Goal: Information Seeking & Learning: Learn about a topic

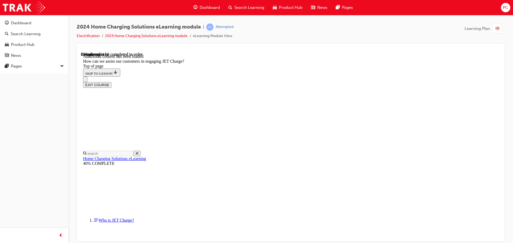
scroll to position [657, 0]
click at [16, 10] on img at bounding box center [24, 8] width 42 height 12
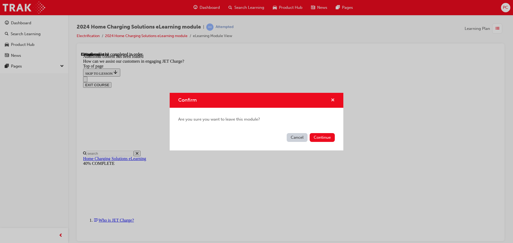
click at [332, 101] on span "cross-icon" at bounding box center [333, 100] width 4 height 5
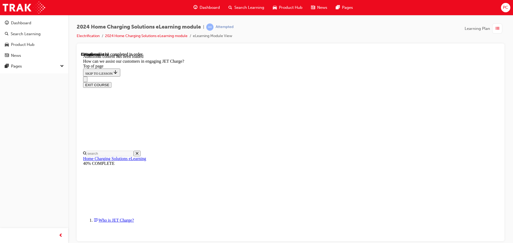
drag, startPoint x: 308, startPoint y: 112, endPoint x: 316, endPoint y: 111, distance: 7.8
drag, startPoint x: 262, startPoint y: 89, endPoint x: 282, endPoint y: 115, distance: 32.7
drag, startPoint x: 281, startPoint y: 144, endPoint x: 295, endPoint y: 146, distance: 14.2
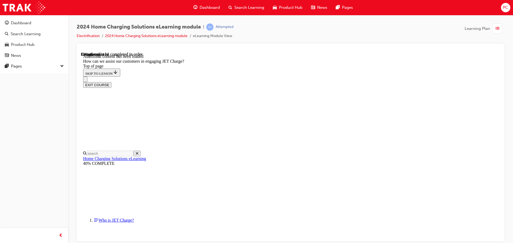
drag, startPoint x: 314, startPoint y: 190, endPoint x: 333, endPoint y: 85, distance: 107.2
drag, startPoint x: 319, startPoint y: 157, endPoint x: 326, endPoint y: 133, distance: 24.9
drag, startPoint x: 307, startPoint y: 185, endPoint x: 322, endPoint y: 186, distance: 15.0
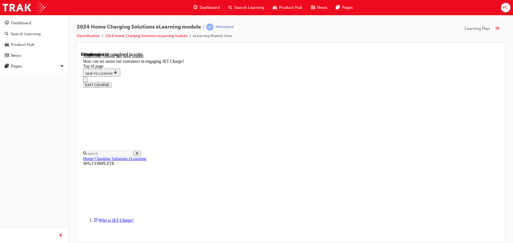
drag, startPoint x: 293, startPoint y: 164, endPoint x: 309, endPoint y: 164, distance: 15.2
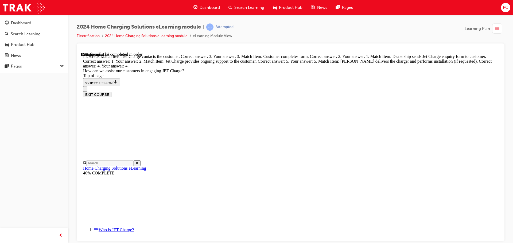
drag, startPoint x: 306, startPoint y: 144, endPoint x: 323, endPoint y: 140, distance: 17.2
drag, startPoint x: 302, startPoint y: 88, endPoint x: 316, endPoint y: 115, distance: 29.7
drag, startPoint x: 298, startPoint y: 91, endPoint x: 315, endPoint y: 91, distance: 17.4
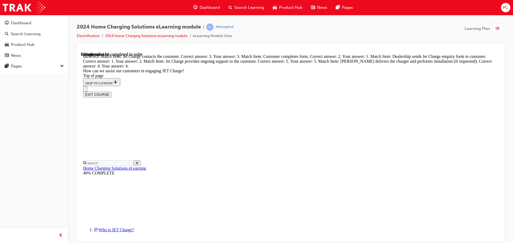
drag, startPoint x: 293, startPoint y: 170, endPoint x: 310, endPoint y: 201, distance: 35.5
drag, startPoint x: 283, startPoint y: 178, endPoint x: 288, endPoint y: 175, distance: 5.4
drag, startPoint x: 288, startPoint y: 175, endPoint x: 302, endPoint y: 177, distance: 14.5
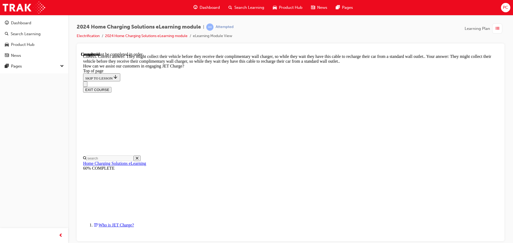
scroll to position [949, 0]
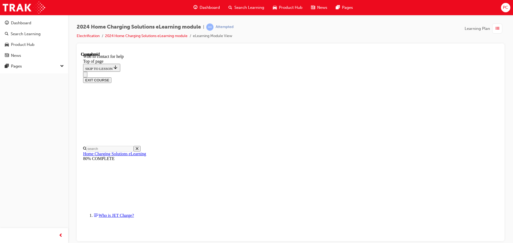
scroll to position [622, 0]
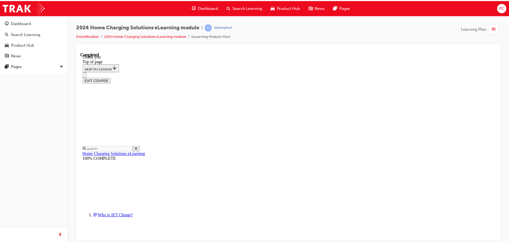
scroll to position [160, 0]
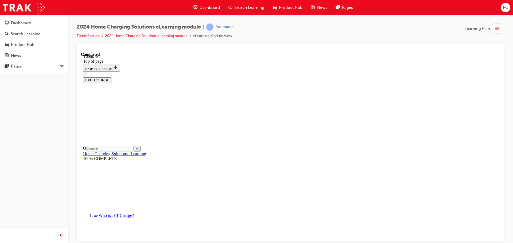
click at [111, 77] on button "EXIT COURSE" at bounding box center [97, 80] width 28 height 6
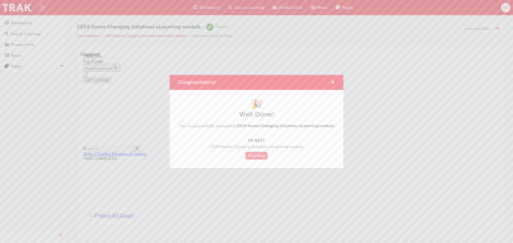
click at [262, 156] on link "Start Now" at bounding box center [256, 156] width 22 height 8
click at [265, 156] on link "Start Now" at bounding box center [256, 156] width 22 height 8
click at [263, 156] on link "Start Now" at bounding box center [256, 156] width 22 height 8
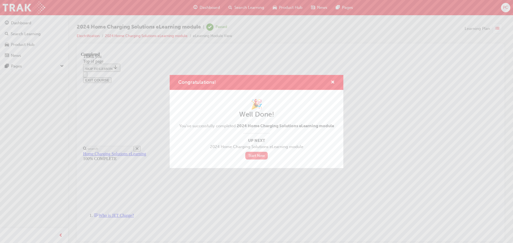
click at [263, 156] on link "Start Now" at bounding box center [256, 156] width 22 height 8
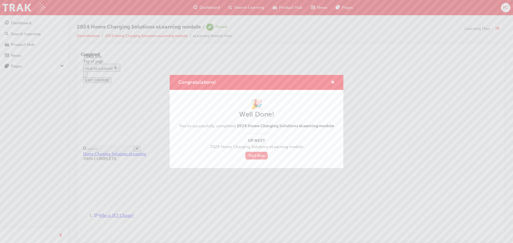
click at [263, 156] on link "Start Now" at bounding box center [256, 156] width 22 height 8
click at [248, 154] on link "Start Now" at bounding box center [256, 156] width 22 height 8
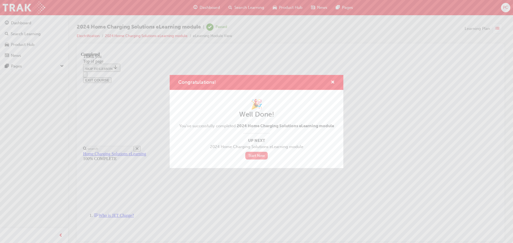
click at [248, 154] on link "Start Now" at bounding box center [256, 156] width 22 height 8
click at [335, 81] on div "Congratulations!" at bounding box center [257, 82] width 174 height 15
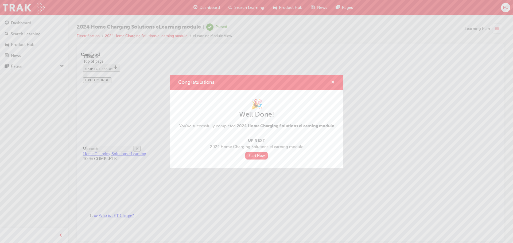
click at [333, 82] on span "cross-icon" at bounding box center [333, 82] width 4 height 5
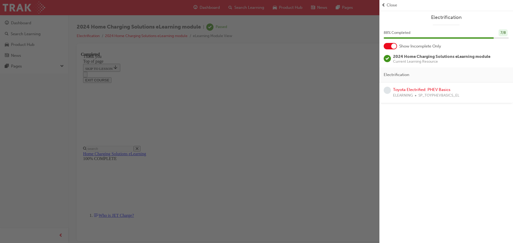
click at [264, 100] on div "button" at bounding box center [189, 121] width 379 height 243
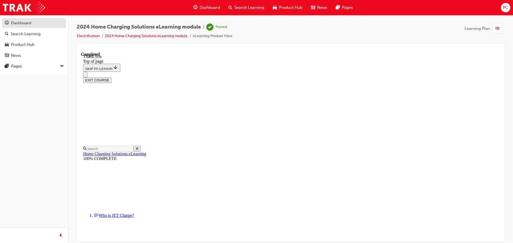
click at [21, 23] on div "Dashboard" at bounding box center [21, 23] width 20 height 6
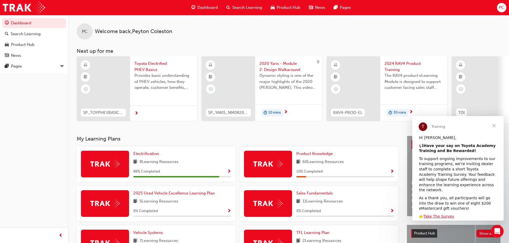
scroll to position [27, 0]
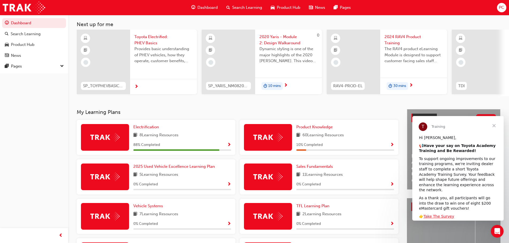
click at [228, 148] on span "Show Progress" at bounding box center [229, 145] width 4 height 5
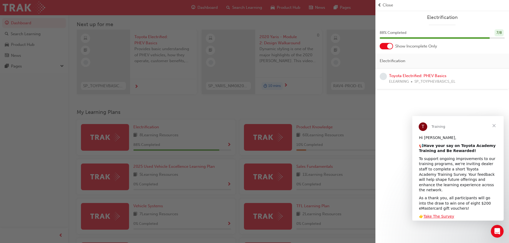
click at [494, 127] on span "Close" at bounding box center [493, 125] width 19 height 19
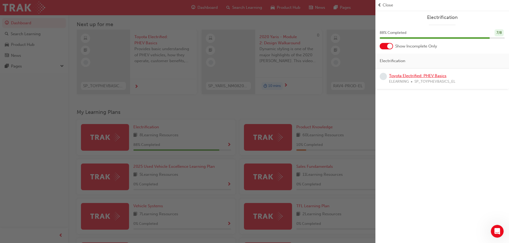
click at [431, 77] on link "Toyota Electrified: PHEV Basics" at bounding box center [417, 75] width 57 height 5
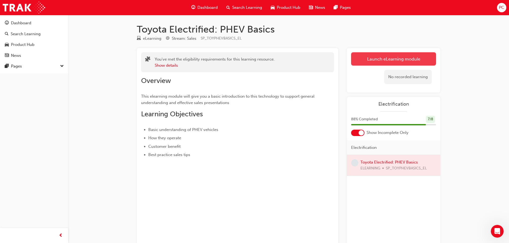
click at [388, 59] on link "Launch eLearning module" at bounding box center [393, 58] width 85 height 13
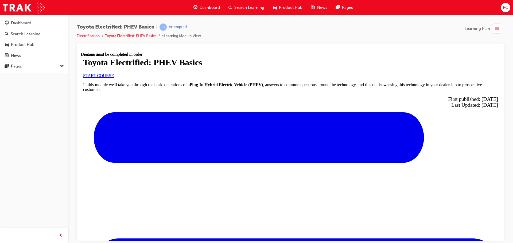
click at [114, 78] on link "START COURSE" at bounding box center [98, 75] width 31 height 5
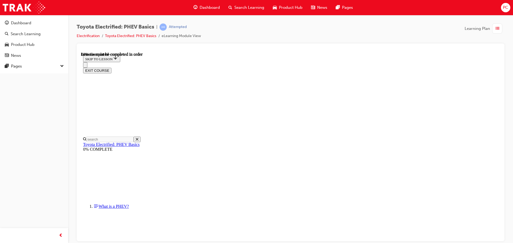
scroll to position [364, 0]
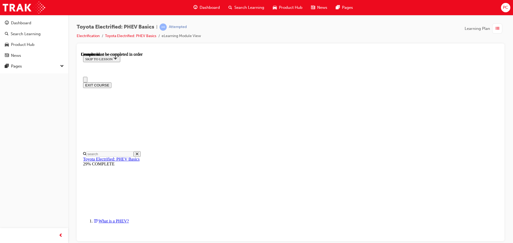
scroll to position [0, 0]
click at [502, 137] on div at bounding box center [291, 143] width 428 height 198
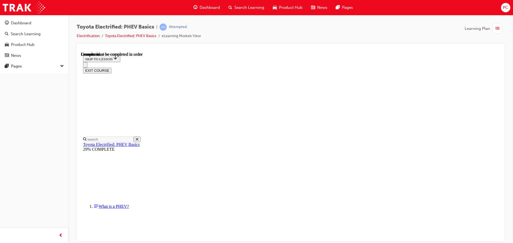
scroll to position [189, 0]
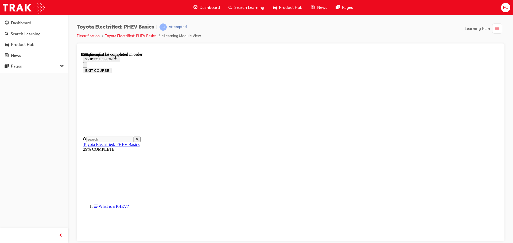
scroll to position [0, 0]
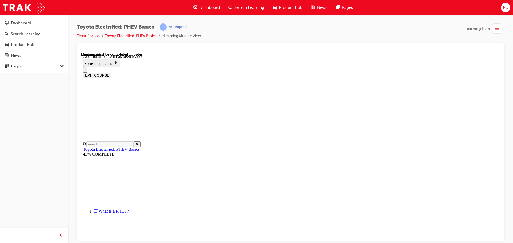
scroll to position [114, 0]
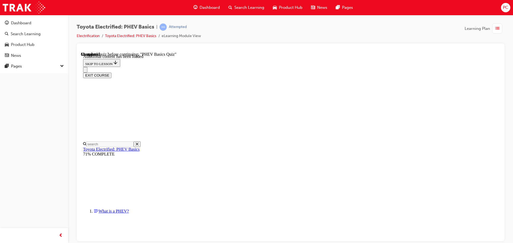
radio input "true"
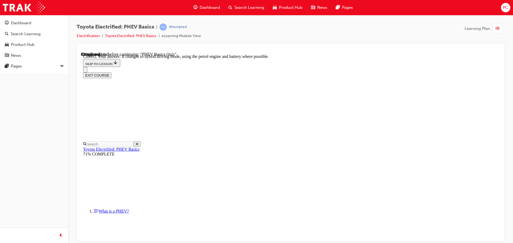
radio input "true"
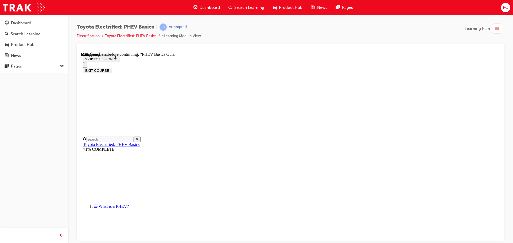
radio input "true"
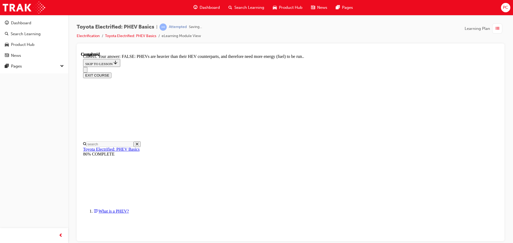
scroll to position [94, 0]
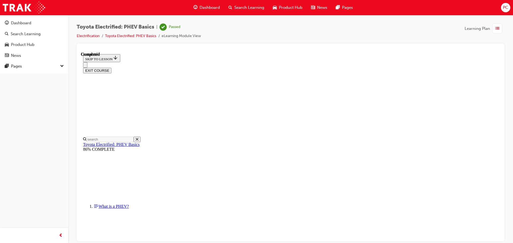
scroll to position [101, 0]
click at [111, 68] on button "EXIT COURSE" at bounding box center [97, 71] width 28 height 6
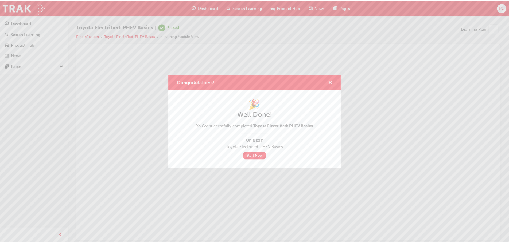
scroll to position [0, 0]
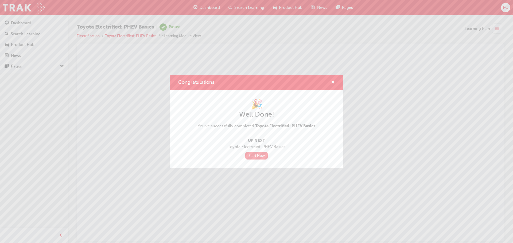
click at [261, 153] on link "Start Now" at bounding box center [256, 156] width 22 height 8
click at [254, 155] on link "Start Now" at bounding box center [256, 156] width 22 height 8
click at [334, 81] on span "cross-icon" at bounding box center [333, 82] width 4 height 5
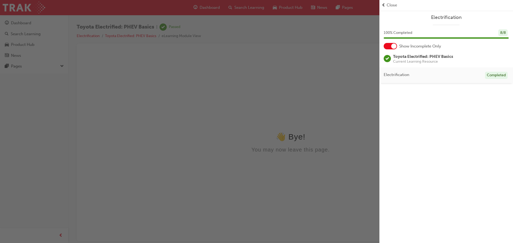
drag, startPoint x: 328, startPoint y: 67, endPoint x: 328, endPoint y: 72, distance: 5.1
click at [328, 72] on div "button" at bounding box center [189, 121] width 379 height 243
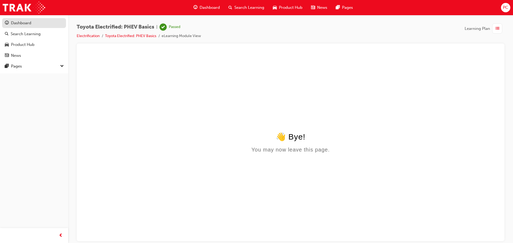
click at [21, 20] on div "Dashboard" at bounding box center [21, 23] width 20 height 6
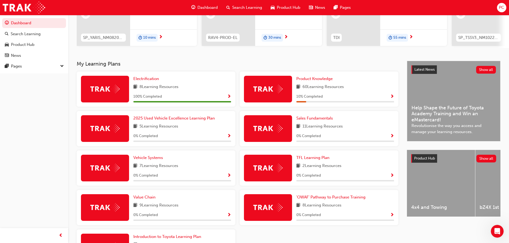
scroll to position [80, 0]
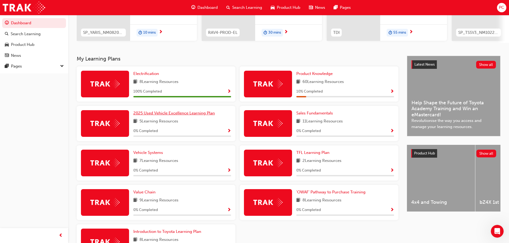
click at [208, 116] on span "2025 Used Vehicle Excellence Learning Plan" at bounding box center [173, 113] width 81 height 5
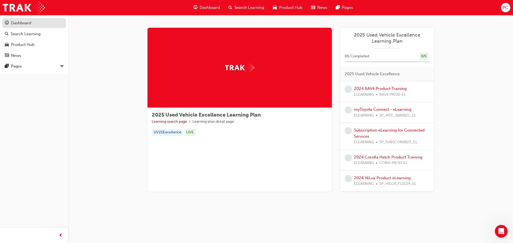
drag, startPoint x: 31, startPoint y: 25, endPoint x: 29, endPoint y: 27, distance: 3.0
click at [30, 26] on div "Dashboard" at bounding box center [34, 23] width 58 height 7
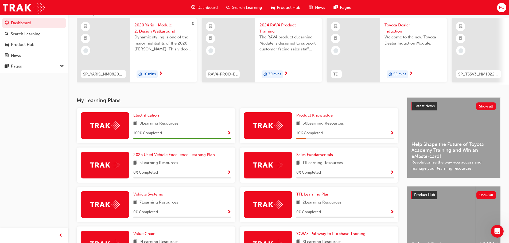
scroll to position [27, 0]
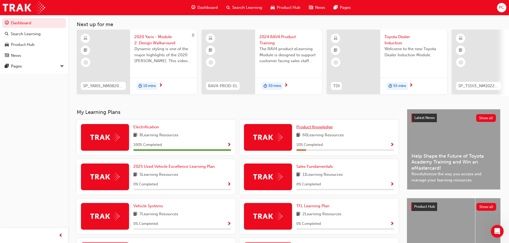
click at [305, 128] on span "Product Knowledge" at bounding box center [314, 127] width 36 height 5
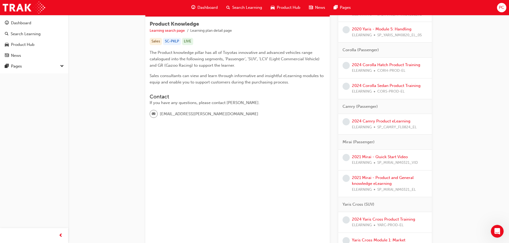
scroll to position [27, 0]
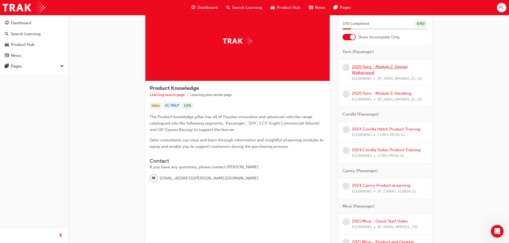
click at [353, 66] on link "2020 Yaris - Module 2: Design Walkaround" at bounding box center [380, 69] width 56 height 11
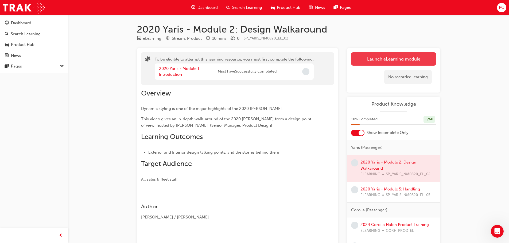
click at [364, 64] on button "Launch eLearning module" at bounding box center [393, 58] width 85 height 13
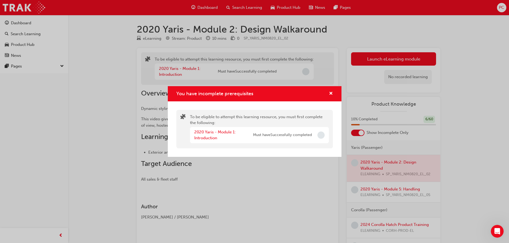
click at [321, 138] on span "Incomplete" at bounding box center [320, 135] width 7 height 7
click at [204, 130] on link "2020 Yaris - Module 1: Introduction" at bounding box center [214, 135] width 41 height 11
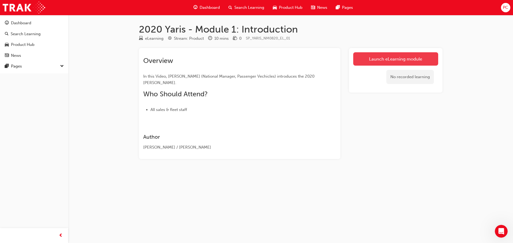
click at [387, 61] on link "Launch eLearning module" at bounding box center [395, 58] width 85 height 13
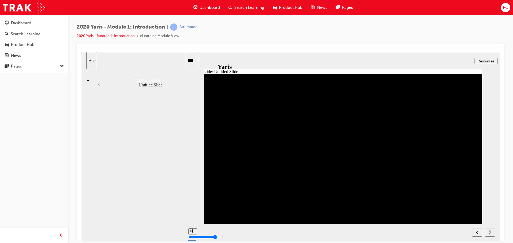
drag, startPoint x: 422, startPoint y: 237, endPoint x: 421, endPoint y: 224, distance: 13.7
click at [423, 236] on section at bounding box center [343, 232] width 314 height 17
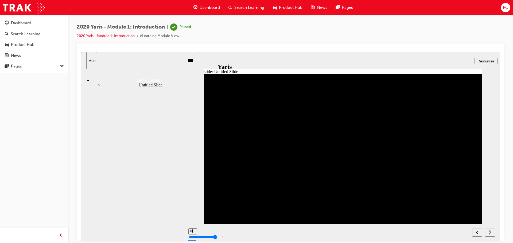
click at [488, 234] on icon "next" at bounding box center [489, 232] width 3 height 5
click at [8, 26] on div "button" at bounding box center [7, 23] width 4 height 7
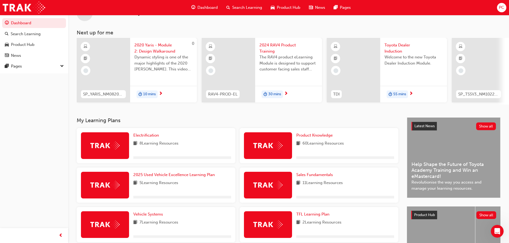
scroll to position [27, 0]
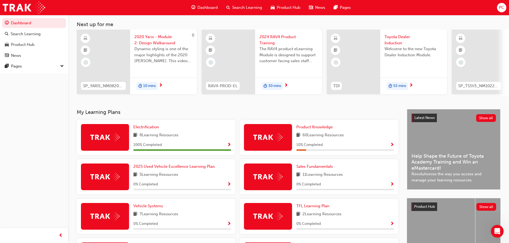
click at [390, 147] on span "Show Progress" at bounding box center [392, 145] width 4 height 5
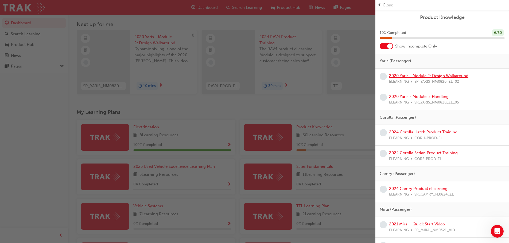
click at [400, 77] on link "2020 Yaris - Module 2: Design Walkaround" at bounding box center [428, 75] width 79 height 5
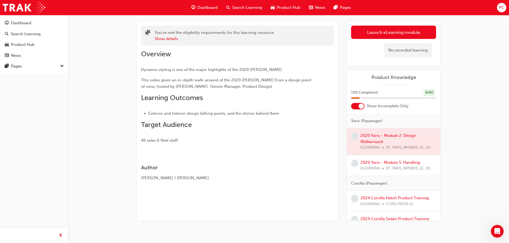
scroll to position [34, 0]
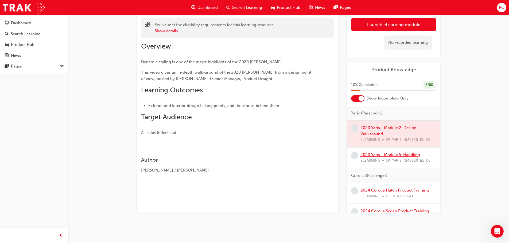
click at [388, 153] on link "2020 Yaris - Module 5: Handling" at bounding box center [390, 154] width 60 height 5
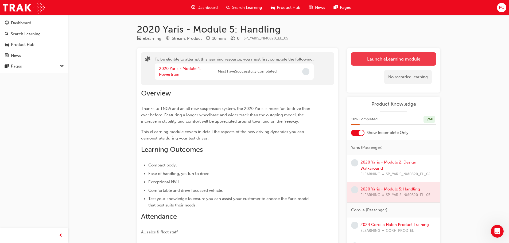
click at [400, 63] on button "Launch eLearning module" at bounding box center [393, 58] width 85 height 13
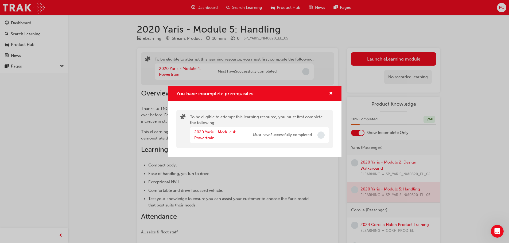
click at [335, 94] on div "You have incomplete prerequisites" at bounding box center [255, 93] width 174 height 15
click at [331, 92] on span "cross-icon" at bounding box center [331, 94] width 4 height 5
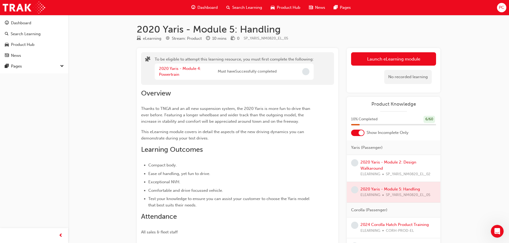
click at [399, 50] on div "Launch eLearning module Learning Plan No recorded learning" at bounding box center [393, 70] width 93 height 45
click at [399, 53] on button "Launch eLearning module" at bounding box center [393, 58] width 85 height 13
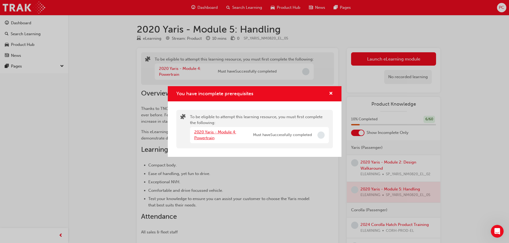
click at [226, 134] on link "2020 Yaris - Module 4: Powertrain" at bounding box center [215, 135] width 42 height 11
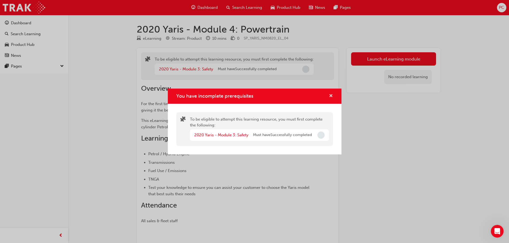
click at [329, 96] on span "cross-icon" at bounding box center [331, 96] width 4 height 5
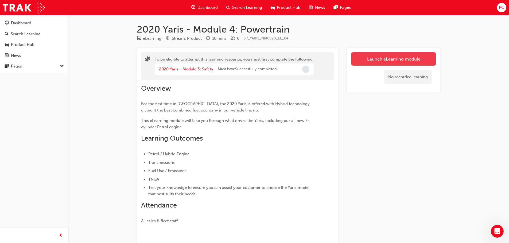
click at [363, 62] on button "Launch eLearning module" at bounding box center [393, 58] width 85 height 13
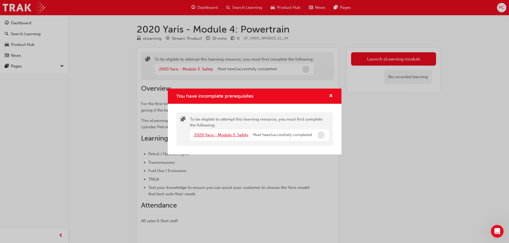
click at [245, 135] on link "2020 Yaris - Module 3: Safety" at bounding box center [221, 135] width 54 height 5
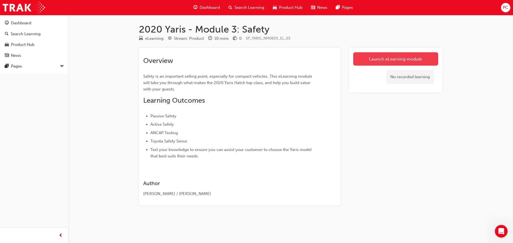
click at [426, 62] on link "Launch eLearning module" at bounding box center [395, 58] width 85 height 13
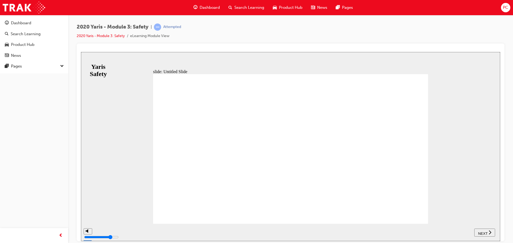
click at [484, 230] on button "NEXT" at bounding box center [484, 233] width 21 height 8
click at [476, 230] on div "NEXT" at bounding box center [484, 233] width 17 height 6
click at [484, 234] on span "NEXT" at bounding box center [482, 234] width 9 height 4
click at [482, 234] on span "NEXT" at bounding box center [482, 234] width 9 height 4
click at [478, 236] on button "NEXT" at bounding box center [484, 233] width 21 height 8
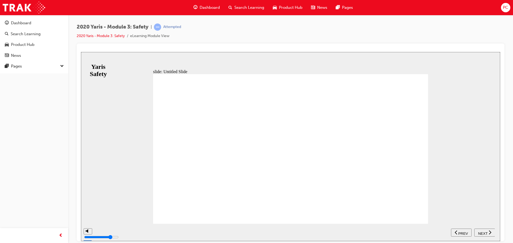
click at [476, 234] on div "NEXT" at bounding box center [484, 233] width 17 height 6
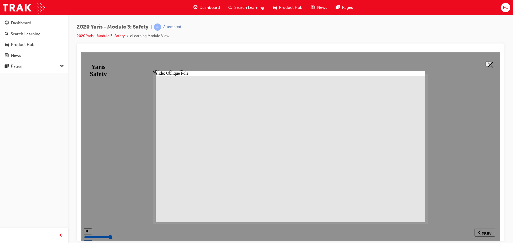
click at [487, 65] on icon at bounding box center [489, 64] width 5 height 5
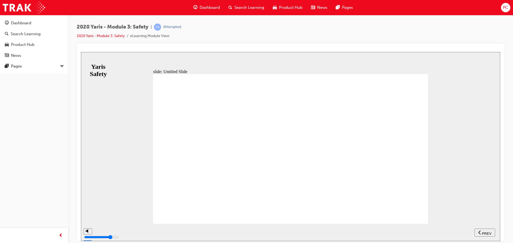
click at [483, 234] on span "PREV" at bounding box center [486, 234] width 10 height 4
click at [483, 234] on span "NEXT" at bounding box center [482, 234] width 9 height 4
click at [483, 234] on span "PREV" at bounding box center [486, 234] width 10 height 4
click at [483, 234] on span "NEXT" at bounding box center [482, 234] width 9 height 4
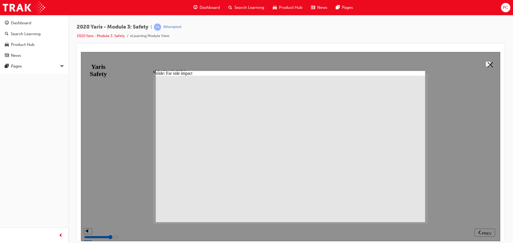
click at [485, 65] on button at bounding box center [487, 63] width 5 height 5
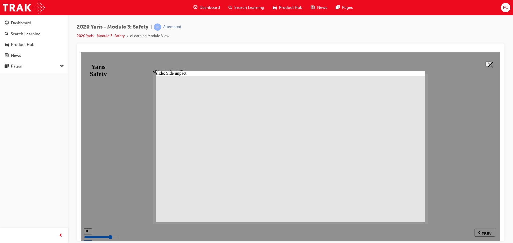
click at [491, 66] on button at bounding box center [487, 63] width 5 height 5
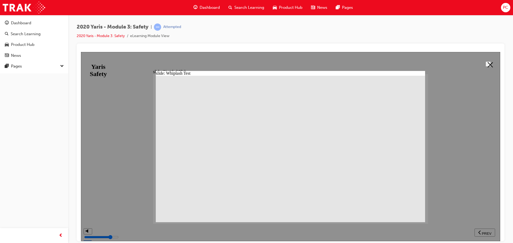
click at [487, 63] on icon at bounding box center [489, 64] width 5 height 5
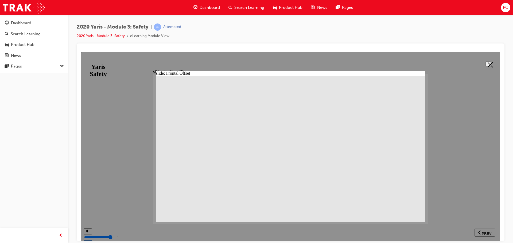
click at [489, 61] on button at bounding box center [487, 63] width 5 height 5
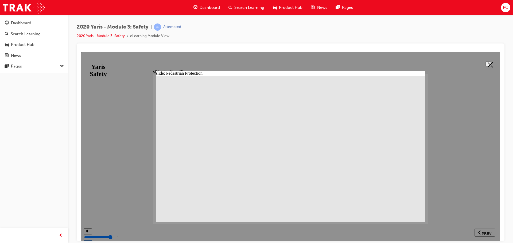
click at [490, 62] on icon at bounding box center [489, 64] width 5 height 5
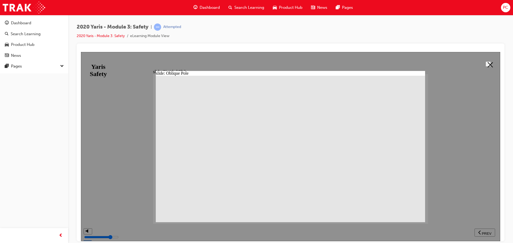
click at [491, 66] on button at bounding box center [487, 63] width 5 height 5
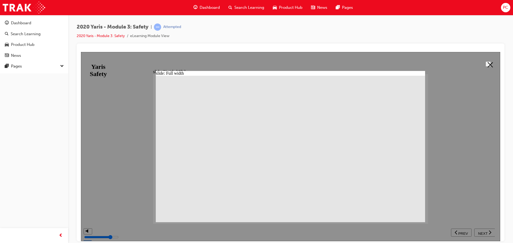
click at [485, 64] on button at bounding box center [487, 63] width 5 height 5
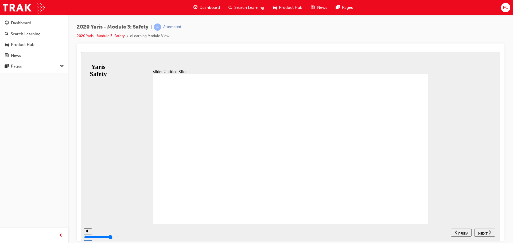
click at [488, 234] on div "NEXT" at bounding box center [484, 233] width 17 height 6
click at [498, 231] on section "SUBMIT NEXT PREV" at bounding box center [290, 232] width 419 height 17
click at [486, 233] on span "NEXT" at bounding box center [482, 234] width 9 height 4
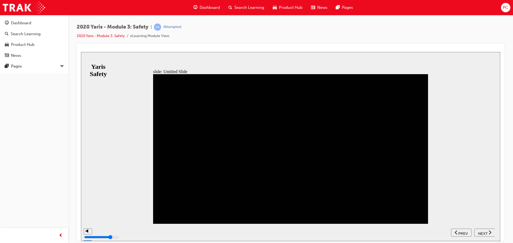
click at [486, 233] on span "NEXT" at bounding box center [482, 234] width 9 height 4
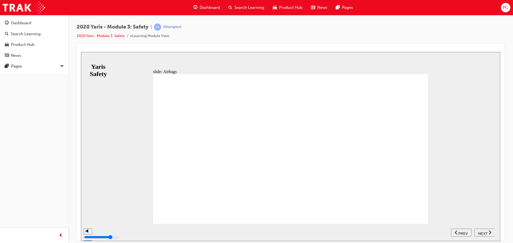
click at [485, 232] on span "NEXT" at bounding box center [482, 234] width 9 height 4
click at [485, 232] on span "PREV" at bounding box center [486, 234] width 10 height 4
click at [485, 232] on span "NEXT" at bounding box center [482, 234] width 9 height 4
click at [484, 233] on span "PREV" at bounding box center [486, 234] width 10 height 4
click at [484, 233] on span "NEXT" at bounding box center [482, 234] width 9 height 4
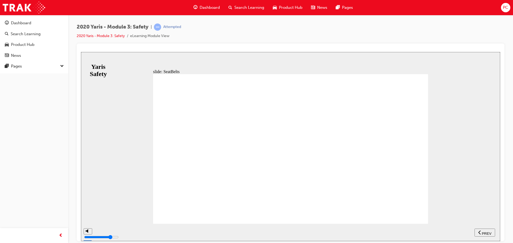
click at [483, 233] on span "PREV" at bounding box center [486, 234] width 10 height 4
click at [483, 233] on span "NEXT" at bounding box center [482, 234] width 9 height 4
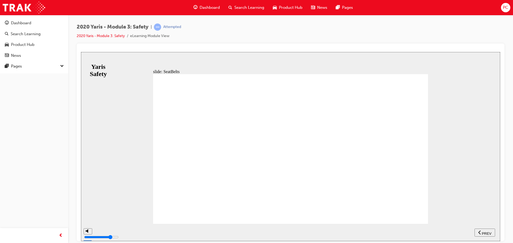
click at [491, 234] on div "NEXT" at bounding box center [484, 233] width 17 height 6
drag, startPoint x: 364, startPoint y: 148, endPoint x: 361, endPoint y: 145, distance: 4.0
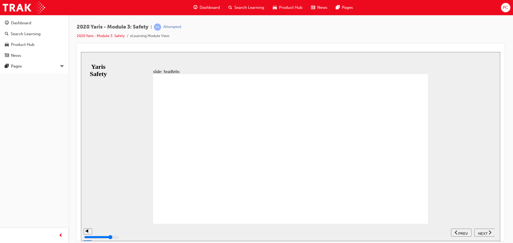
click at [488, 234] on div "NEXT" at bounding box center [484, 233] width 17 height 6
click at [487, 234] on div "NEXT" at bounding box center [484, 233] width 17 height 6
click at [485, 235] on button "NEXT" at bounding box center [484, 233] width 21 height 8
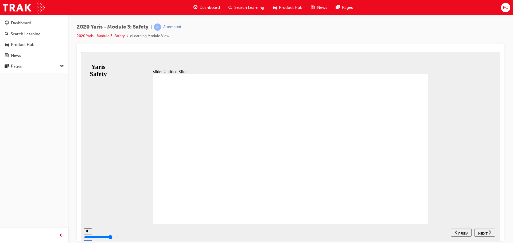
click at [485, 235] on button "NEXT" at bounding box center [484, 233] width 21 height 8
click at [485, 235] on button "PREV" at bounding box center [484, 233] width 21 height 8
click at [485, 235] on button "NEXT" at bounding box center [484, 233] width 21 height 8
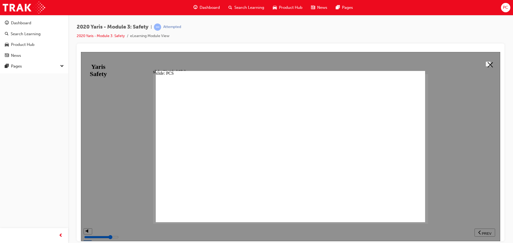
click at [490, 65] on icon at bounding box center [489, 64] width 5 height 5
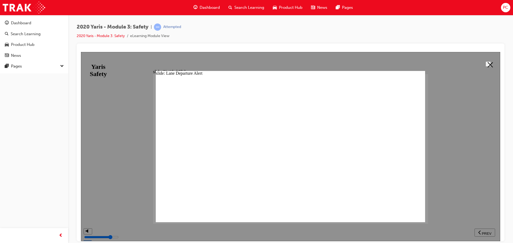
click at [488, 66] on button at bounding box center [487, 63] width 5 height 5
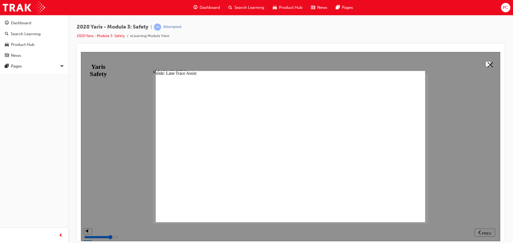
click at [496, 63] on div at bounding box center [290, 146] width 419 height 189
click at [489, 66] on button at bounding box center [487, 63] width 5 height 5
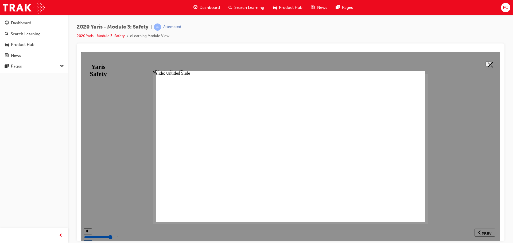
click at [485, 66] on button at bounding box center [487, 63] width 5 height 5
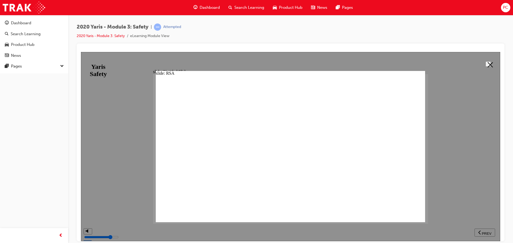
click at [485, 64] on button at bounding box center [487, 63] width 5 height 5
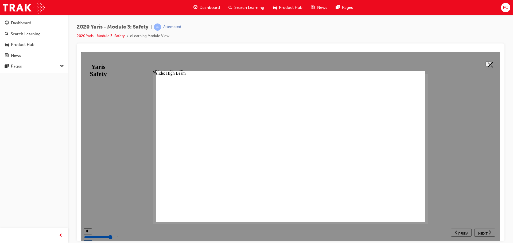
click at [487, 64] on icon at bounding box center [489, 64] width 5 height 5
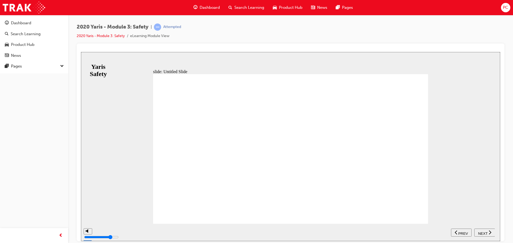
click at [483, 234] on span "NEXT" at bounding box center [482, 234] width 9 height 4
click at [480, 232] on span "NEXT" at bounding box center [482, 234] width 9 height 4
click at [481, 232] on span "NEXT" at bounding box center [482, 234] width 9 height 4
click at [485, 232] on span "NEXT" at bounding box center [482, 234] width 9 height 4
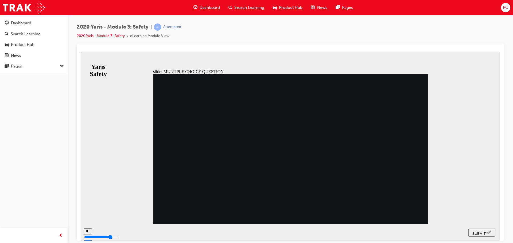
radio input "true"
click at [501, 243] on div "2020 Yaris - Module 3: Safety | Attempted 2020 Yaris - Module 3: Safety eLearni…" at bounding box center [256, 121] width 513 height 243
click at [488, 232] on icon "submit" at bounding box center [488, 232] width 5 height 5
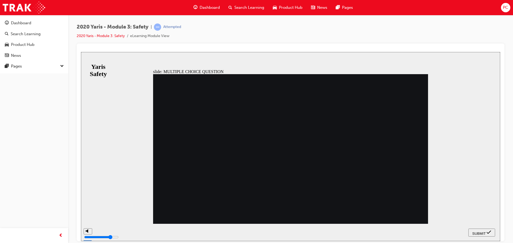
radio input "true"
click at [487, 228] on nav "SUBMIT NEXT PREV" at bounding box center [481, 232] width 27 height 17
click at [483, 232] on span "SUBMIT" at bounding box center [478, 234] width 13 height 4
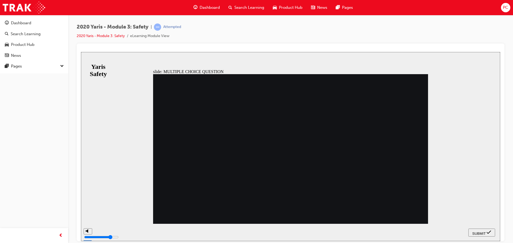
radio input "true"
click at [476, 235] on button "SUBMIT" at bounding box center [481, 233] width 27 height 8
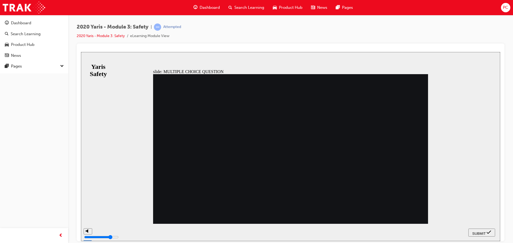
radio input "true"
click at [478, 233] on span "SUBMIT" at bounding box center [478, 234] width 13 height 4
checkbox input "true"
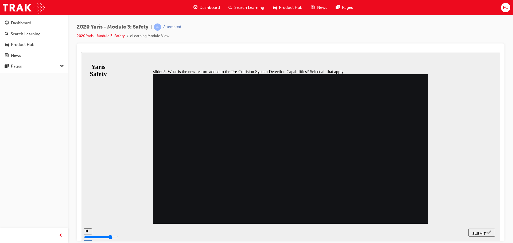
click at [471, 230] on div "SUBMIT" at bounding box center [481, 233] width 22 height 6
checkbox input "true"
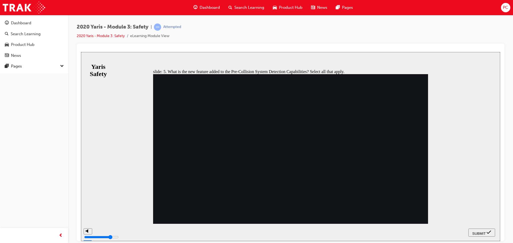
checkbox input "true"
checkbox input "false"
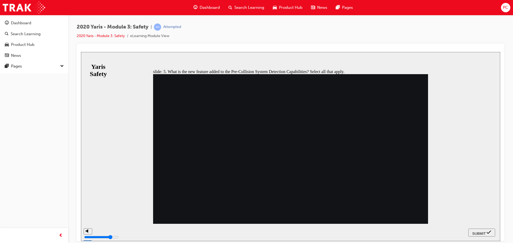
checkbox input "true"
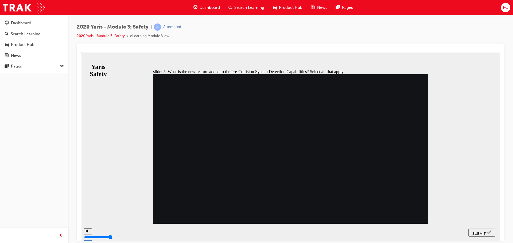
click at [480, 225] on nav "SUBMIT NEXT PREV" at bounding box center [481, 232] width 27 height 17
click at [481, 230] on button "SUBMIT" at bounding box center [481, 233] width 27 height 8
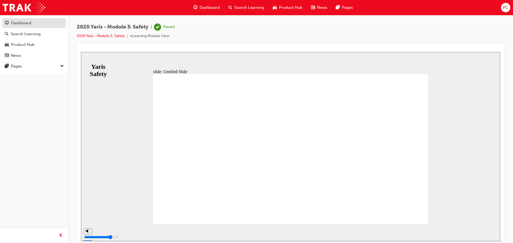
click at [15, 18] on link "Dashboard" at bounding box center [34, 23] width 64 height 10
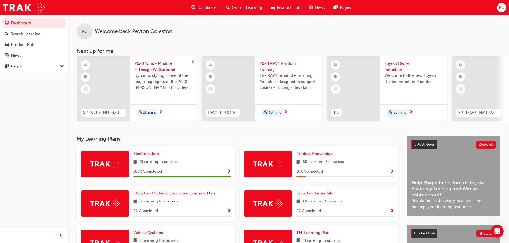
click at [283, 173] on div at bounding box center [268, 164] width 48 height 27
click at [276, 163] on img at bounding box center [267, 164] width 29 height 8
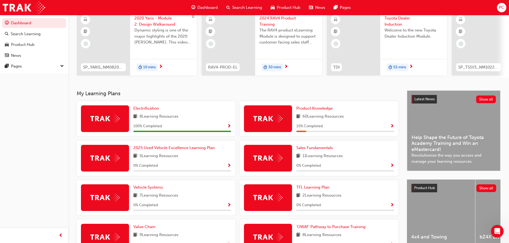
scroll to position [45, 0]
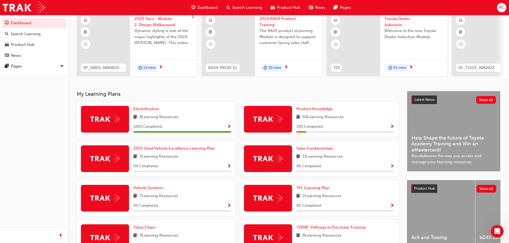
click at [266, 123] on img at bounding box center [267, 119] width 29 height 8
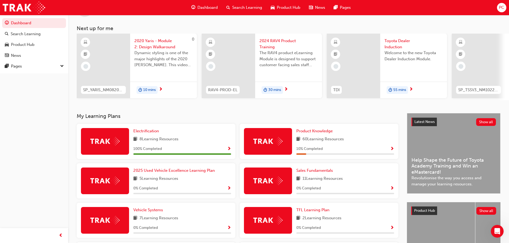
scroll to position [0, 0]
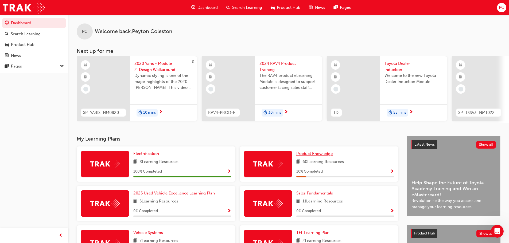
click at [315, 156] on span "Product Knowledge" at bounding box center [314, 153] width 36 height 5
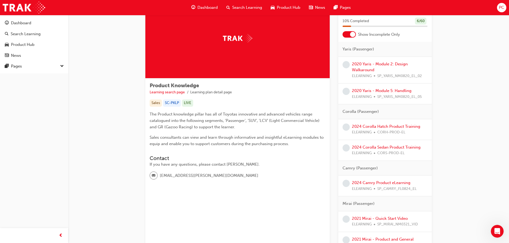
scroll to position [27, 0]
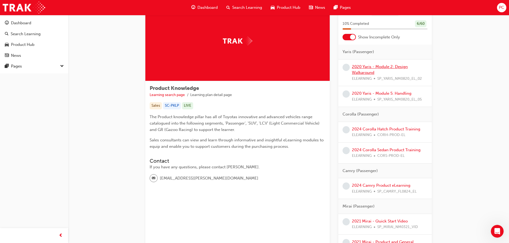
click at [366, 72] on link "2020 Yaris - Module 2: Design Walkaround" at bounding box center [380, 69] width 56 height 11
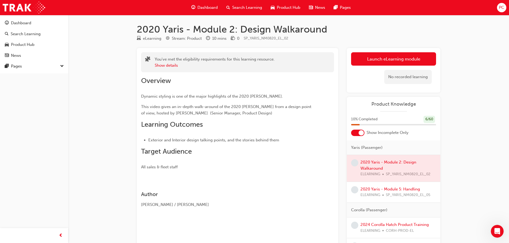
click at [362, 133] on div at bounding box center [360, 132] width 5 height 5
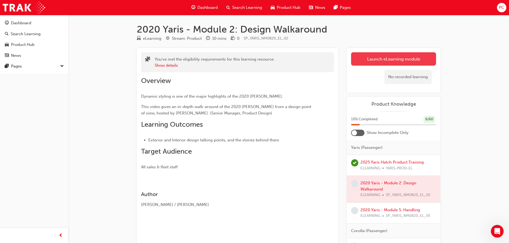
click at [381, 56] on link "Launch eLearning module" at bounding box center [393, 58] width 85 height 13
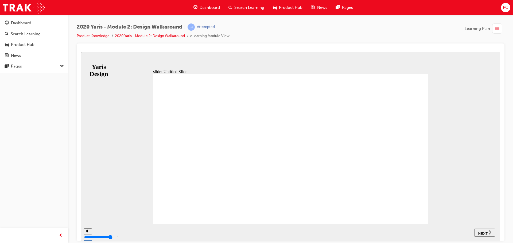
click at [480, 234] on span "NEXT" at bounding box center [482, 234] width 9 height 4
click at [466, 229] on div "playback controls" at bounding box center [296, 229] width 381 height 0
click at [475, 229] on div "playback controls" at bounding box center [296, 229] width 381 height 0
click at [480, 229] on div "playback controls" at bounding box center [296, 229] width 381 height 0
click at [487, 231] on div "playback controls" at bounding box center [295, 232] width 403 height 17
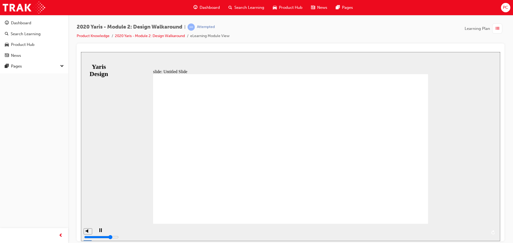
click at [487, 232] on div "playback controls" at bounding box center [295, 232] width 403 height 17
click at [485, 229] on div "playback controls" at bounding box center [296, 229] width 381 height 0
click at [482, 232] on span "NEXT" at bounding box center [484, 234] width 9 height 4
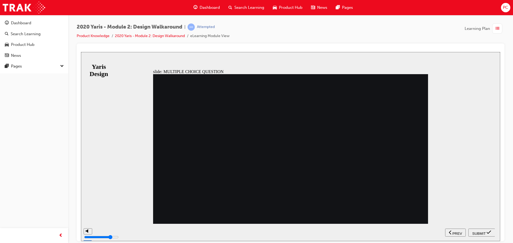
radio input "true"
click at [477, 232] on span "SUBMIT" at bounding box center [478, 234] width 13 height 4
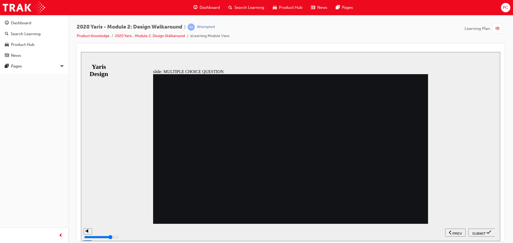
radio input "true"
drag, startPoint x: 497, startPoint y: 239, endPoint x: 454, endPoint y: 220, distance: 47.0
click at [487, 231] on section "SUBMIT NEXT PREV" at bounding box center [290, 232] width 419 height 17
click at [476, 232] on span "SUBMIT" at bounding box center [478, 234] width 13 height 4
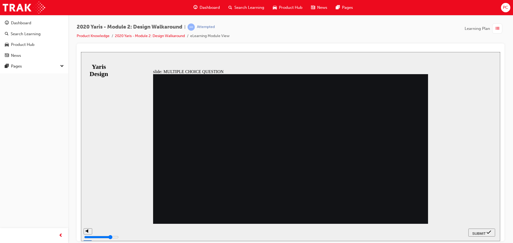
radio input "true"
click at [480, 227] on nav "SUBMIT NEXT PREV" at bounding box center [481, 232] width 27 height 17
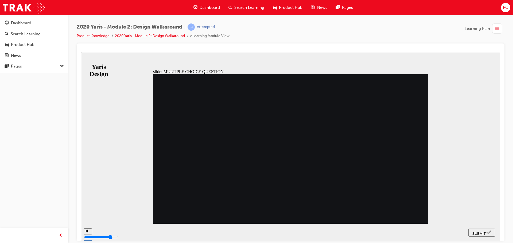
click at [480, 229] on button "SUBMIT" at bounding box center [481, 233] width 27 height 8
radio input "true"
click at [480, 237] on nav "SUBMIT NEXT PREV" at bounding box center [481, 232] width 27 height 17
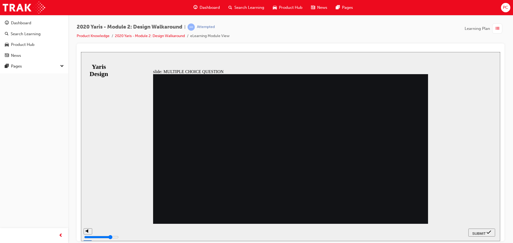
click at [480, 233] on span "SUBMIT" at bounding box center [478, 234] width 13 height 4
radio input "true"
click at [481, 232] on span "SUBMIT" at bounding box center [478, 234] width 13 height 4
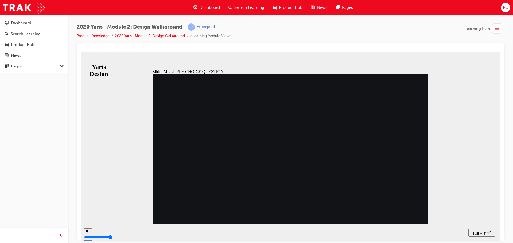
radio input "false"
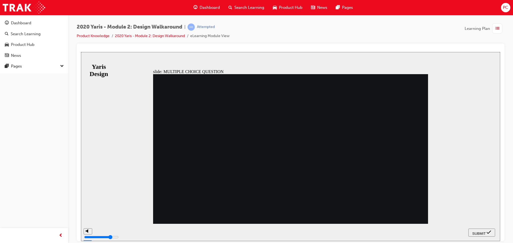
radio input "false"
radio input "true"
click at [479, 232] on span "SUBMIT" at bounding box center [478, 234] width 13 height 4
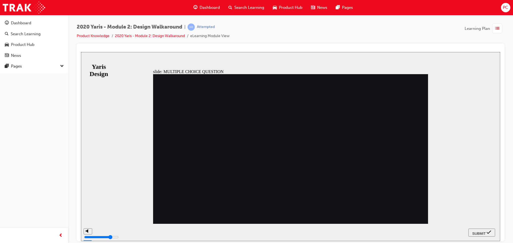
radio input "true"
click at [472, 234] on span "SUBMIT" at bounding box center [478, 234] width 13 height 4
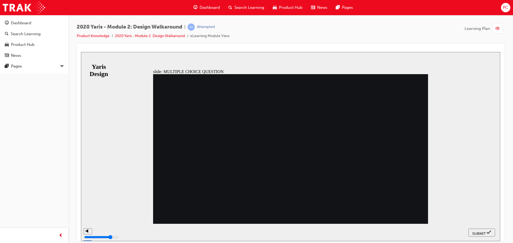
radio input "false"
radio input "true"
click at [487, 235] on button "SUBMIT" at bounding box center [481, 233] width 27 height 8
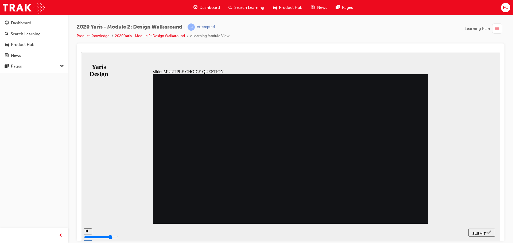
click at [481, 230] on div "SUBMIT" at bounding box center [481, 233] width 22 height 6
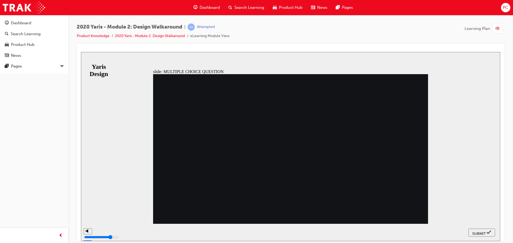
radio input "false"
radio input "true"
click at [481, 236] on button "SUBMIT" at bounding box center [481, 233] width 27 height 8
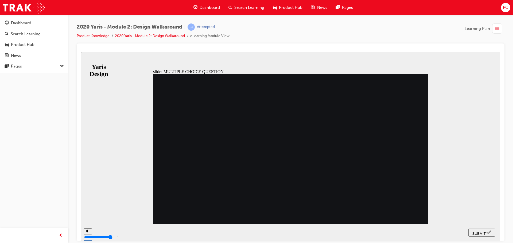
click at [490, 234] on icon "submit" at bounding box center [488, 232] width 5 height 5
radio input "false"
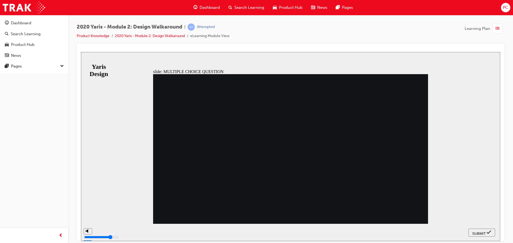
radio input "true"
click at [489, 232] on icon "submit" at bounding box center [488, 232] width 5 height 5
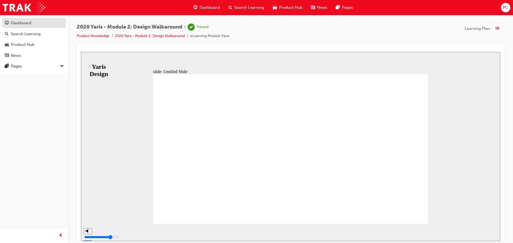
click at [23, 26] on div "Dashboard" at bounding box center [34, 23] width 58 height 7
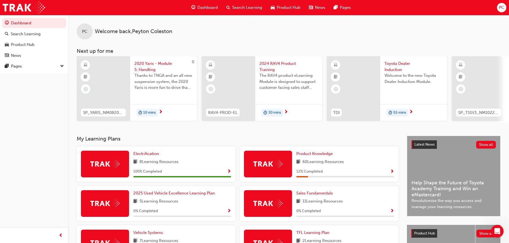
drag, startPoint x: 388, startPoint y: 171, endPoint x: 390, endPoint y: 172, distance: 2.7
click at [390, 172] on div "12 % Completed" at bounding box center [345, 171] width 98 height 7
click at [391, 173] on span "Show Progress" at bounding box center [392, 172] width 4 height 5
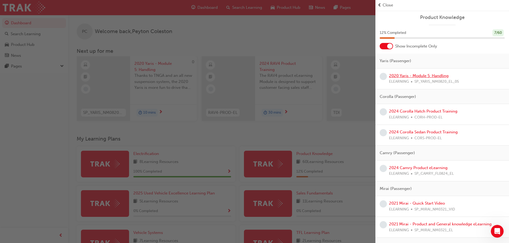
click at [426, 77] on link "2020 Yaris - Module 5: Handling" at bounding box center [419, 75] width 60 height 5
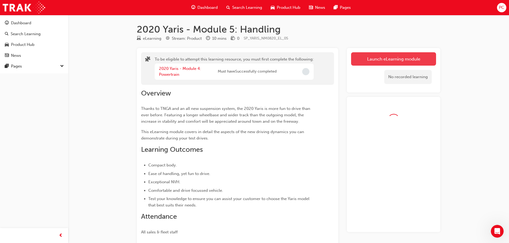
click at [419, 61] on button "Launch eLearning module" at bounding box center [393, 58] width 85 height 13
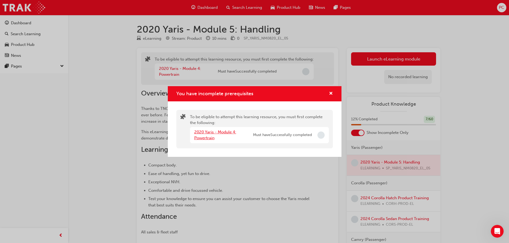
click at [222, 130] on link "2020 Yaris - Module 4: Powertrain" at bounding box center [215, 135] width 42 height 11
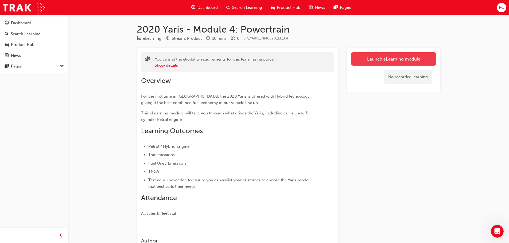
click at [419, 55] on link "Launch eLearning module" at bounding box center [393, 58] width 85 height 13
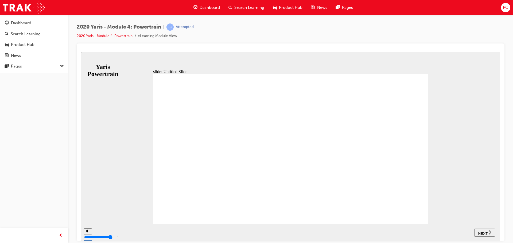
click at [484, 235] on div "NEXT" at bounding box center [484, 233] width 17 height 6
click at [481, 233] on span "NEXT" at bounding box center [482, 234] width 9 height 4
click at [481, 232] on span "NEXT" at bounding box center [484, 234] width 9 height 4
click at [481, 232] on span "NEXT" at bounding box center [482, 234] width 9 height 4
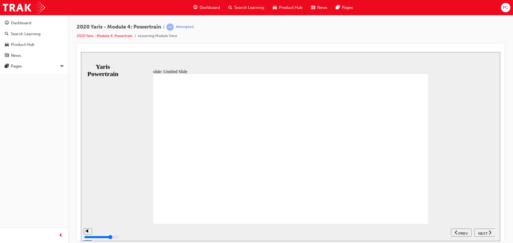
click at [481, 232] on span "NEXT" at bounding box center [482, 234] width 9 height 4
click at [481, 232] on span "NEXT" at bounding box center [484, 234] width 9 height 4
click at [481, 229] on button "NEXT" at bounding box center [484, 233] width 21 height 8
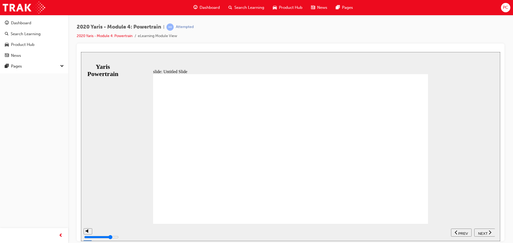
click at [481, 229] on button "NEXT" at bounding box center [484, 233] width 21 height 8
click at [483, 232] on span "NEXT" at bounding box center [484, 234] width 9 height 4
click at [484, 232] on span "NEXT" at bounding box center [482, 234] width 9 height 4
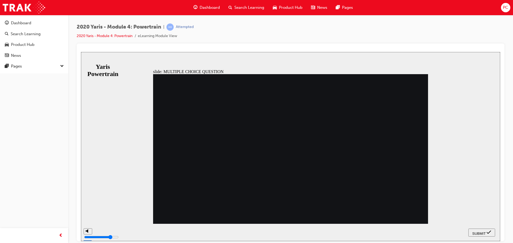
radio input "true"
click at [482, 232] on span "SUBMIT" at bounding box center [478, 234] width 13 height 4
drag, startPoint x: 277, startPoint y: 189, endPoint x: 280, endPoint y: 192, distance: 4.3
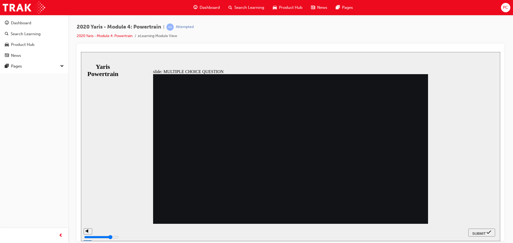
radio input "true"
click at [485, 232] on div "SUBMIT" at bounding box center [481, 233] width 22 height 6
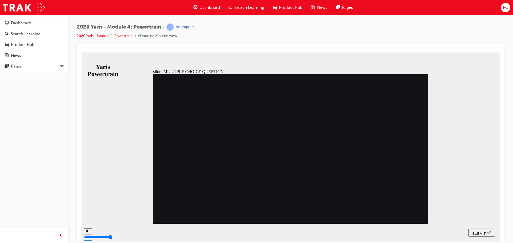
radio input "true"
click at [489, 237] on nav "SUBMIT NEXT PREV" at bounding box center [481, 232] width 27 height 17
click at [489, 234] on icon "submit" at bounding box center [488, 232] width 5 height 5
drag, startPoint x: 301, startPoint y: 194, endPoint x: 274, endPoint y: 193, distance: 27.2
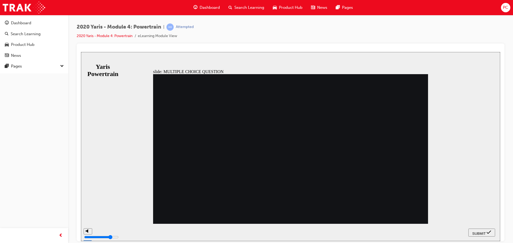
radio input "true"
click at [488, 235] on button "SUBMIT" at bounding box center [481, 233] width 27 height 8
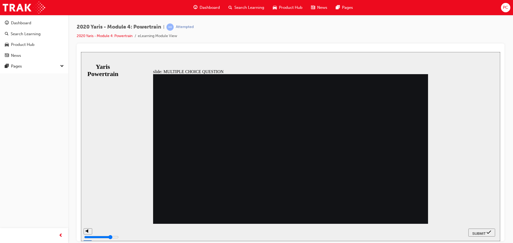
radio input "true"
click at [471, 230] on button "SUBMIT" at bounding box center [481, 233] width 27 height 8
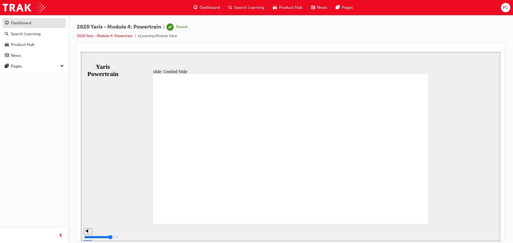
click at [22, 23] on div "Dashboard" at bounding box center [21, 23] width 20 height 6
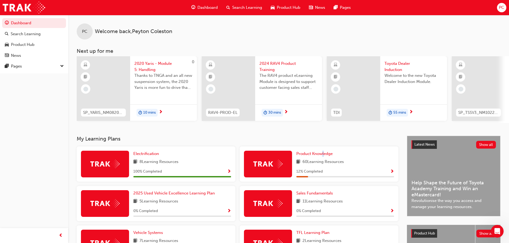
drag, startPoint x: 324, startPoint y: 145, endPoint x: 319, endPoint y: 150, distance: 6.8
click at [321, 148] on div "My Learning Plans Electrification 8 Learning Resources 100 % Completed Product …" at bounding box center [242, 240] width 330 height 208
click at [389, 173] on div "12 % Completed" at bounding box center [345, 171] width 98 height 7
click at [389, 172] on div "12 % Completed" at bounding box center [345, 171] width 98 height 7
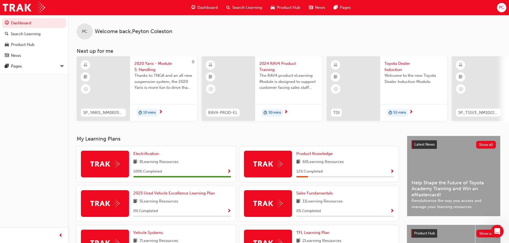
click at [390, 172] on div "12 % Completed" at bounding box center [345, 171] width 98 height 7
click at [390, 173] on span "Show Progress" at bounding box center [392, 172] width 4 height 5
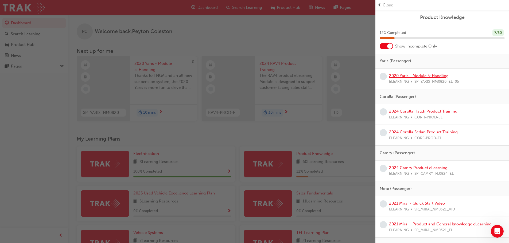
click at [409, 77] on link "2020 Yaris - Module 5: Handling" at bounding box center [419, 75] width 60 height 5
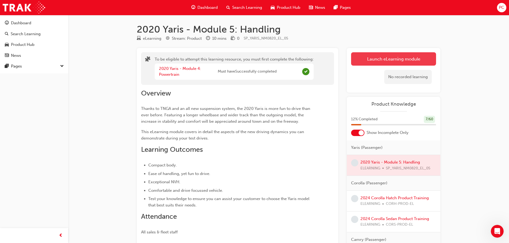
click at [411, 59] on button "Launch eLearning module" at bounding box center [393, 58] width 85 height 13
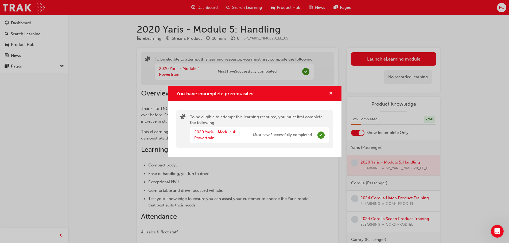
click at [330, 94] on span "cross-icon" at bounding box center [331, 94] width 4 height 5
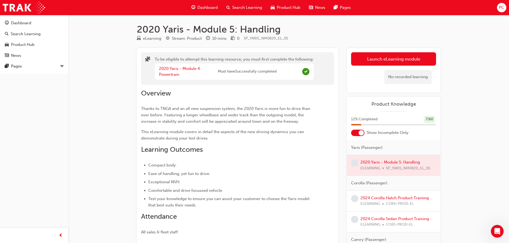
click at [389, 163] on div at bounding box center [393, 165] width 93 height 21
click at [415, 162] on div at bounding box center [393, 165] width 93 height 21
click at [389, 159] on div at bounding box center [393, 165] width 93 height 21
click at [372, 163] on div at bounding box center [393, 165] width 93 height 21
click at [371, 159] on div at bounding box center [393, 165] width 93 height 21
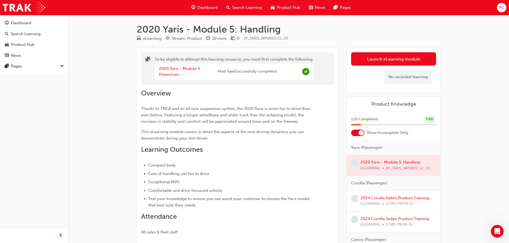
click at [369, 161] on div at bounding box center [393, 165] width 93 height 21
click at [385, 164] on div at bounding box center [393, 165] width 93 height 21
click at [385, 161] on div at bounding box center [393, 165] width 93 height 21
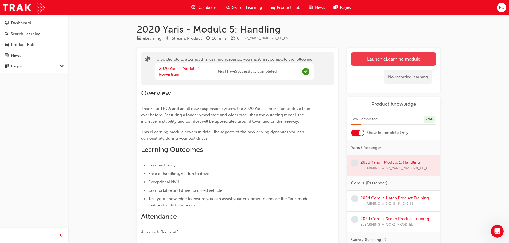
click at [395, 57] on button "Launch eLearning module" at bounding box center [393, 58] width 85 height 13
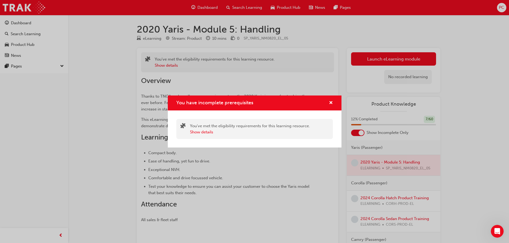
click at [334, 104] on div "You have incomplete prerequisites" at bounding box center [255, 103] width 174 height 15
click at [328, 103] on div "You have incomplete prerequisites" at bounding box center [328, 103] width 8 height 7
click at [207, 131] on button "Show details" at bounding box center [201, 132] width 23 height 6
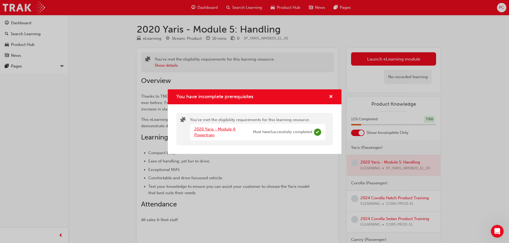
click at [207, 131] on link "2020 Yaris - Module 4: Powertrain" at bounding box center [215, 132] width 42 height 11
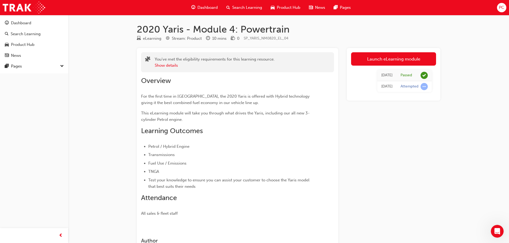
click at [426, 89] on td "Attempted" at bounding box center [413, 86] width 35 height 11
click at [423, 87] on span "learningRecordVerb_ATTEMPT-icon" at bounding box center [423, 86] width 7 height 7
click at [390, 63] on link "Launch eLearning module" at bounding box center [393, 58] width 85 height 13
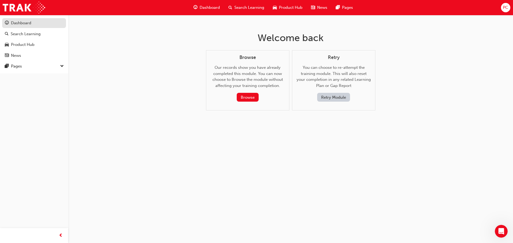
click at [15, 22] on div "Dashboard" at bounding box center [21, 23] width 20 height 6
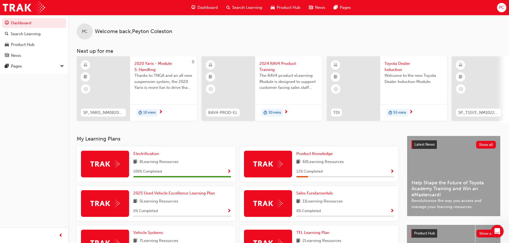
click at [390, 172] on span "Show Progress" at bounding box center [392, 172] width 4 height 5
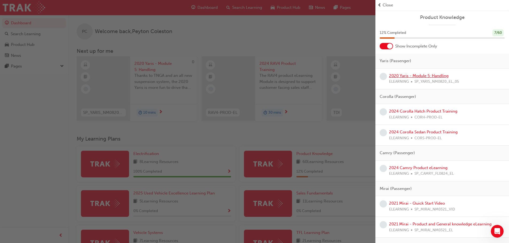
click at [405, 75] on link "2020 Yaris - Module 5: Handling" at bounding box center [419, 75] width 60 height 5
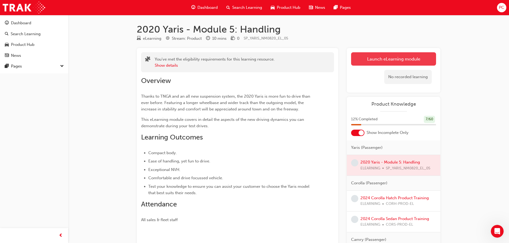
click at [399, 61] on link "Launch eLearning module" at bounding box center [393, 58] width 85 height 13
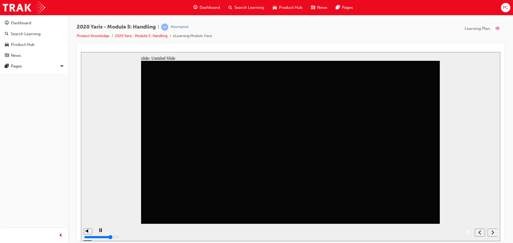
click at [492, 232] on icon "next" at bounding box center [492, 232] width 3 height 5
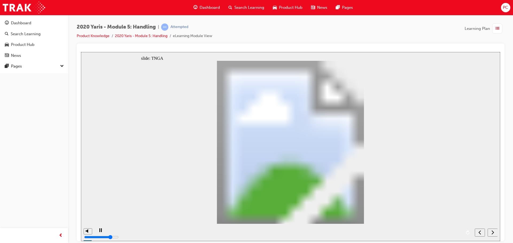
click at [492, 232] on icon "next" at bounding box center [492, 232] width 3 height 5
click at [490, 231] on div "next" at bounding box center [492, 233] width 6 height 6
click at [492, 234] on icon "next" at bounding box center [492, 232] width 3 height 5
click at [491, 234] on icon "next" at bounding box center [492, 232] width 3 height 5
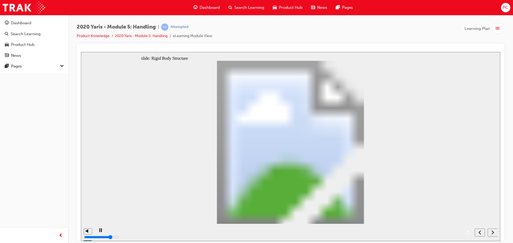
click at [489, 234] on div "next" at bounding box center [492, 233] width 6 height 6
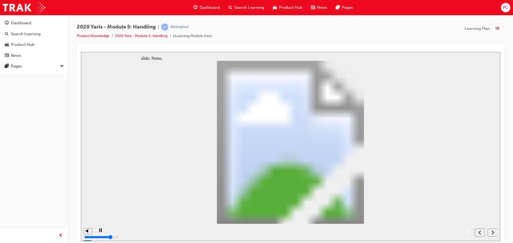
click at [489, 234] on div "next" at bounding box center [492, 233] width 6 height 6
click at [492, 234] on icon "next" at bounding box center [492, 232] width 3 height 5
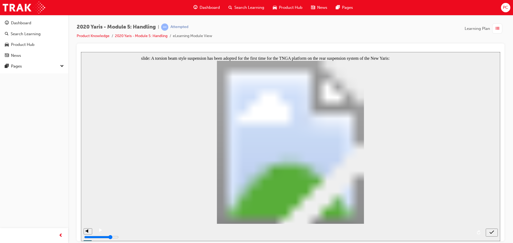
radio input "true"
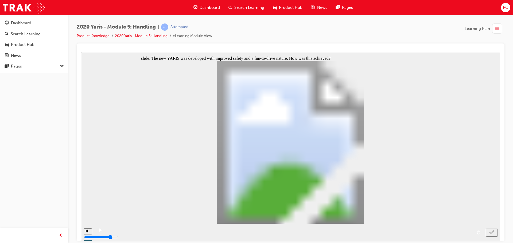
radio input "false"
radio input "true"
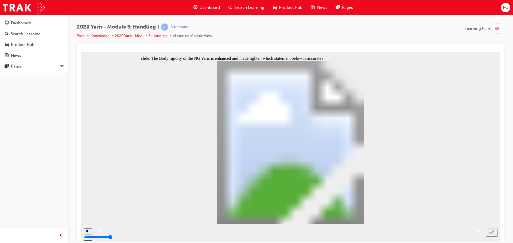
radio input "false"
radio input "true"
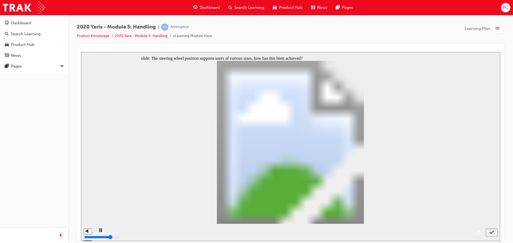
radio input "true"
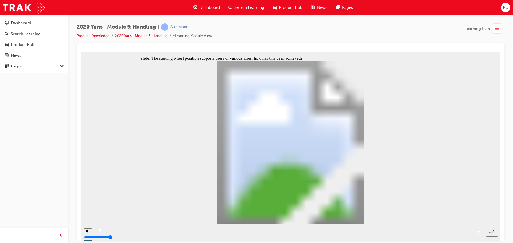
drag, startPoint x: 279, startPoint y: 113, endPoint x: 288, endPoint y: 113, distance: 8.3
radio input "true"
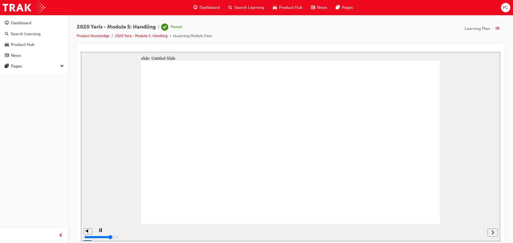
drag, startPoint x: 280, startPoint y: 194, endPoint x: 285, endPoint y: 192, distance: 5.9
click at [46, 26] on div "Dashboard" at bounding box center [34, 23] width 58 height 7
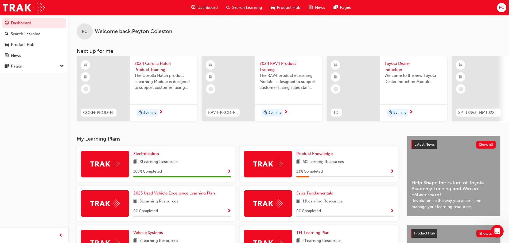
click at [395, 171] on div "Product Knowledge 60 Learning Resources 13 % Completed" at bounding box center [319, 164] width 159 height 35
click at [392, 174] on span "Show Progress" at bounding box center [392, 172] width 4 height 5
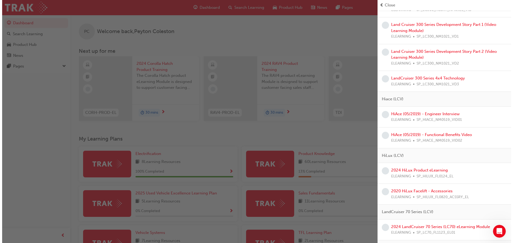
scroll to position [828, 0]
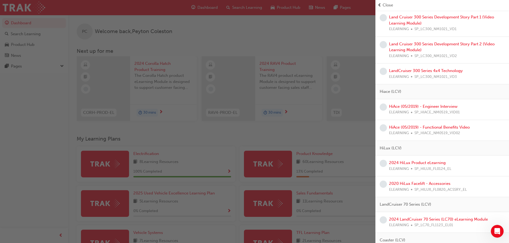
click at [343, 124] on div "button" at bounding box center [187, 121] width 375 height 243
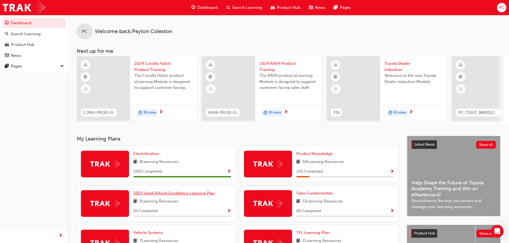
click at [162, 196] on span "2025 Used Vehicle Excellence Learning Plan" at bounding box center [173, 193] width 81 height 5
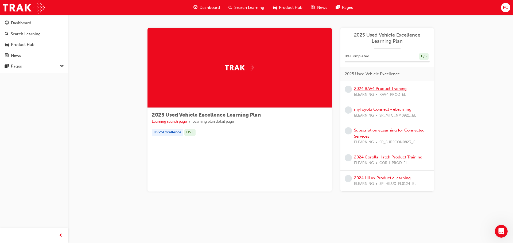
click at [365, 90] on link "2024 RAV4 Product Training" at bounding box center [380, 88] width 53 height 5
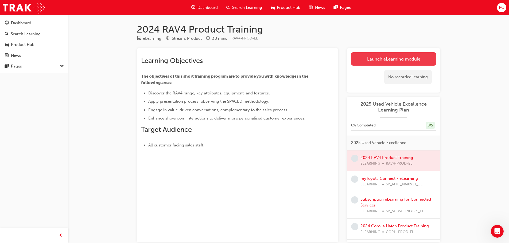
click at [379, 58] on link "Launch eLearning module" at bounding box center [393, 58] width 85 height 13
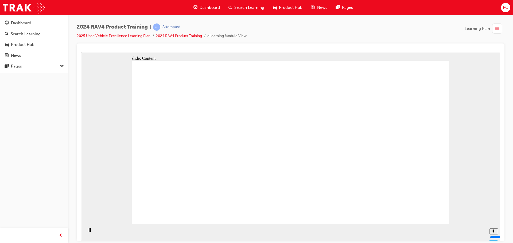
drag, startPoint x: 413, startPoint y: 214, endPoint x: 412, endPoint y: 220, distance: 6.2
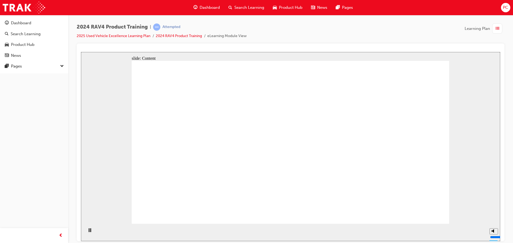
click at [124, 118] on div "slide: Content Rectangle 1 Summary RAV4 Discovery Effective Presentation Value-…" at bounding box center [290, 146] width 419 height 189
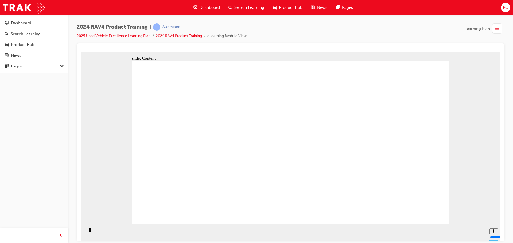
drag, startPoint x: 416, startPoint y: 155, endPoint x: 407, endPoint y: 156, distance: 9.6
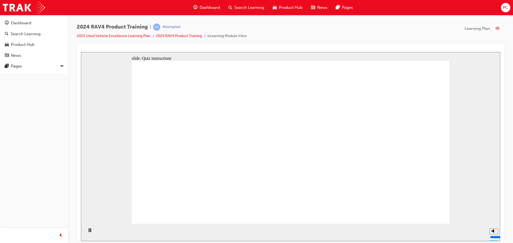
radio input "true"
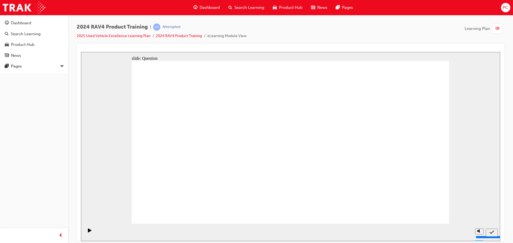
radio input "true"
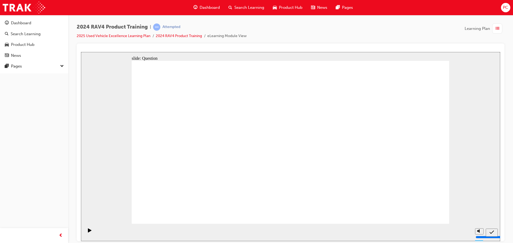
radio input "true"
drag, startPoint x: 407, startPoint y: 212, endPoint x: 420, endPoint y: 214, distance: 12.7
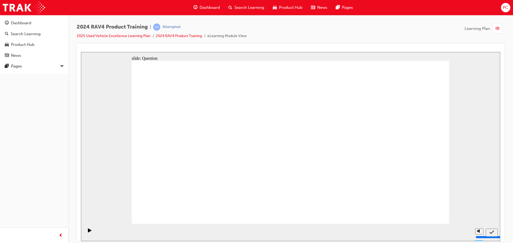
radio input "true"
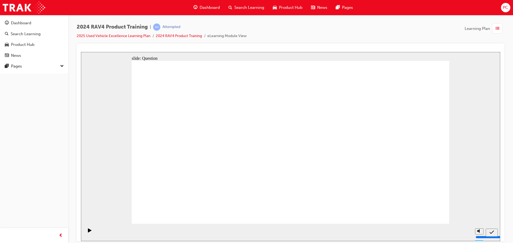
drag, startPoint x: 373, startPoint y: 129, endPoint x: 368, endPoint y: 131, distance: 5.7
drag, startPoint x: 271, startPoint y: 135, endPoint x: 387, endPoint y: 190, distance: 129.3
drag, startPoint x: 333, startPoint y: 142, endPoint x: 269, endPoint y: 148, distance: 63.8
drag, startPoint x: 390, startPoint y: 127, endPoint x: 270, endPoint y: 175, distance: 128.6
drag, startPoint x: 255, startPoint y: 132, endPoint x: 183, endPoint y: 185, distance: 89.5
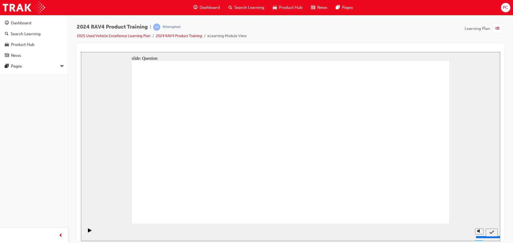
drag, startPoint x: 189, startPoint y: 118, endPoint x: 319, endPoint y: 178, distance: 142.5
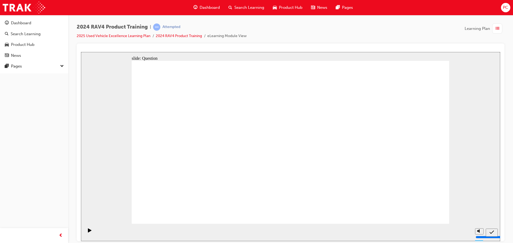
radio input "true"
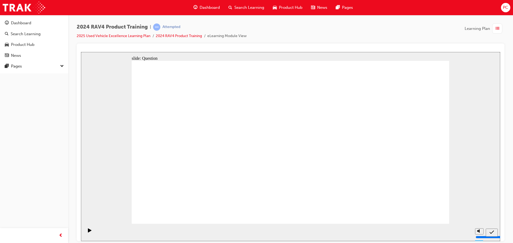
drag, startPoint x: 366, startPoint y: 133, endPoint x: 366, endPoint y: 130, distance: 3.2
radio input "true"
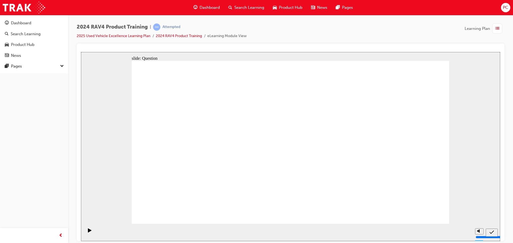
radio input "true"
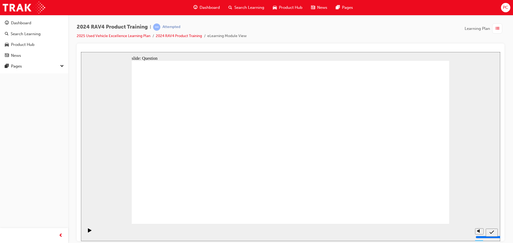
radio input "true"
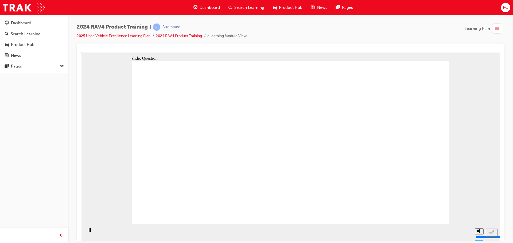
drag, startPoint x: 181, startPoint y: 120, endPoint x: 303, endPoint y: 171, distance: 132.5
drag, startPoint x: 391, startPoint y: 131, endPoint x: 261, endPoint y: 182, distance: 139.0
drag, startPoint x: 325, startPoint y: 135, endPoint x: 215, endPoint y: 180, distance: 119.4
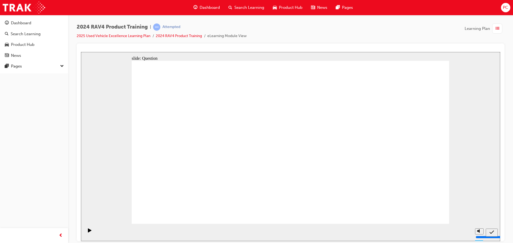
drag, startPoint x: 242, startPoint y: 131, endPoint x: 362, endPoint y: 189, distance: 132.6
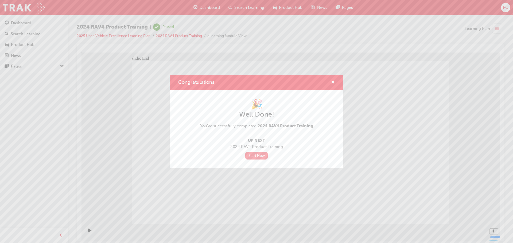
click at [255, 155] on link "Start Now" at bounding box center [256, 156] width 22 height 8
click at [255, 156] on link "Start Now" at bounding box center [256, 156] width 22 height 8
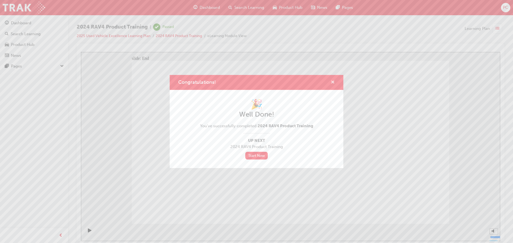
click at [332, 82] on span "cross-icon" at bounding box center [333, 82] width 4 height 5
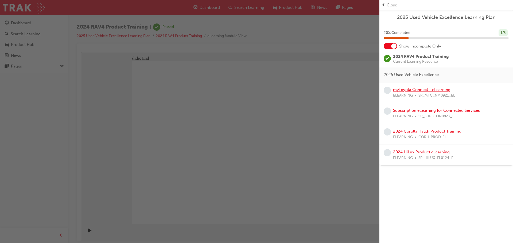
click at [441, 90] on link "myToyota Connect - eLearning" at bounding box center [421, 89] width 57 height 5
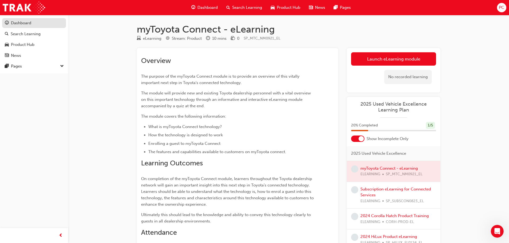
drag, startPoint x: 14, startPoint y: 26, endPoint x: 18, endPoint y: 23, distance: 4.4
click at [14, 26] on div "Dashboard" at bounding box center [21, 23] width 20 height 6
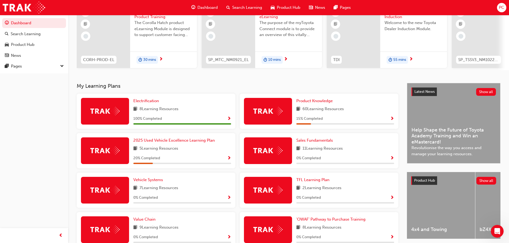
scroll to position [53, 0]
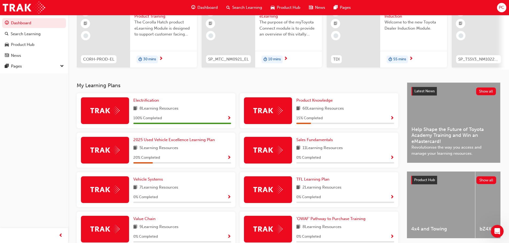
click at [231, 159] on div "2025 Used Vehicle Excellence Learning Plan 5 Learning Resources 20 % Completed" at bounding box center [156, 150] width 159 height 35
click at [228, 159] on span "Show Progress" at bounding box center [229, 158] width 4 height 5
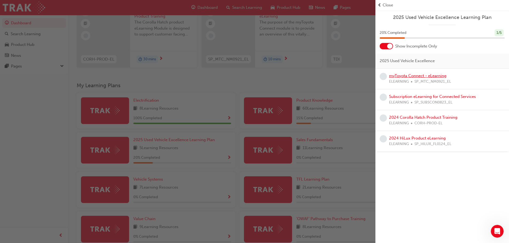
click at [415, 73] on link "myToyota Connect - eLearning" at bounding box center [417, 75] width 57 height 5
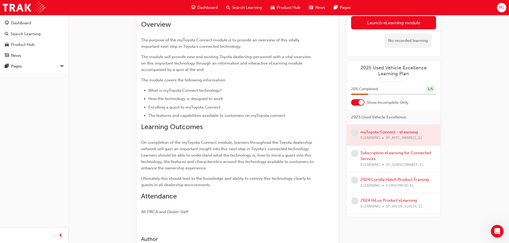
scroll to position [27, 0]
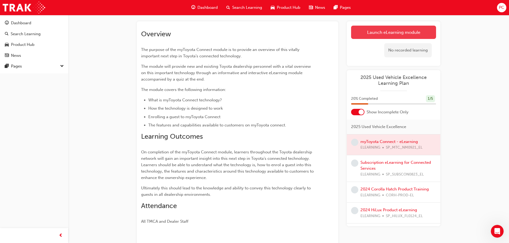
click at [387, 38] on link "Launch eLearning module" at bounding box center [393, 32] width 85 height 13
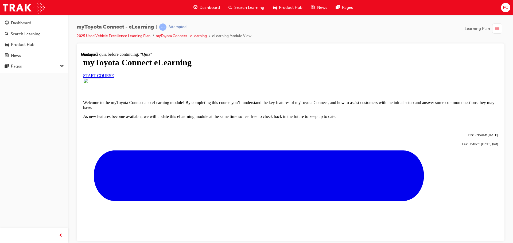
scroll to position [188, 0]
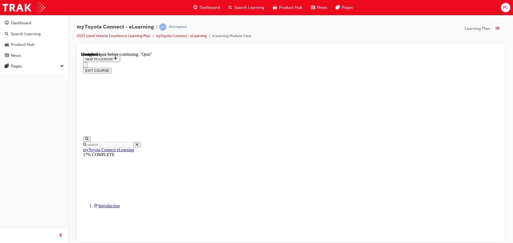
scroll to position [468, 0]
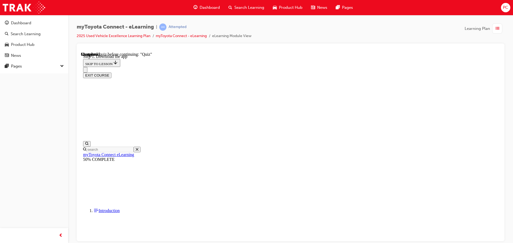
scroll to position [173, 0]
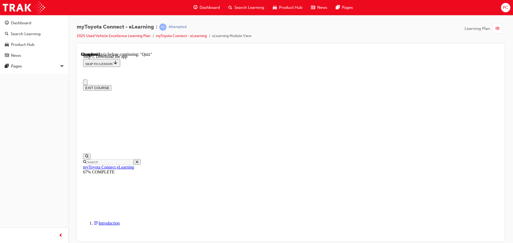
scroll to position [0, 0]
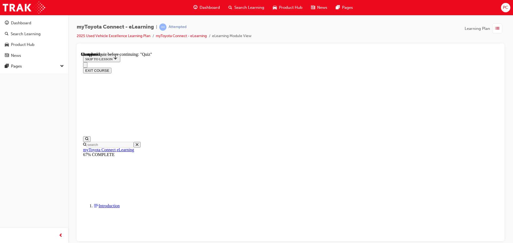
scroll to position [337, 0]
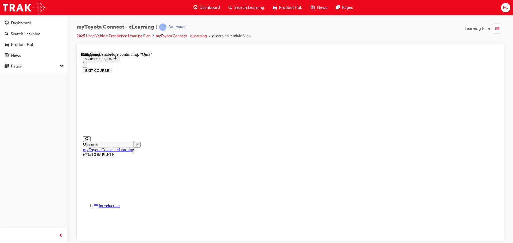
scroll to position [54, 0]
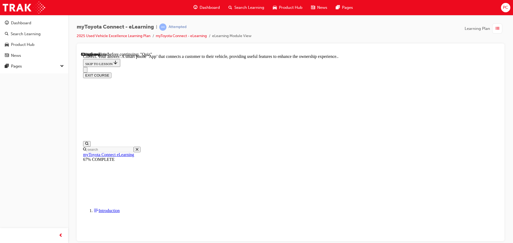
scroll to position [101, 0]
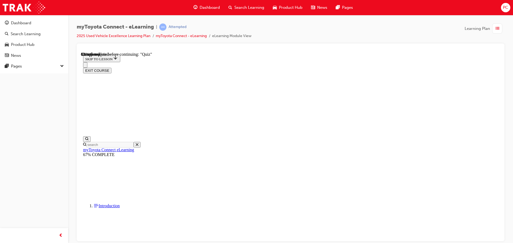
scroll to position [53, 0]
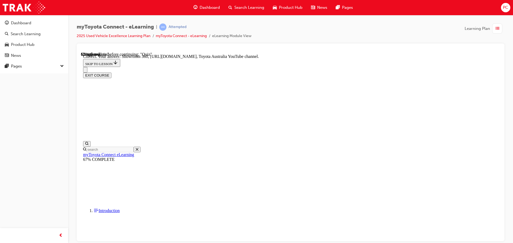
scroll to position [111, 0]
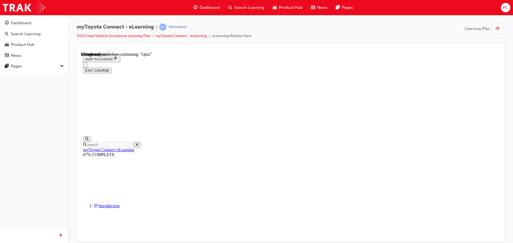
scroll to position [53, 0]
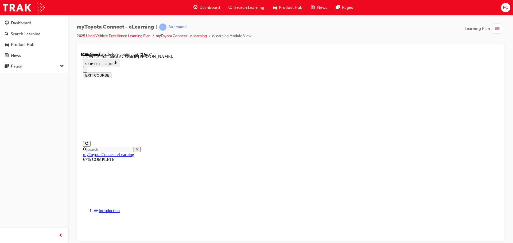
scroll to position [106, 0]
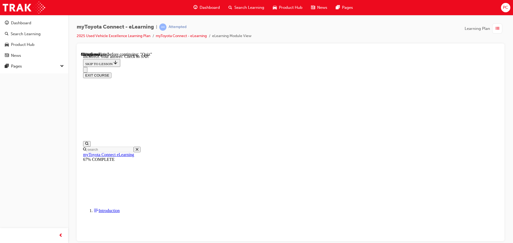
scroll to position [85, 0]
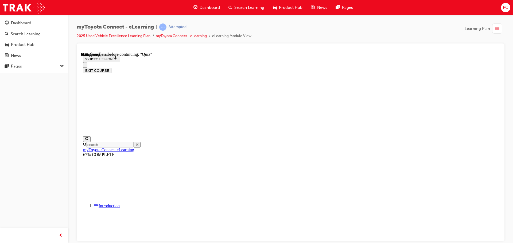
drag, startPoint x: 321, startPoint y: 190, endPoint x: 318, endPoint y: 191, distance: 3.0
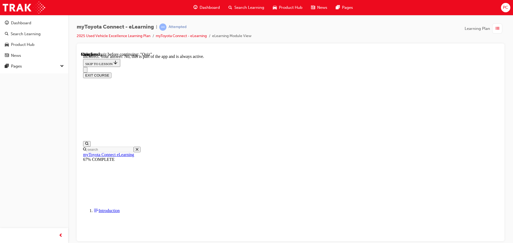
scroll to position [63, 0]
drag, startPoint x: 328, startPoint y: 207, endPoint x: 328, endPoint y: 210, distance: 2.9
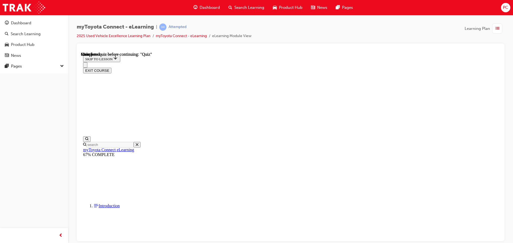
scroll to position [101, 0]
drag, startPoint x: 244, startPoint y: 199, endPoint x: 241, endPoint y: 189, distance: 10.8
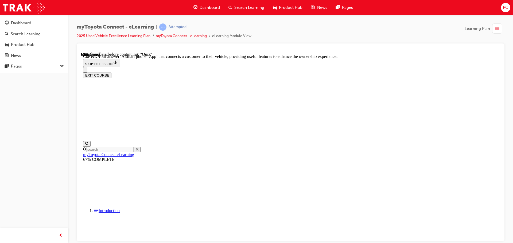
scroll to position [101, 0]
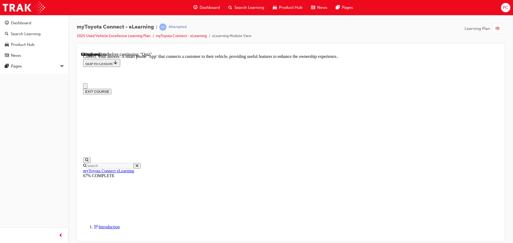
scroll to position [27, 0]
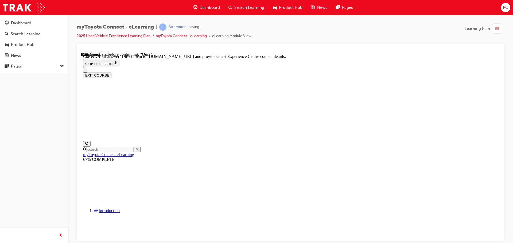
scroll to position [111, 0]
drag, startPoint x: 329, startPoint y: 215, endPoint x: 326, endPoint y: 213, distance: 3.7
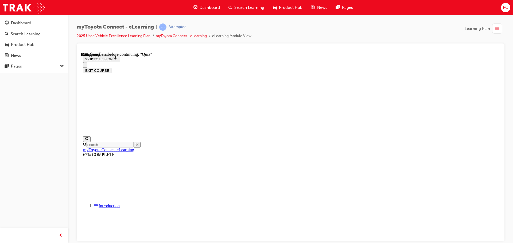
scroll to position [80, 0]
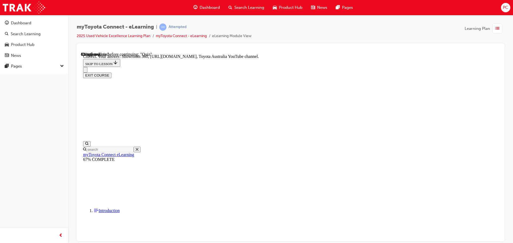
scroll to position [111, 0]
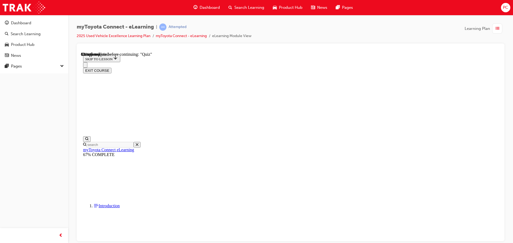
scroll to position [46, 0]
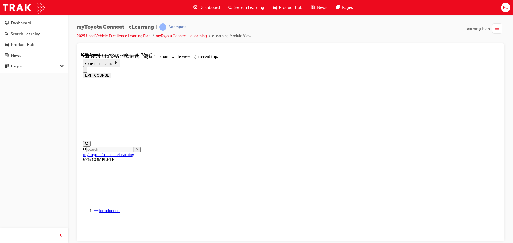
scroll to position [63, 0]
drag, startPoint x: 331, startPoint y: 215, endPoint x: 329, endPoint y: 214, distance: 2.8
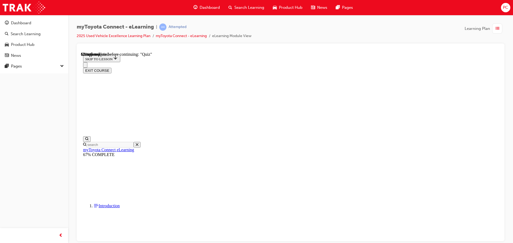
scroll to position [54, 0]
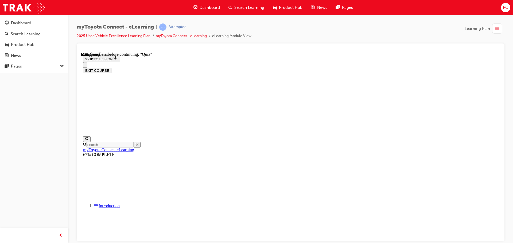
drag, startPoint x: 237, startPoint y: 91, endPoint x: 271, endPoint y: 107, distance: 37.6
drag, startPoint x: 270, startPoint y: 101, endPoint x: 235, endPoint y: 94, distance: 36.0
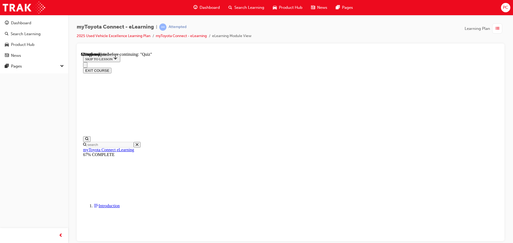
copy p "How do I easily identify a customer qualifies for the myToyota connect app on t…"
drag, startPoint x: 328, startPoint y: 219, endPoint x: 330, endPoint y: 212, distance: 6.8
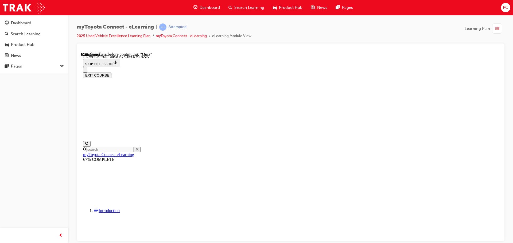
scroll to position [85, 0]
drag, startPoint x: 328, startPoint y: 207, endPoint x: 325, endPoint y: 210, distance: 4.1
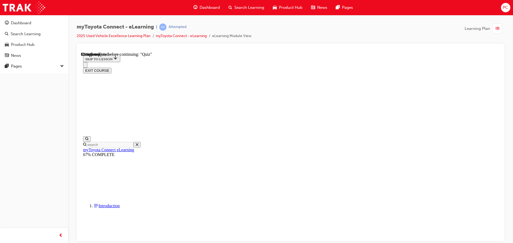
scroll to position [48, 0]
drag, startPoint x: 477, startPoint y: 53, endPoint x: 477, endPoint y: 57, distance: 3.5
click at [111, 68] on button "EXIT COURSE" at bounding box center [97, 71] width 28 height 6
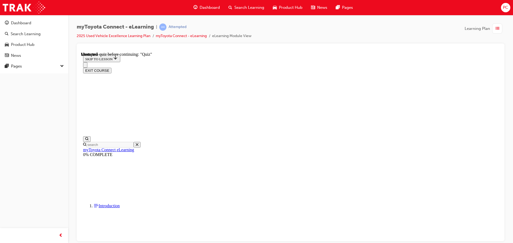
scroll to position [17, 0]
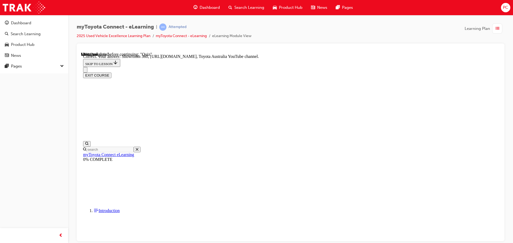
scroll to position [111, 0]
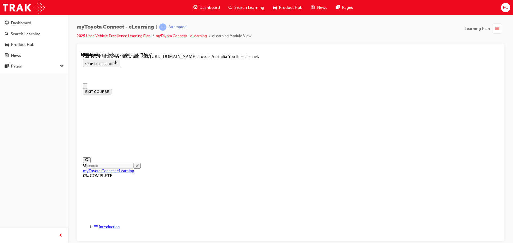
scroll to position [27, 0]
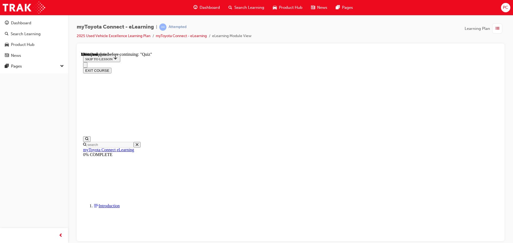
scroll to position [48, 0]
drag, startPoint x: 302, startPoint y: 147, endPoint x: 299, endPoint y: 152, distance: 6.0
drag, startPoint x: 299, startPoint y: 152, endPoint x: 427, endPoint y: 87, distance: 143.9
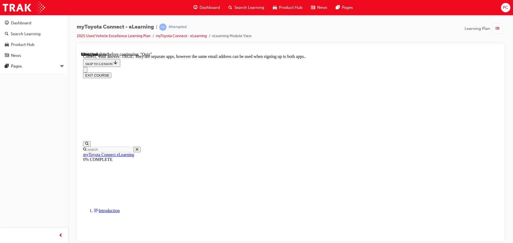
scroll to position [65, 0]
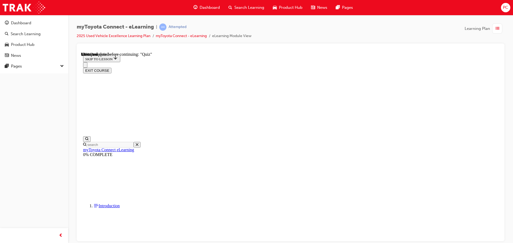
scroll to position [54, 0]
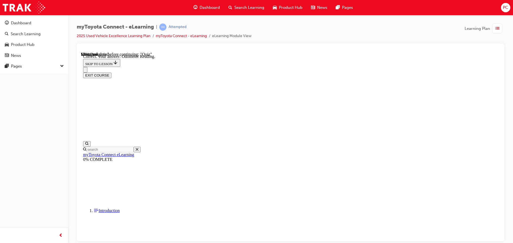
scroll to position [106, 0]
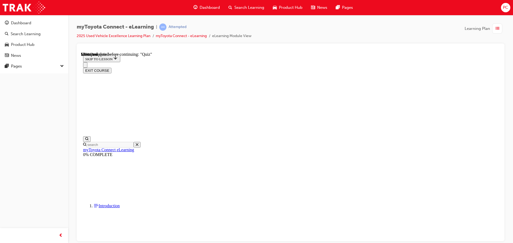
scroll to position [59, 0]
drag, startPoint x: 322, startPoint y: 190, endPoint x: 322, endPoint y: 193, distance: 2.9
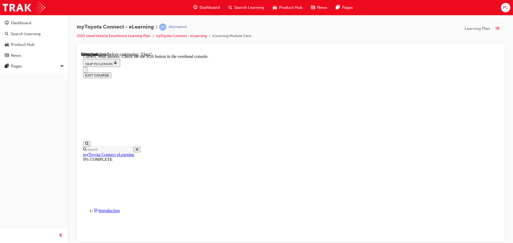
scroll to position [85, 0]
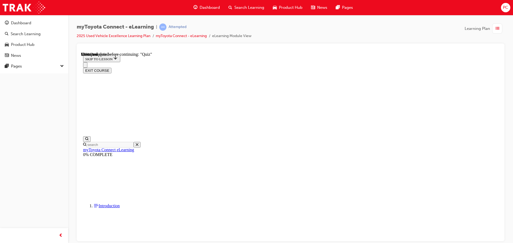
scroll to position [46, 0]
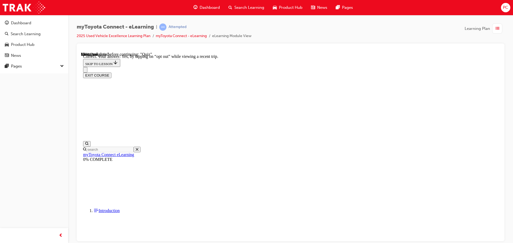
scroll to position [63, 0]
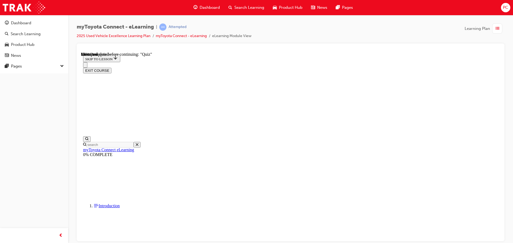
scroll to position [54, 0]
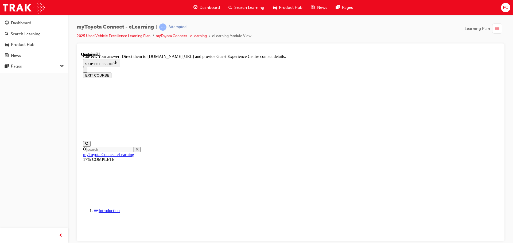
scroll to position [111, 0]
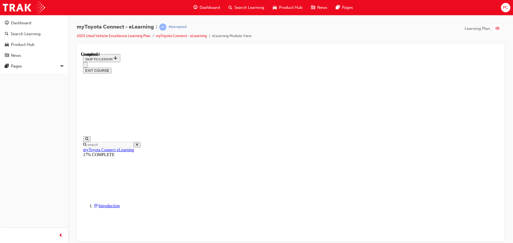
scroll to position [101, 0]
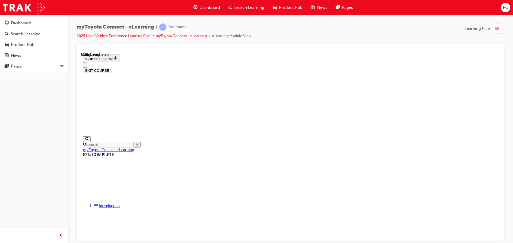
scroll to position [362, 0]
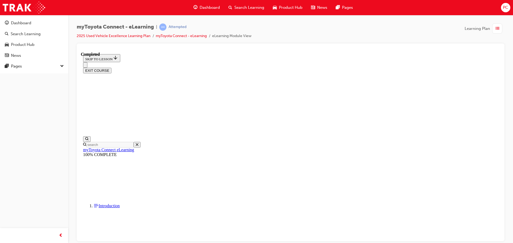
click at [111, 68] on button "EXIT COURSE" at bounding box center [97, 71] width 28 height 6
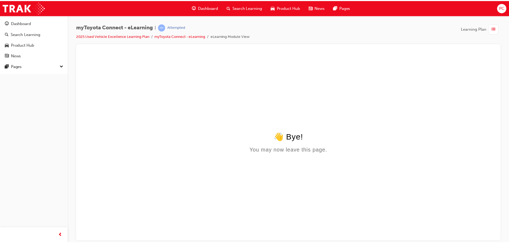
scroll to position [0, 0]
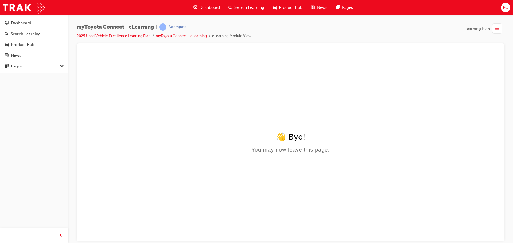
click at [46, 18] on button "Dashboard Search Learning Product Hub News Pages" at bounding box center [34, 39] width 64 height 44
click at [44, 22] on div "Dashboard" at bounding box center [34, 23] width 58 height 7
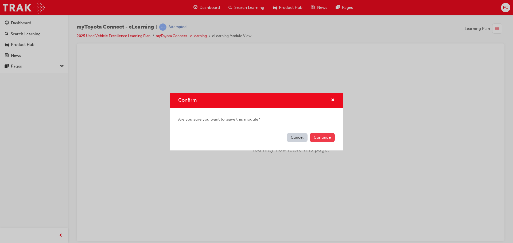
click at [325, 139] on button "Continue" at bounding box center [321, 137] width 25 height 9
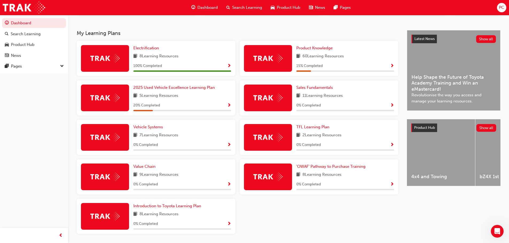
scroll to position [107, 0]
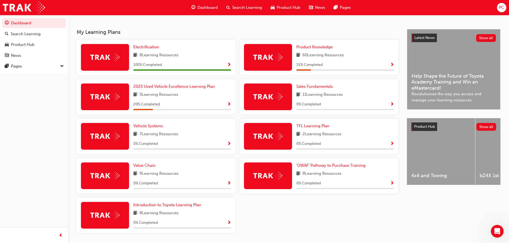
click at [230, 104] on span "Show Progress" at bounding box center [229, 104] width 4 height 5
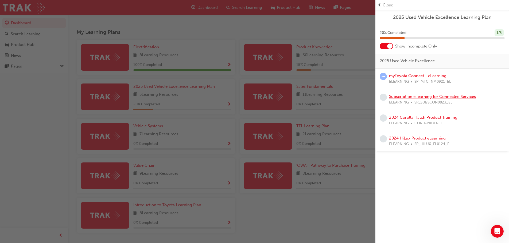
click at [431, 97] on link "Subscription eLearning for Connected Services" at bounding box center [432, 96] width 87 height 5
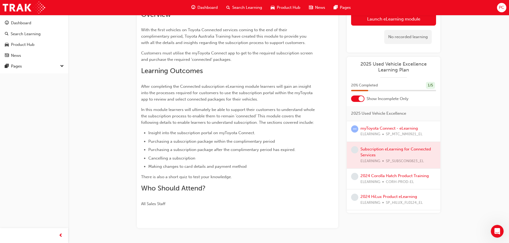
scroll to position [89, 0]
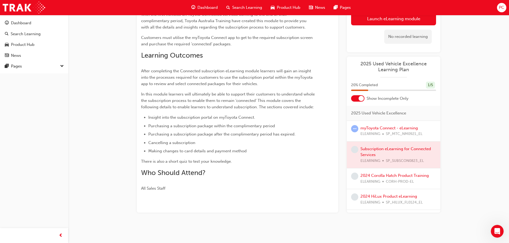
click at [401, 149] on div at bounding box center [393, 155] width 93 height 27
click at [390, 23] on button "Launch eLearning module" at bounding box center [393, 18] width 85 height 13
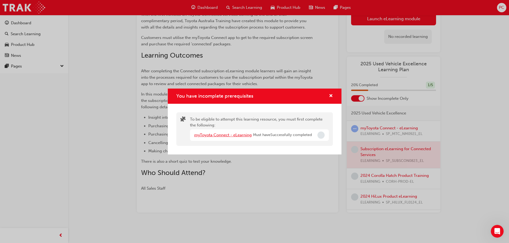
click at [231, 135] on link "myToyota Connect - eLearning" at bounding box center [222, 135] width 57 height 5
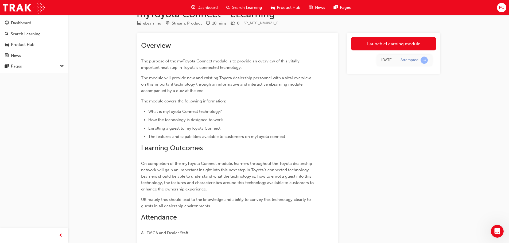
scroll to position [8, 0]
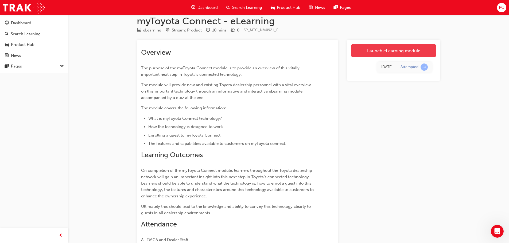
click at [391, 54] on link "Launch eLearning module" at bounding box center [393, 50] width 85 height 13
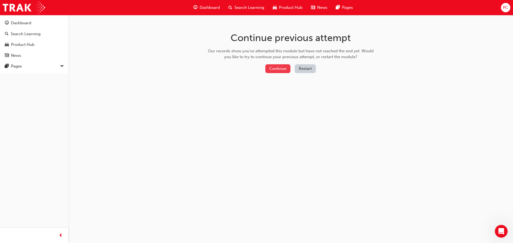
click at [279, 67] on button "Continue" at bounding box center [277, 68] width 25 height 9
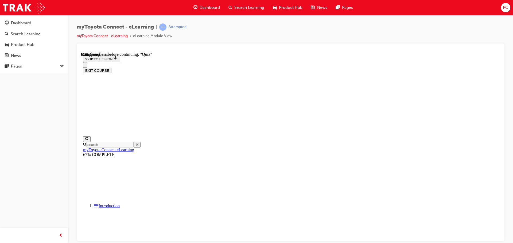
scroll to position [48, 0]
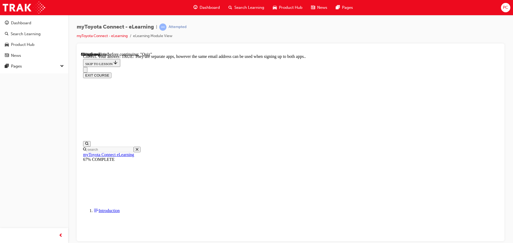
scroll to position [65, 0]
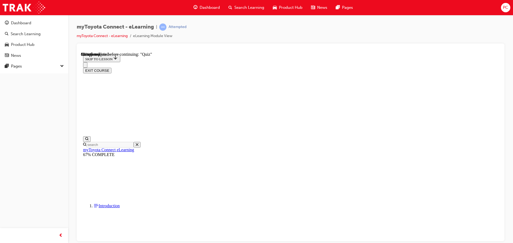
scroll to position [54, 0]
drag, startPoint x: 330, startPoint y: 229, endPoint x: 331, endPoint y: 226, distance: 2.9
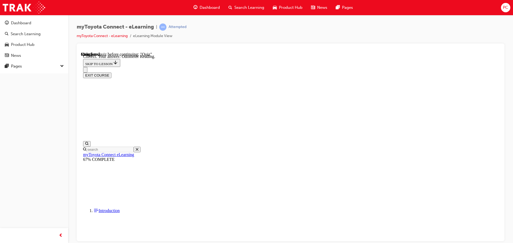
scroll to position [106, 0]
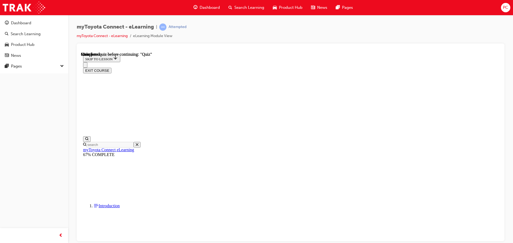
scroll to position [101, 0]
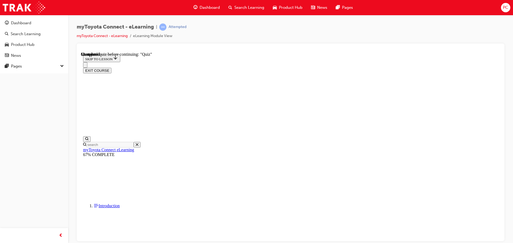
drag, startPoint x: 338, startPoint y: 155, endPoint x: 343, endPoint y: 154, distance: 5.3
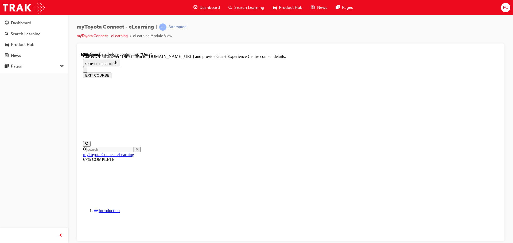
scroll to position [111, 0]
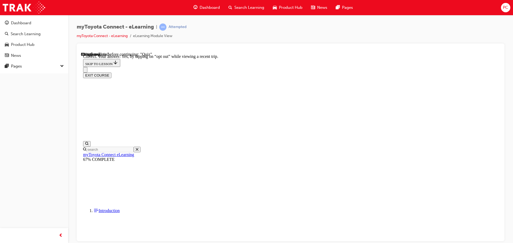
scroll to position [63, 0]
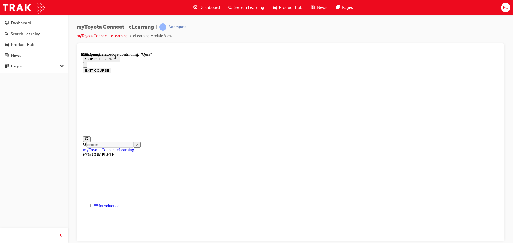
scroll to position [54, 0]
drag, startPoint x: 361, startPoint y: 181, endPoint x: 354, endPoint y: 179, distance: 6.9
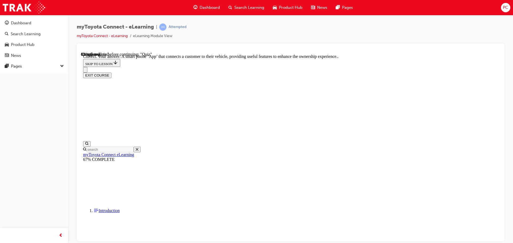
scroll to position [101, 0]
drag, startPoint x: 326, startPoint y: 214, endPoint x: 323, endPoint y: 218, distance: 5.6
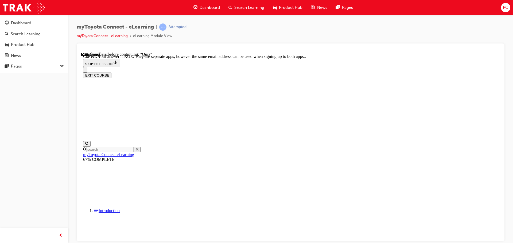
scroll to position [65, 0]
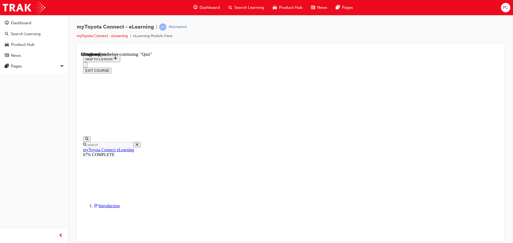
scroll to position [54, 0]
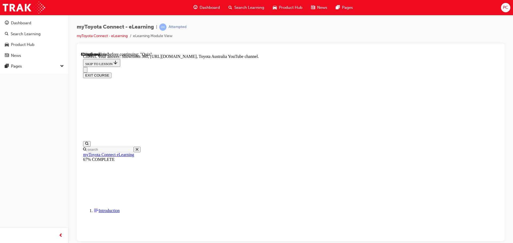
scroll to position [111, 0]
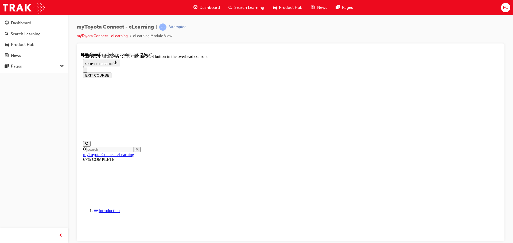
scroll to position [85, 0]
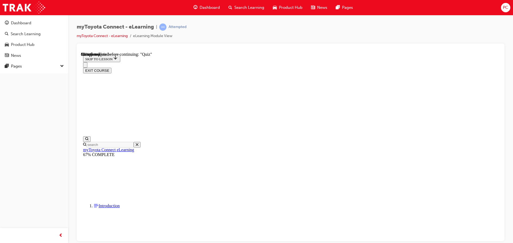
scroll to position [27, 0]
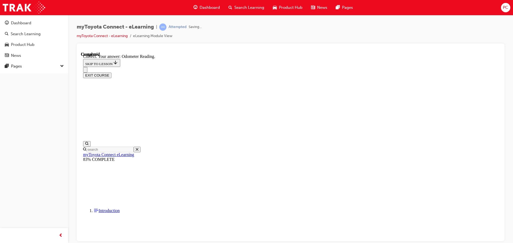
scroll to position [106, 0]
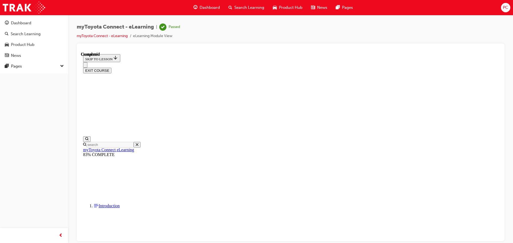
scroll to position [101, 0]
click at [111, 68] on button "EXIT COURSE" at bounding box center [97, 71] width 28 height 6
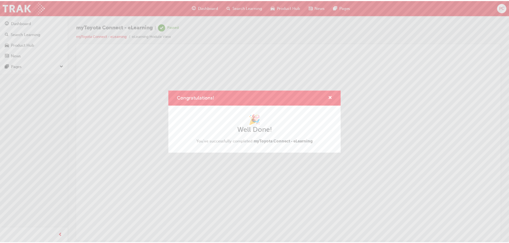
scroll to position [0, 0]
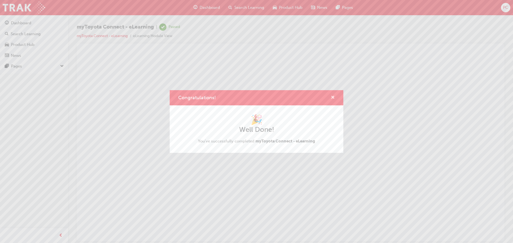
click at [333, 97] on span "cross-icon" at bounding box center [333, 98] width 4 height 5
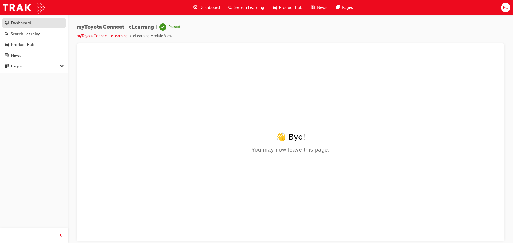
click at [10, 24] on div "Dashboard" at bounding box center [34, 23] width 58 height 7
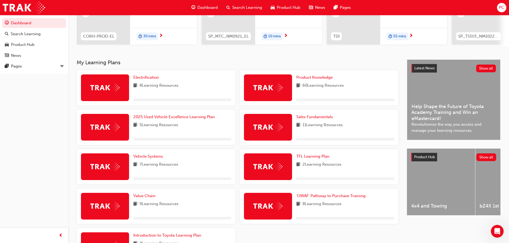
scroll to position [80, 0]
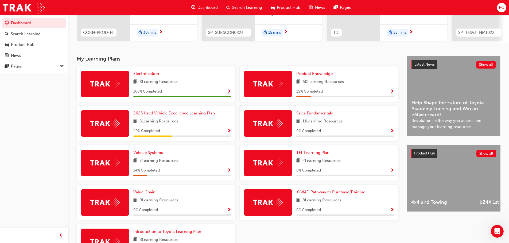
click at [227, 132] on div "40 % Completed" at bounding box center [182, 131] width 98 height 7
click at [228, 131] on span "Show Progress" at bounding box center [229, 131] width 4 height 5
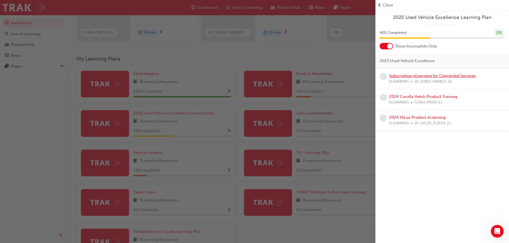
click at [428, 75] on link "Subscription eLearning for Connected Services" at bounding box center [432, 75] width 87 height 5
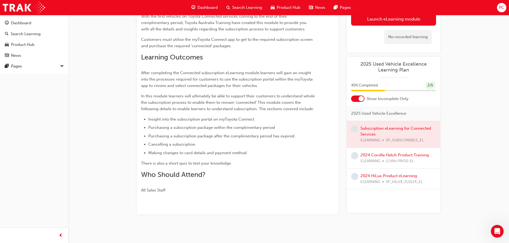
click at [393, 128] on div at bounding box center [393, 134] width 93 height 27
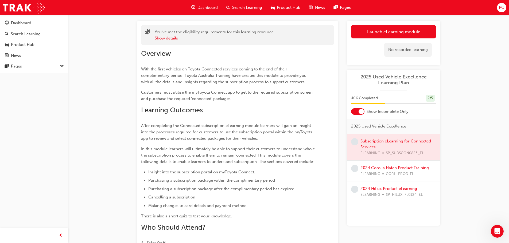
scroll to position [27, 0]
click at [376, 38] on link "Launch eLearning module" at bounding box center [393, 32] width 85 height 13
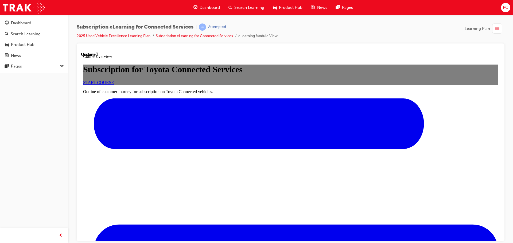
click at [289, 85] on div "Subscription for Toyota Connected Services START COURSE" at bounding box center [290, 74] width 415 height 20
click at [114, 85] on link "START COURSE" at bounding box center [98, 82] width 31 height 5
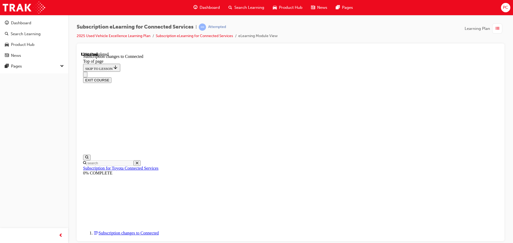
scroll to position [292, 0]
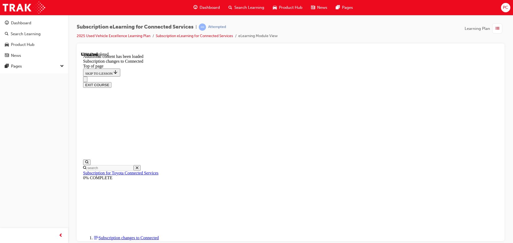
scroll to position [648, 0]
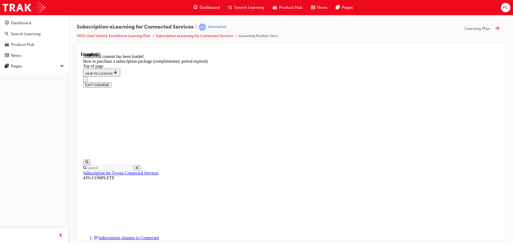
scroll to position [532, 0]
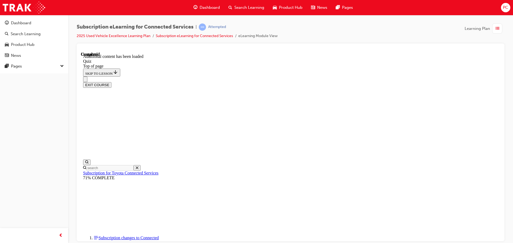
drag, startPoint x: 343, startPoint y: 161, endPoint x: 332, endPoint y: 172, distance: 15.3
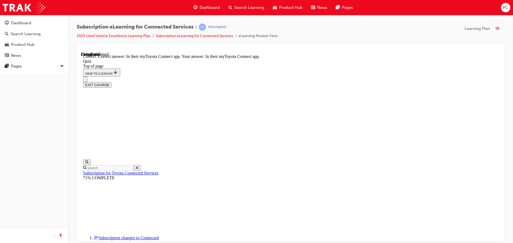
drag, startPoint x: 323, startPoint y: 191, endPoint x: 315, endPoint y: 183, distance: 11.1
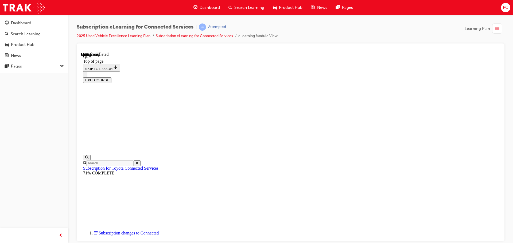
scroll to position [54, 0]
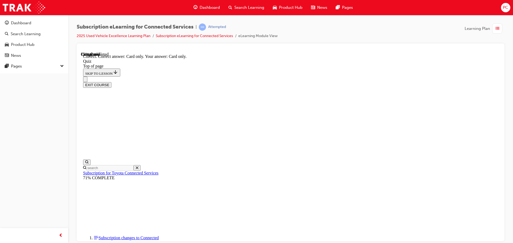
scroll to position [71, 0]
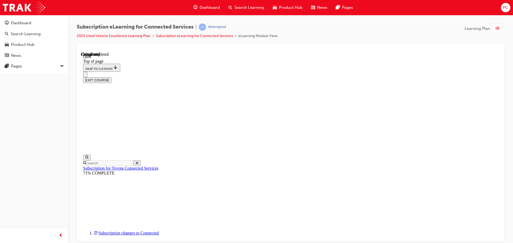
scroll to position [16, 0]
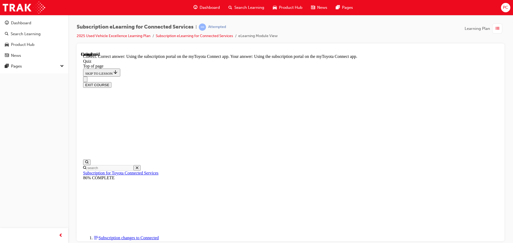
scroll to position [71, 0]
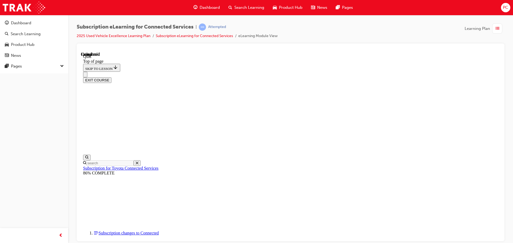
scroll to position [101, 0]
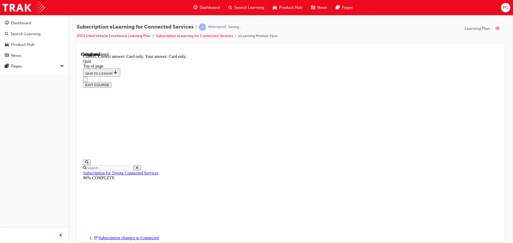
scroll to position [71, 0]
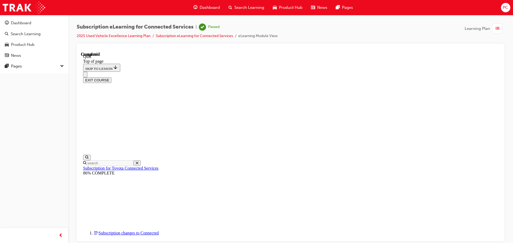
scroll to position [101, 0]
click at [111, 77] on button "EXIT COURSE" at bounding box center [97, 80] width 28 height 6
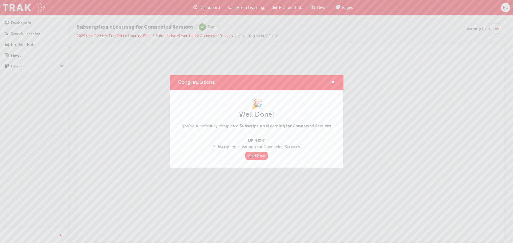
scroll to position [0, 0]
click at [253, 159] on link "Start Now" at bounding box center [256, 156] width 22 height 8
click at [254, 153] on link "Start Now" at bounding box center [256, 156] width 22 height 8
click at [336, 80] on div "Congratulations!" at bounding box center [257, 82] width 174 height 15
click at [332, 81] on span "cross-icon" at bounding box center [333, 82] width 4 height 5
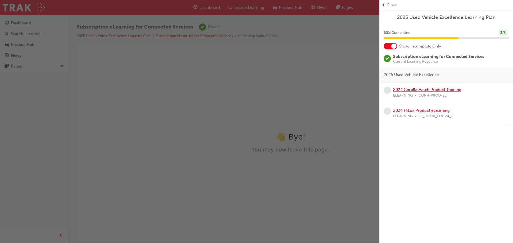
click at [439, 90] on link "2024 Corolla Hatch Product Training" at bounding box center [427, 89] width 68 height 5
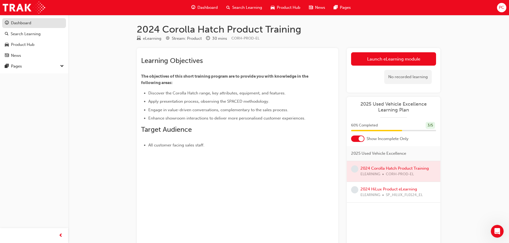
click at [28, 20] on div "Dashboard" at bounding box center [34, 23] width 58 height 7
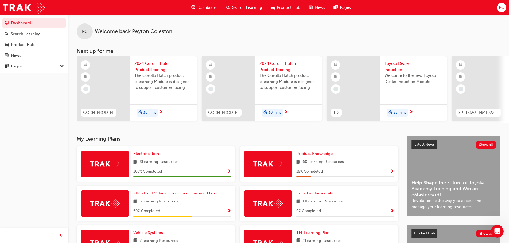
click at [229, 213] on span "Show Progress" at bounding box center [229, 211] width 4 height 5
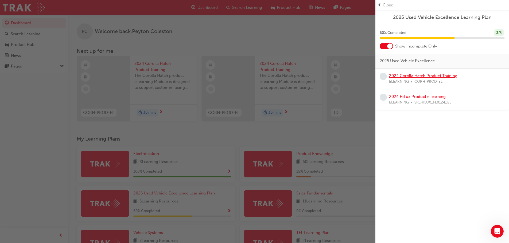
click at [405, 77] on link "2024 Corolla Hatch Product Training" at bounding box center [423, 75] width 68 height 5
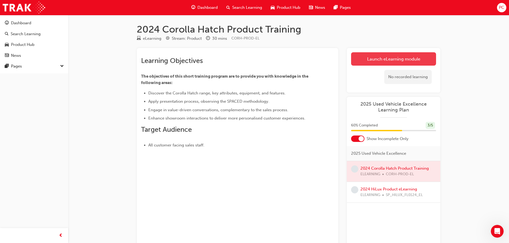
click at [398, 60] on link "Launch eLearning module" at bounding box center [393, 58] width 85 height 13
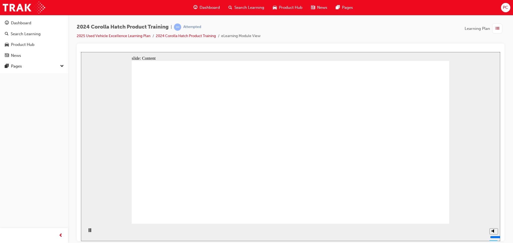
drag, startPoint x: 258, startPoint y: 80, endPoint x: 262, endPoint y: 209, distance: 129.1
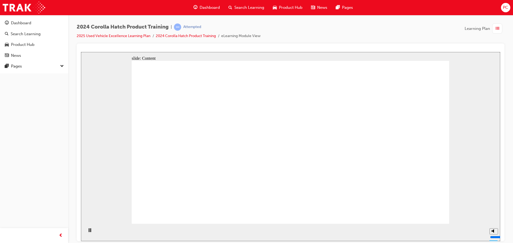
drag, startPoint x: 201, startPoint y: 120, endPoint x: 204, endPoint y: 120, distance: 2.9
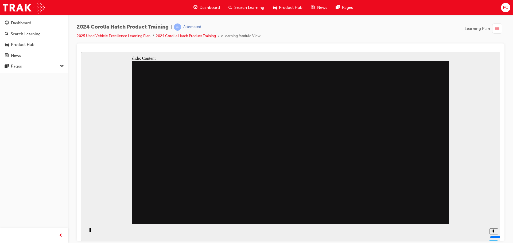
drag, startPoint x: 236, startPoint y: 166, endPoint x: 336, endPoint y: 152, distance: 101.5
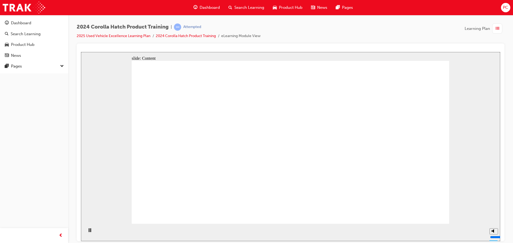
drag, startPoint x: 403, startPoint y: 210, endPoint x: 407, endPoint y: 207, distance: 5.3
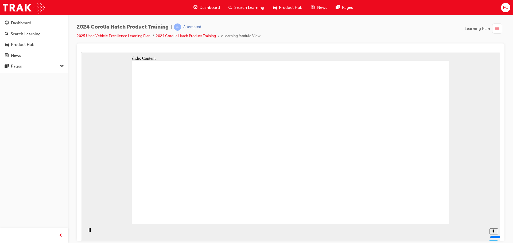
drag, startPoint x: 226, startPoint y: 114, endPoint x: 224, endPoint y: 125, distance: 11.1
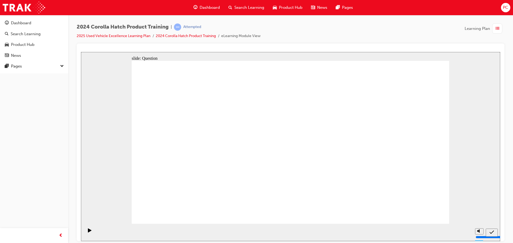
radio input "true"
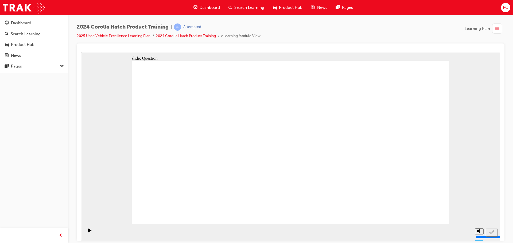
radio input "false"
radio input "true"
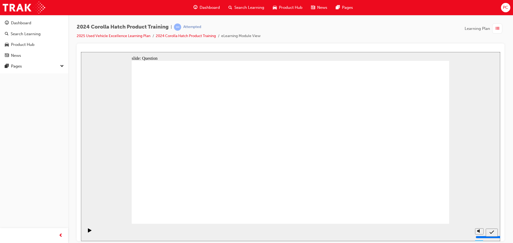
radio input "true"
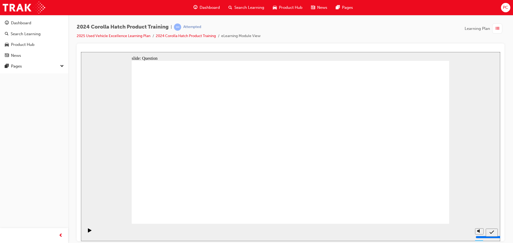
click at [19, 2] on div "Dashboard Search Learning Product Hub News Pages PC" at bounding box center [256, 7] width 513 height 15
click at [22, 7] on img at bounding box center [24, 8] width 42 height 12
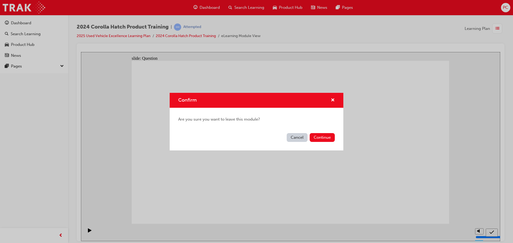
drag, startPoint x: 61, startPoint y: 32, endPoint x: 347, endPoint y: 173, distance: 319.1
click at [296, 140] on div "Confirm Are you sure you want to leave this module? Cancel Continue" at bounding box center [256, 121] width 513 height 243
click at [340, 101] on div "Confirm" at bounding box center [257, 100] width 174 height 15
drag, startPoint x: 333, startPoint y: 101, endPoint x: 250, endPoint y: 50, distance: 97.3
click at [333, 101] on span "cross-icon" at bounding box center [333, 100] width 4 height 5
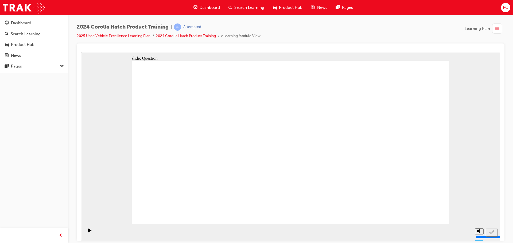
radio input "true"
click at [496, 226] on nav "slide navigation" at bounding box center [491, 232] width 12 height 17
click at [489, 237] on nav "slide navigation" at bounding box center [491, 232] width 12 height 17
click at [491, 233] on icon "Submit (Ctrl+Alt+S)" at bounding box center [491, 231] width 5 height 3
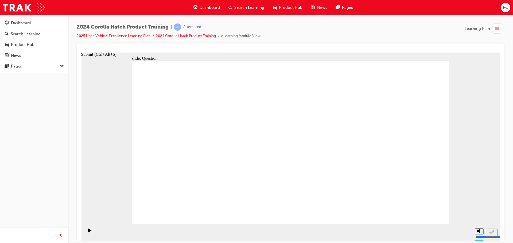
click at [491, 233] on nav "slide navigation" at bounding box center [491, 232] width 12 height 17
drag, startPoint x: 276, startPoint y: 178, endPoint x: 282, endPoint y: 176, distance: 6.5
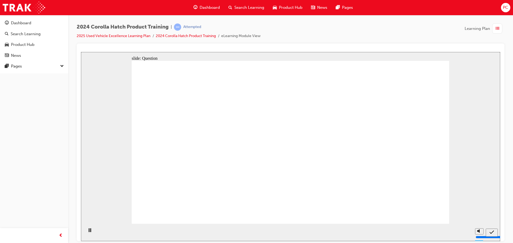
radio input "true"
click at [16, 8] on img at bounding box center [24, 8] width 42 height 12
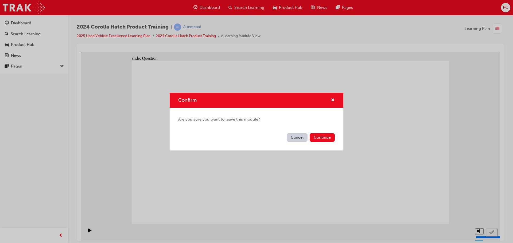
click at [296, 138] on button "Cancel" at bounding box center [297, 137] width 21 height 9
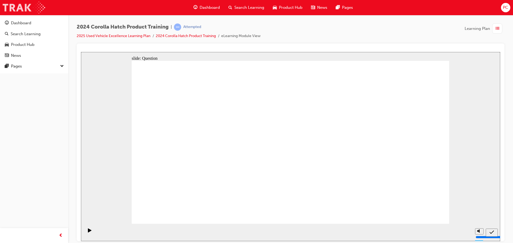
drag, startPoint x: 200, startPoint y: 129, endPoint x: 190, endPoint y: 197, distance: 68.8
drag, startPoint x: 263, startPoint y: 229, endPoint x: 264, endPoint y: 256, distance: 26.7
drag, startPoint x: 304, startPoint y: 141, endPoint x: 201, endPoint y: 207, distance: 122.0
drag, startPoint x: 346, startPoint y: 166, endPoint x: 351, endPoint y: 210, distance: 44.9
drag, startPoint x: 404, startPoint y: 143, endPoint x: 387, endPoint y: 189, distance: 49.3
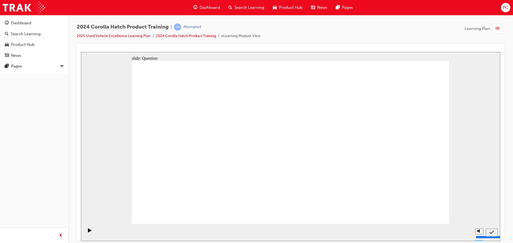
click at [423, 230] on section "Playback Speed 2 1.75 1.5 1.25" at bounding box center [290, 232] width 419 height 17
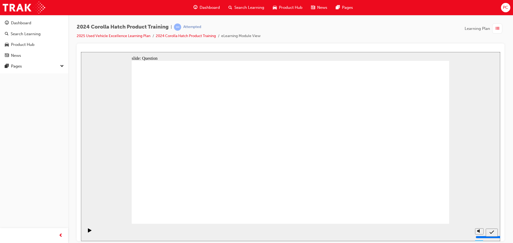
drag, startPoint x: 151, startPoint y: 108, endPoint x: 186, endPoint y: 108, distance: 35.0
drag, startPoint x: 148, startPoint y: 107, endPoint x: 190, endPoint y: 113, distance: 42.9
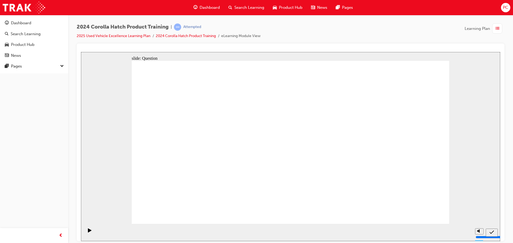
drag, startPoint x: 218, startPoint y: 115, endPoint x: 211, endPoint y: 129, distance: 14.7
drag, startPoint x: 196, startPoint y: 108, endPoint x: 206, endPoint y: 99, distance: 13.4
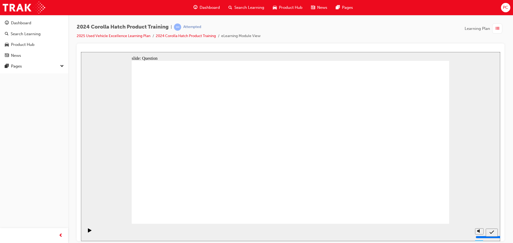
drag, startPoint x: 206, startPoint y: 101, endPoint x: 203, endPoint y: 109, distance: 8.9
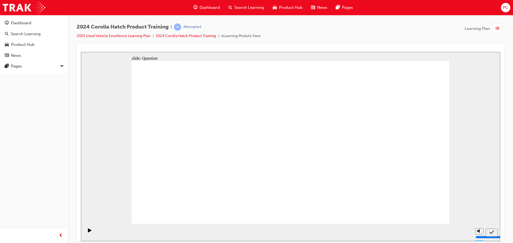
radio input "false"
radio input "true"
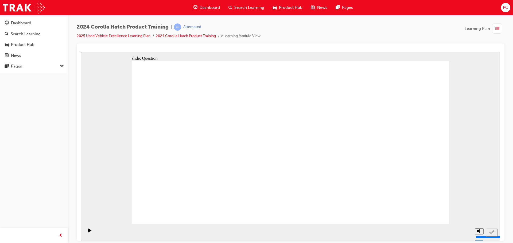
radio input "true"
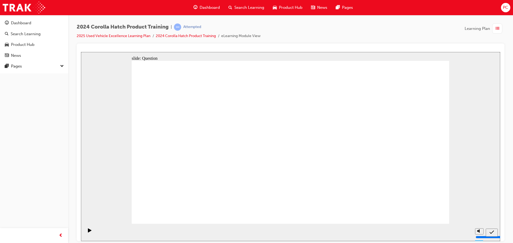
radio input "true"
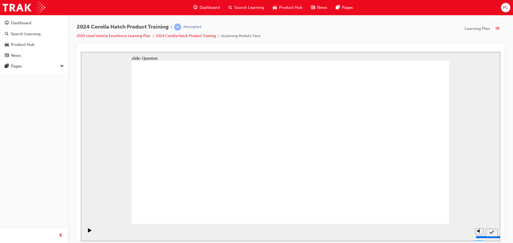
radio input "true"
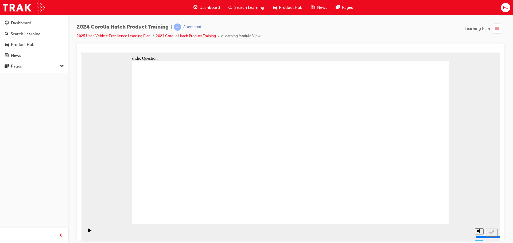
radio input "true"
drag, startPoint x: 186, startPoint y: 139, endPoint x: 229, endPoint y: 192, distance: 68.6
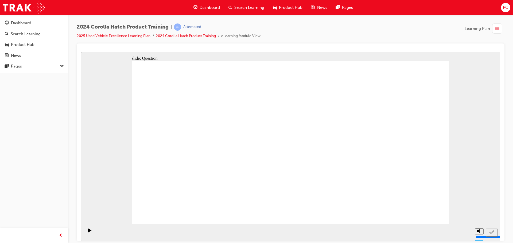
drag, startPoint x: 249, startPoint y: 143, endPoint x: 299, endPoint y: 194, distance: 71.6
drag, startPoint x: 358, startPoint y: 141, endPoint x: 340, endPoint y: 141, distance: 18.2
drag, startPoint x: 286, startPoint y: 178, endPoint x: 176, endPoint y: 181, distance: 109.8
drag, startPoint x: 340, startPoint y: 143, endPoint x: 355, endPoint y: 140, distance: 14.7
drag, startPoint x: 199, startPoint y: 184, endPoint x: 191, endPoint y: 190, distance: 10.6
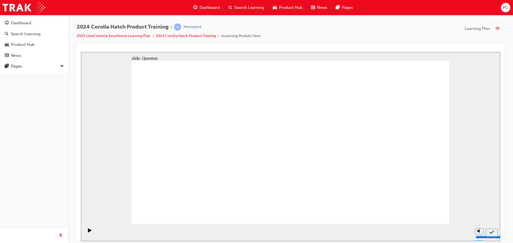
drag, startPoint x: 326, startPoint y: 121, endPoint x: 281, endPoint y: 175, distance: 70.2
drag, startPoint x: 399, startPoint y: 142, endPoint x: 401, endPoint y: 124, distance: 18.3
drag, startPoint x: 306, startPoint y: 137, endPoint x: 408, endPoint y: 186, distance: 113.3
drag, startPoint x: 412, startPoint y: 111, endPoint x: 364, endPoint y: 176, distance: 80.5
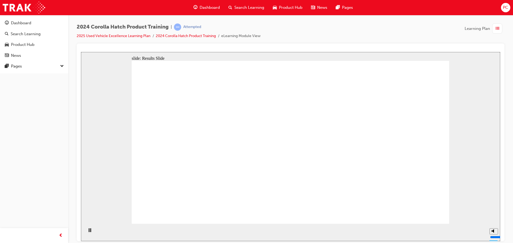
radio input "true"
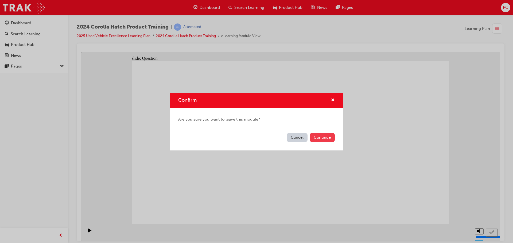
click at [322, 140] on button "Continue" at bounding box center [321, 137] width 25 height 9
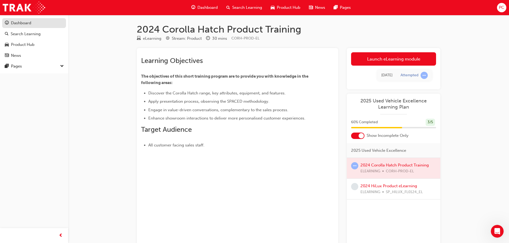
click at [25, 21] on div "Dashboard" at bounding box center [21, 23] width 20 height 6
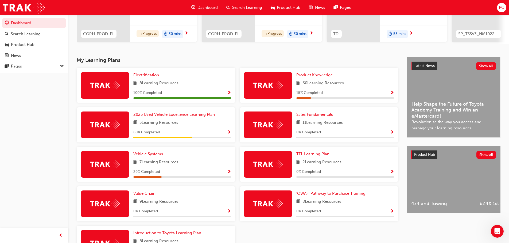
scroll to position [80, 0]
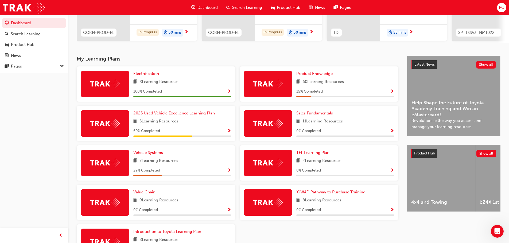
click at [170, 125] on span "5 Learning Resources" at bounding box center [158, 121] width 39 height 7
click at [159, 114] on span "2025 Used Vehicle Excellence Learning Plan" at bounding box center [173, 113] width 81 height 5
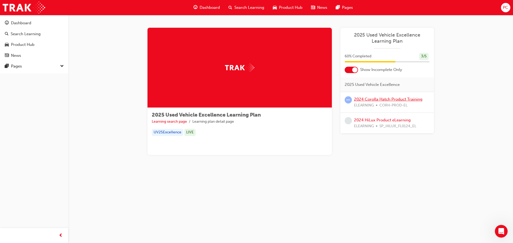
click at [367, 100] on link "2024 Corolla Hatch Product Training" at bounding box center [388, 99] width 68 height 5
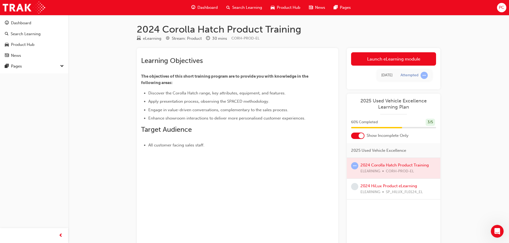
click at [366, 52] on div "Launch eLearning module Learning Plan Today Attempted" at bounding box center [393, 68] width 93 height 41
click at [362, 63] on link "Launch eLearning module" at bounding box center [393, 58] width 85 height 13
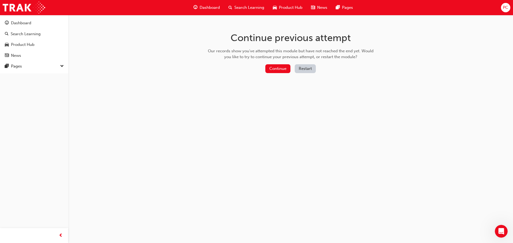
click at [297, 68] on button "Restart" at bounding box center [305, 68] width 21 height 9
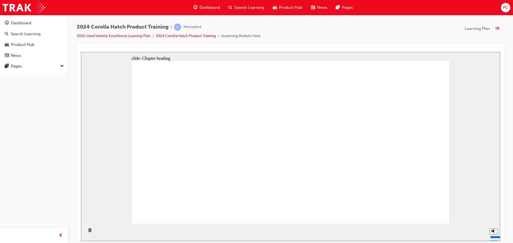
drag, startPoint x: 359, startPoint y: 196, endPoint x: 363, endPoint y: 201, distance: 6.1
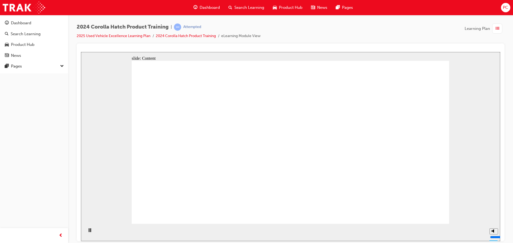
drag, startPoint x: 438, startPoint y: 211, endPoint x: 277, endPoint y: 85, distance: 205.2
drag, startPoint x: 249, startPoint y: 86, endPoint x: 381, endPoint y: 89, distance: 132.8
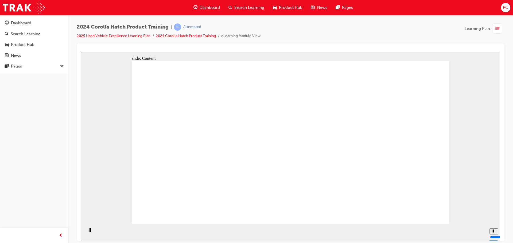
drag, startPoint x: 213, startPoint y: 159, endPoint x: 205, endPoint y: 160, distance: 8.0
drag, startPoint x: 422, startPoint y: 202, endPoint x: 422, endPoint y: 206, distance: 4.5
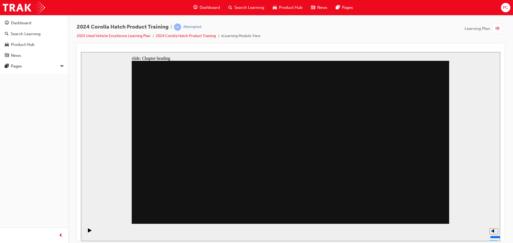
drag, startPoint x: 413, startPoint y: 221, endPoint x: 414, endPoint y: 218, distance: 2.9
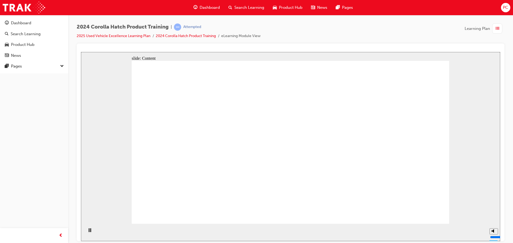
drag, startPoint x: 407, startPoint y: 215, endPoint x: 412, endPoint y: 214, distance: 5.3
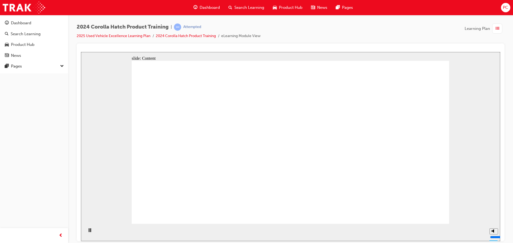
drag, startPoint x: 410, startPoint y: 210, endPoint x: 416, endPoint y: 214, distance: 7.9
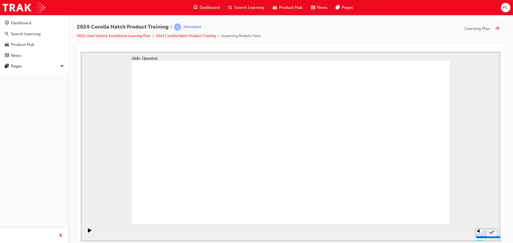
radio input "true"
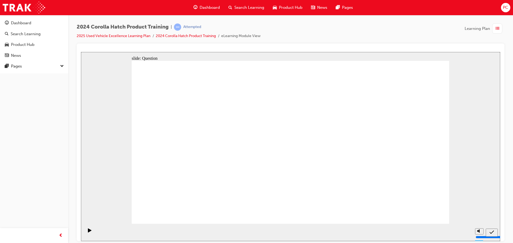
radio input "true"
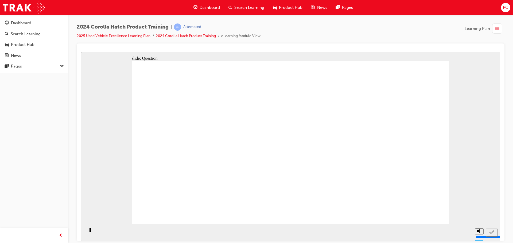
radio input "true"
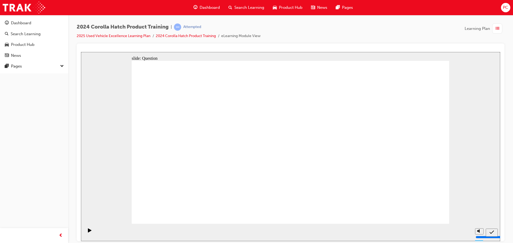
drag, startPoint x: 190, startPoint y: 136, endPoint x: 240, endPoint y: 184, distance: 69.7
drag, startPoint x: 354, startPoint y: 135, endPoint x: 355, endPoint y: 138, distance: 3.1
drag, startPoint x: 351, startPoint y: 143, endPoint x: 296, endPoint y: 190, distance: 72.7
drag, startPoint x: 289, startPoint y: 137, endPoint x: 348, endPoint y: 139, distance: 58.2
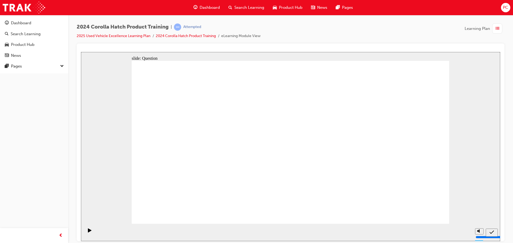
drag, startPoint x: 244, startPoint y: 126, endPoint x: 197, endPoint y: 174, distance: 67.6
drag, startPoint x: 356, startPoint y: 131, endPoint x: 354, endPoint y: 179, distance: 47.6
drag, startPoint x: 383, startPoint y: 146, endPoint x: 385, endPoint y: 188, distance: 42.2
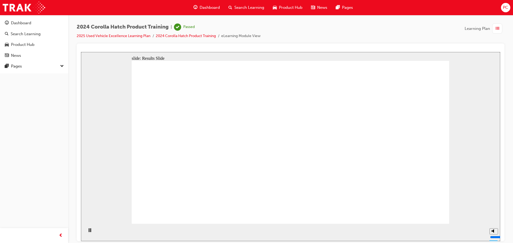
drag, startPoint x: 435, startPoint y: 216, endPoint x: 411, endPoint y: 208, distance: 25.6
drag, startPoint x: 229, startPoint y: 194, endPoint x: 230, endPoint y: 191, distance: 3.6
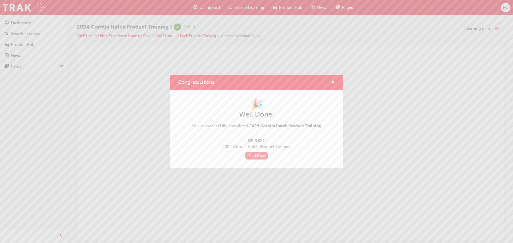
click at [257, 154] on link "Start Now" at bounding box center [256, 156] width 22 height 8
click at [332, 82] on span "cross-icon" at bounding box center [333, 82] width 4 height 5
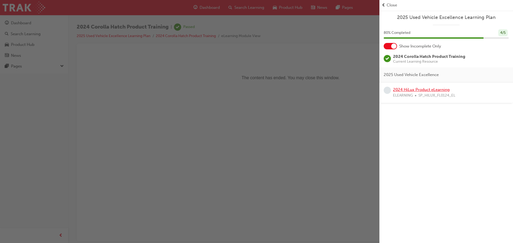
click at [411, 90] on link "2024 HiLux Product eLearning" at bounding box center [421, 89] width 57 height 5
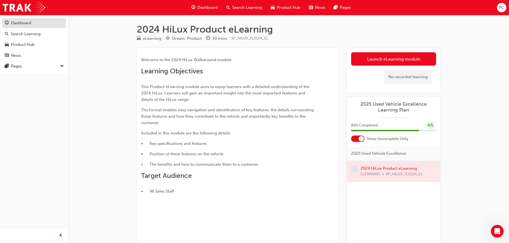
click at [8, 22] on span "guage-icon" at bounding box center [7, 23] width 4 height 5
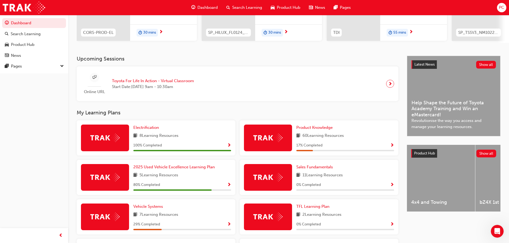
scroll to position [107, 0]
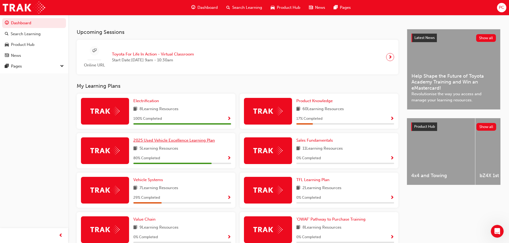
click at [189, 143] on span "2025 Used Vehicle Excellence Learning Plan" at bounding box center [173, 140] width 81 height 5
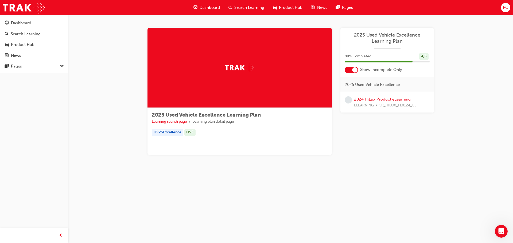
click at [379, 100] on link "2024 HiLux Product eLearning" at bounding box center [382, 99] width 57 height 5
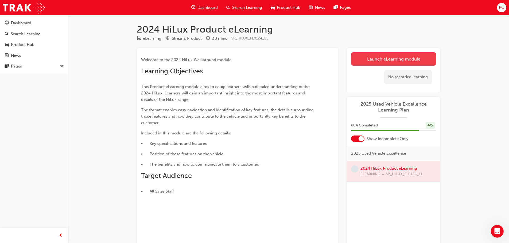
click at [373, 57] on link "Launch eLearning module" at bounding box center [393, 58] width 85 height 13
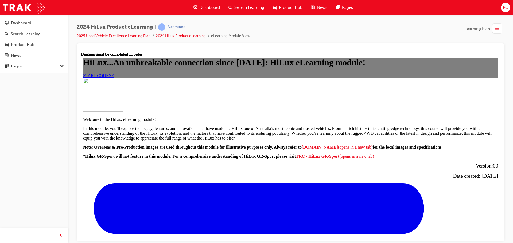
scroll to position [27, 0]
click at [114, 78] on span "START COURSE" at bounding box center [98, 75] width 31 height 5
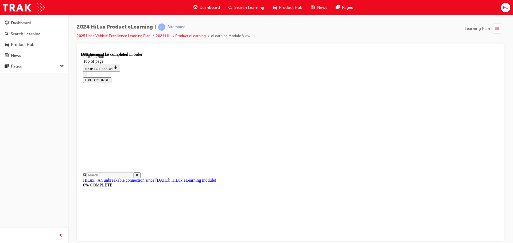
scroll to position [286, 0]
drag, startPoint x: 287, startPoint y: 106, endPoint x: 288, endPoint y: 110, distance: 4.1
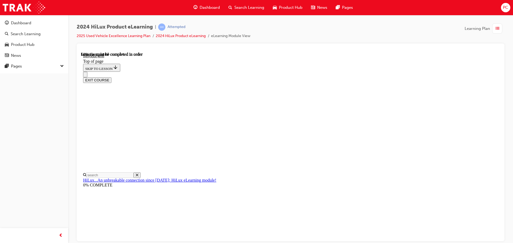
drag, startPoint x: 295, startPoint y: 97, endPoint x: 295, endPoint y: 100, distance: 2.7
drag, startPoint x: 311, startPoint y: 91, endPoint x: 310, endPoint y: 96, distance: 5.1
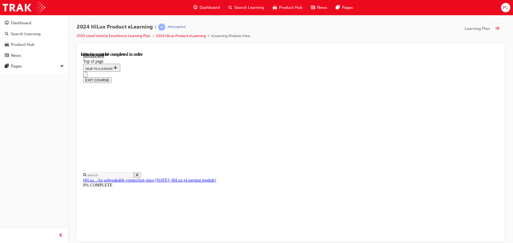
drag, startPoint x: 308, startPoint y: 156, endPoint x: 308, endPoint y: 152, distance: 4.0
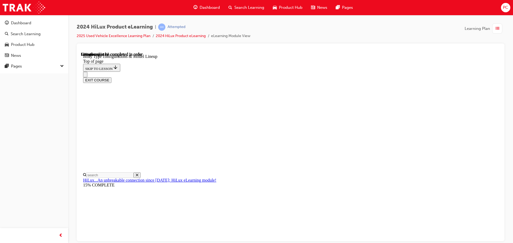
scroll to position [275, 0]
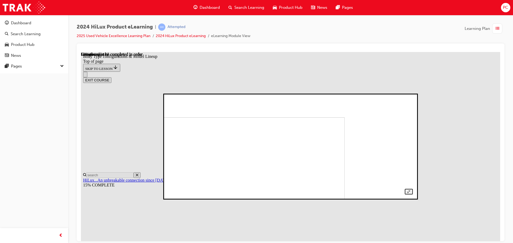
click at [337, 143] on img at bounding box center [226, 164] width 236 height 95
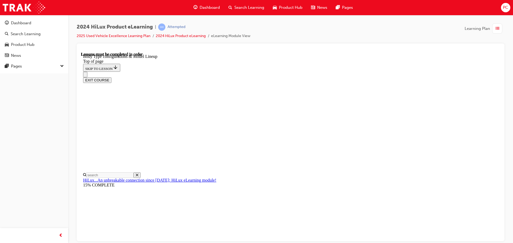
scroll to position [115, 0]
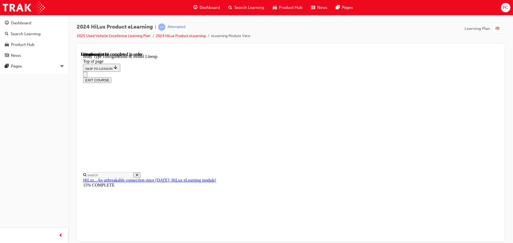
drag, startPoint x: 361, startPoint y: 80, endPoint x: 359, endPoint y: 84, distance: 3.7
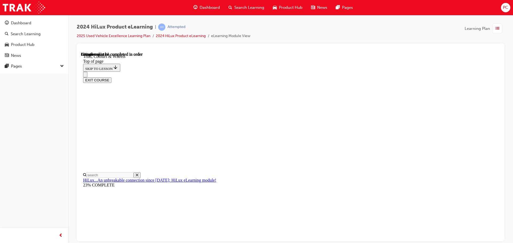
scroll to position [676, 0]
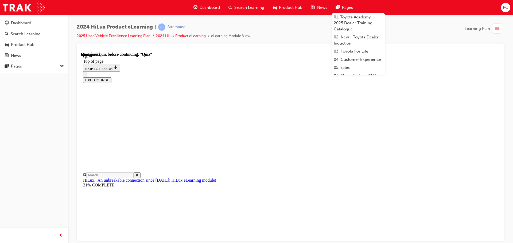
scroll to position [43, 0]
drag, startPoint x: 235, startPoint y: 104, endPoint x: 388, endPoint y: 104, distance: 153.0
copy p "What Deck variants is the HiLux available in? Choose all that apply."
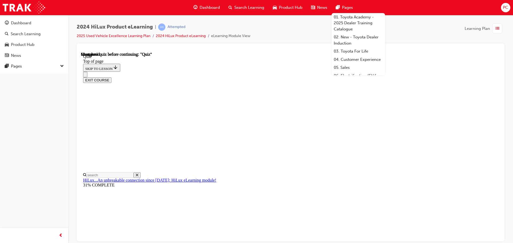
drag, startPoint x: 312, startPoint y: 227, endPoint x: 309, endPoint y: 226, distance: 3.1
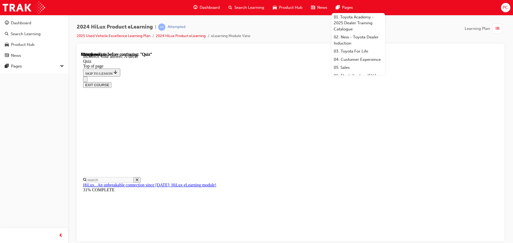
scroll to position [99, 0]
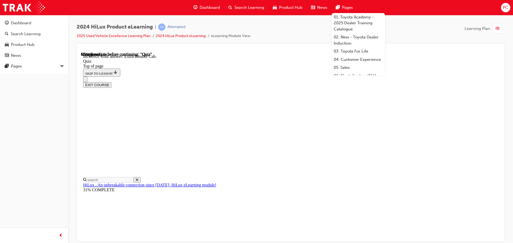
scroll to position [138, 0]
drag, startPoint x: 330, startPoint y: 187, endPoint x: 332, endPoint y: 213, distance: 26.2
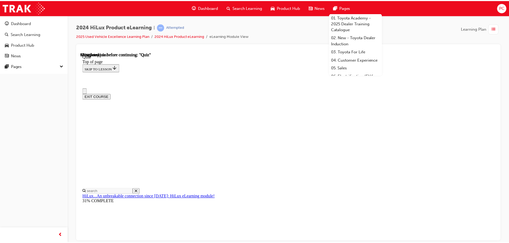
scroll to position [0, 0]
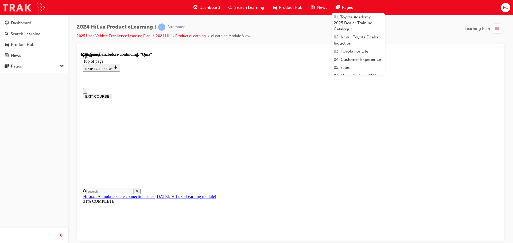
click at [12, 4] on img at bounding box center [24, 8] width 42 height 12
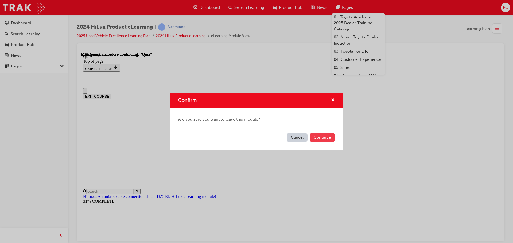
click at [323, 137] on button "Continue" at bounding box center [321, 137] width 25 height 9
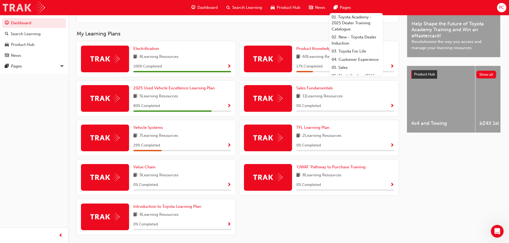
scroll to position [160, 0]
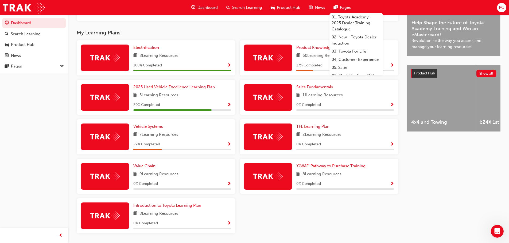
click at [228, 105] on span "Show Progress" at bounding box center [229, 105] width 4 height 5
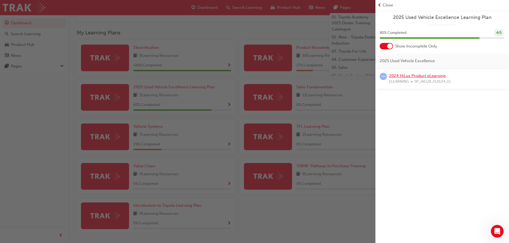
click at [419, 75] on link "2024 HiLux Product eLearning" at bounding box center [417, 75] width 57 height 5
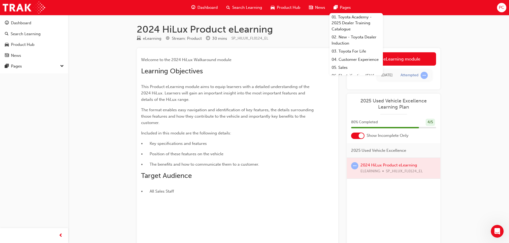
click at [280, 145] on p "• Key specifications and features" at bounding box center [228, 143] width 174 height 6
click at [381, 86] on div "Launch eLearning module Learning Plan Today Attempted" at bounding box center [393, 68] width 93 height 41
click at [444, 61] on div "2024 HiLux Product eLearning eLearning Stream: Product 30 mins SP_HILUX_FL0124_…" at bounding box center [288, 145] width 320 height 244
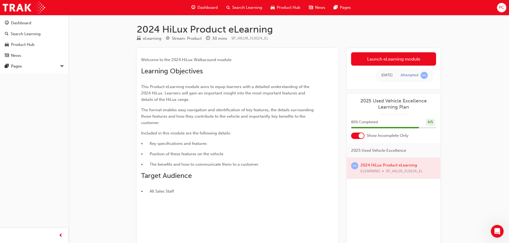
drag, startPoint x: 198, startPoint y: 18, endPoint x: 288, endPoint y: 23, distance: 89.9
click at [203, 19] on div "2024 HiLux Product eLearning eLearning Stream: Product 30 mins SP_HILUX_FL0124_…" at bounding box center [288, 141] width 320 height 252
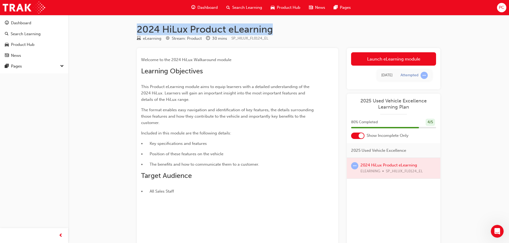
click at [119, 36] on div "2024 HiLux Product eLearning eLearning Stream: Product 30 mins SP_HILUX_FL0124_…" at bounding box center [254, 140] width 509 height 281
click at [119, 40] on div "2024 HiLux Product eLearning eLearning Stream: Product 30 mins SP_HILUX_FL0124_…" at bounding box center [254, 140] width 509 height 281
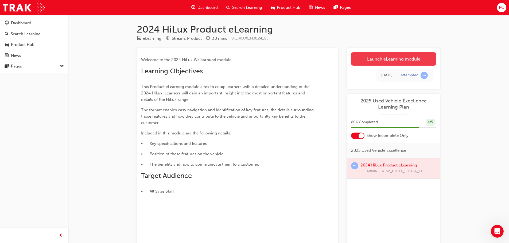
click at [378, 53] on link "Launch eLearning module" at bounding box center [393, 58] width 85 height 13
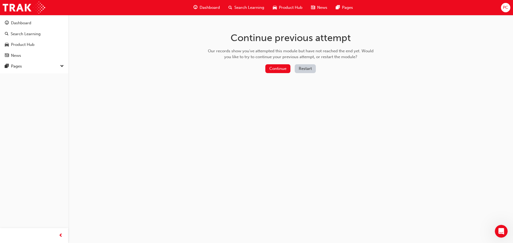
click at [314, 72] on button "Restart" at bounding box center [305, 68] width 21 height 9
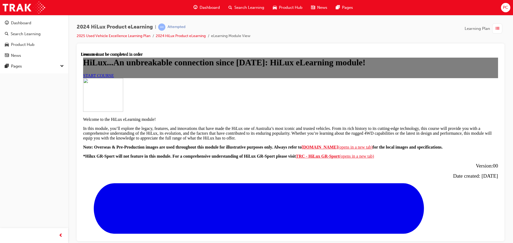
scroll to position [324, 0]
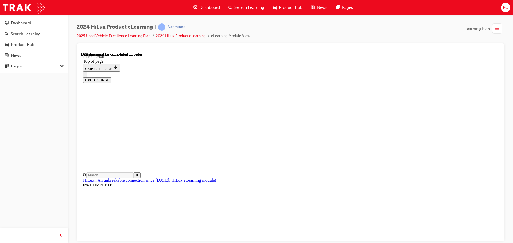
scroll to position [230, 0]
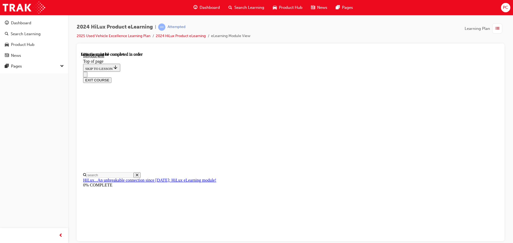
drag, startPoint x: 261, startPoint y: 191, endPoint x: 363, endPoint y: 201, distance: 102.1
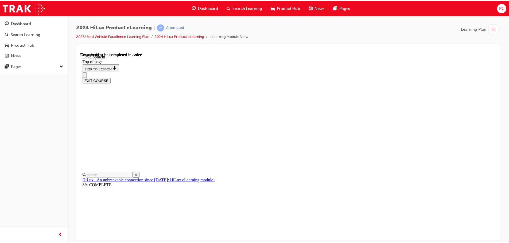
scroll to position [17, 0]
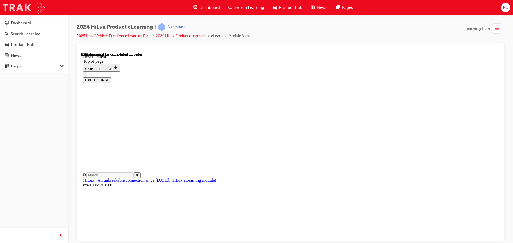
click at [30, 5] on img at bounding box center [24, 8] width 42 height 12
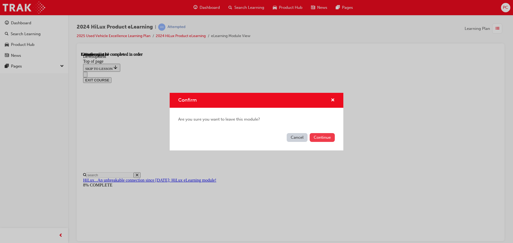
click at [325, 141] on button "Continue" at bounding box center [321, 137] width 25 height 9
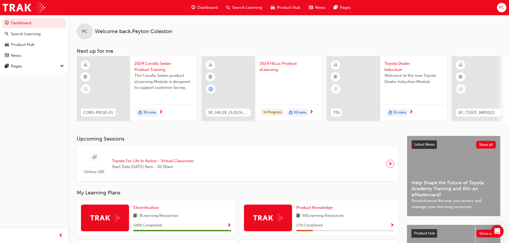
drag, startPoint x: 344, startPoint y: 120, endPoint x: 275, endPoint y: 116, distance: 69.8
click at [275, 116] on div "In Progress 30 mins" at bounding box center [288, 112] width 67 height 17
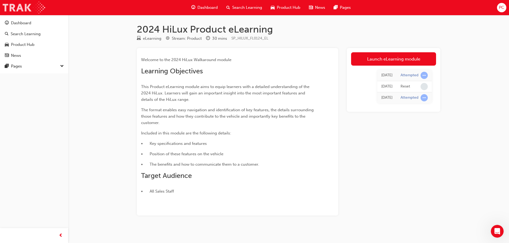
click at [23, 5] on img at bounding box center [24, 8] width 42 height 12
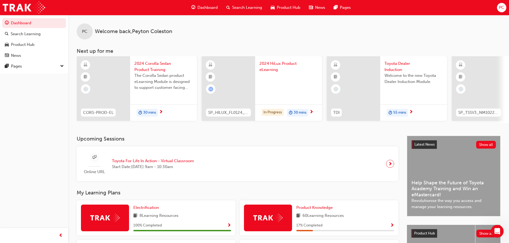
click at [398, 75] on span "Welcome to the new Toyota Dealer Induction Module." at bounding box center [413, 79] width 58 height 12
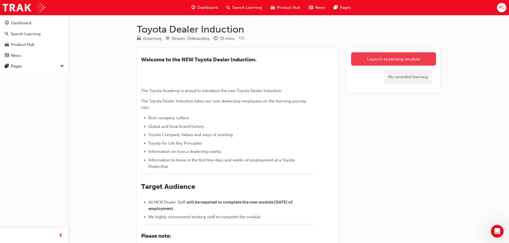
click at [393, 62] on link "Launch eLearning module" at bounding box center [393, 58] width 85 height 13
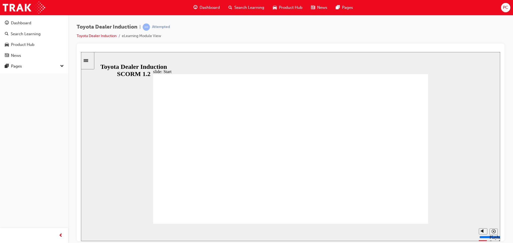
drag, startPoint x: 446, startPoint y: 196, endPoint x: 293, endPoint y: 171, distance: 154.6
drag, startPoint x: 417, startPoint y: 103, endPoint x: 437, endPoint y: 83, distance: 28.9
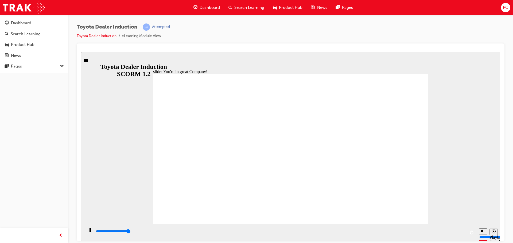
type input "7500"
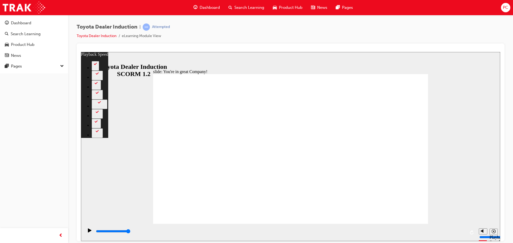
type input "2"
type input "156"
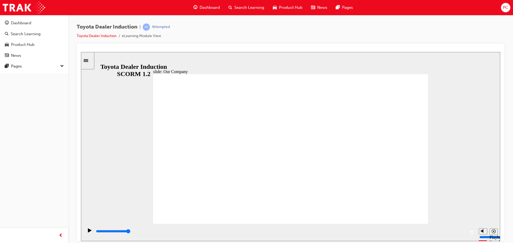
drag, startPoint x: 216, startPoint y: 194, endPoint x: 222, endPoint y: 194, distance: 5.9
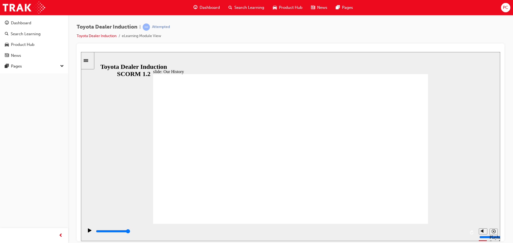
drag, startPoint x: 212, startPoint y: 193, endPoint x: 219, endPoint y: 193, distance: 6.7
drag, startPoint x: 219, startPoint y: 193, endPoint x: 242, endPoint y: 197, distance: 23.2
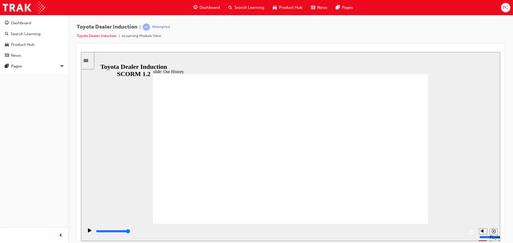
drag, startPoint x: 211, startPoint y: 189, endPoint x: 218, endPoint y: 190, distance: 6.8
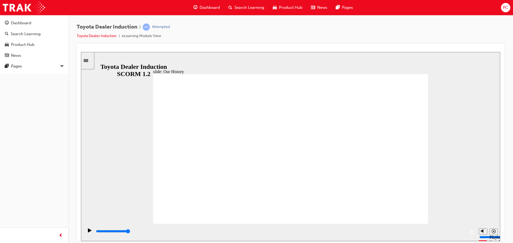
drag, startPoint x: 234, startPoint y: 158, endPoint x: 248, endPoint y: 166, distance: 16.8
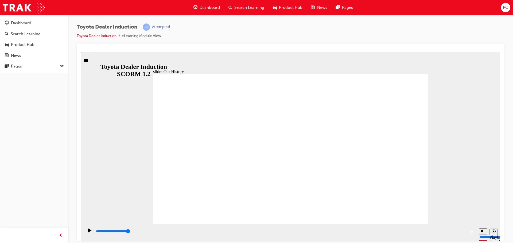
drag, startPoint x: 214, startPoint y: 193, endPoint x: 297, endPoint y: 208, distance: 83.9
drag, startPoint x: 293, startPoint y: 191, endPoint x: 412, endPoint y: 213, distance: 121.5
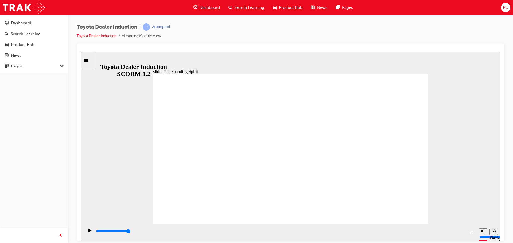
drag, startPoint x: 363, startPoint y: 169, endPoint x: 357, endPoint y: 172, distance: 6.6
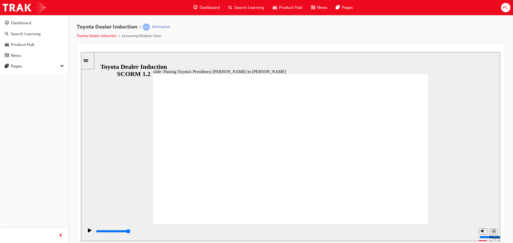
type input "5000"
radio input "true"
drag, startPoint x: 411, startPoint y: 83, endPoint x: 407, endPoint y: 80, distance: 5.3
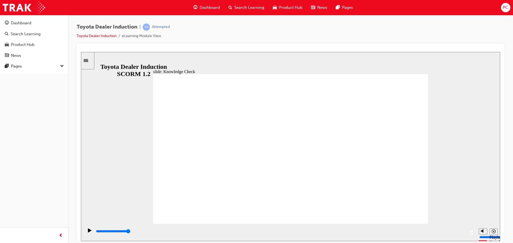
type input "5000"
drag, startPoint x: 138, startPoint y: 136, endPoint x: 211, endPoint y: 157, distance: 75.6
click at [202, 157] on div "slide: Knowledge Check Rectangle 1 BACK BACK SUBMIT SUBMIT Knowledge Check Is t…" at bounding box center [290, 146] width 419 height 189
radio input "true"
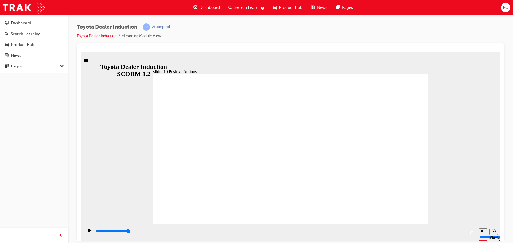
drag, startPoint x: 292, startPoint y: 152, endPoint x: 290, endPoint y: 148, distance: 4.8
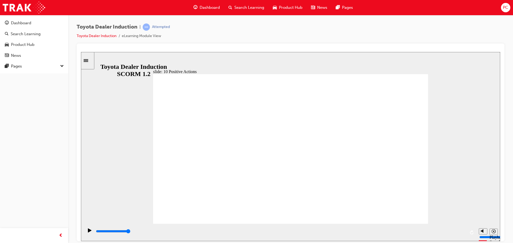
drag, startPoint x: 412, startPoint y: 60, endPoint x: 420, endPoint y: 69, distance: 12.2
click at [420, 69] on div "slide: 10 Positive Actions Multiply 1 Today, and every day, we take ownership t…" at bounding box center [290, 146] width 419 height 189
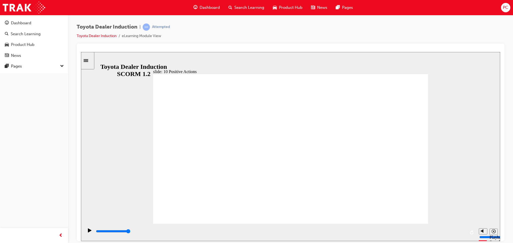
drag, startPoint x: 420, startPoint y: 71, endPoint x: 409, endPoint y: 76, distance: 12.1
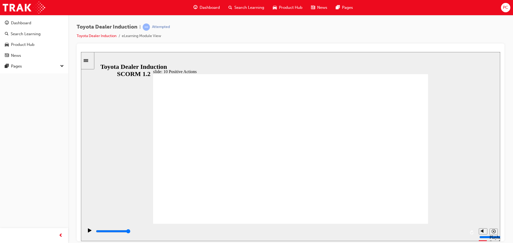
drag, startPoint x: 285, startPoint y: 190, endPoint x: 287, endPoint y: 186, distance: 4.5
drag, startPoint x: 420, startPoint y: 76, endPoint x: 416, endPoint y: 77, distance: 3.9
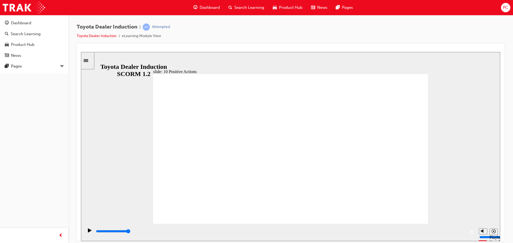
drag, startPoint x: 422, startPoint y: 76, endPoint x: 420, endPoint y: 78, distance: 2.9
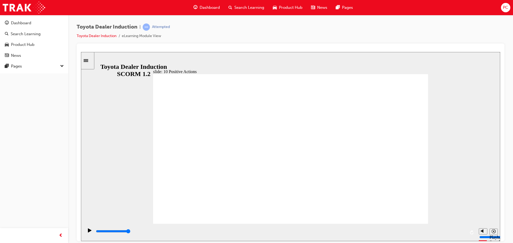
type input "9200"
click at [88, 232] on icon "Play (Ctrl+Alt+P)" at bounding box center [89, 230] width 3 height 4
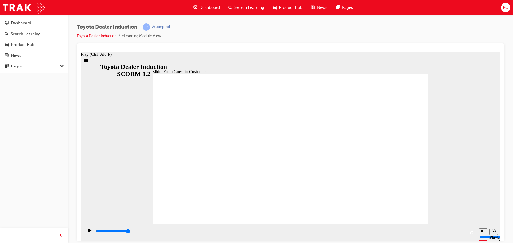
click at [88, 232] on icon "Play (Ctrl+Alt+P)" at bounding box center [89, 230] width 3 height 4
type input "10700"
click at [487, 229] on div "misc controls" at bounding box center [483, 224] width 8 height 20
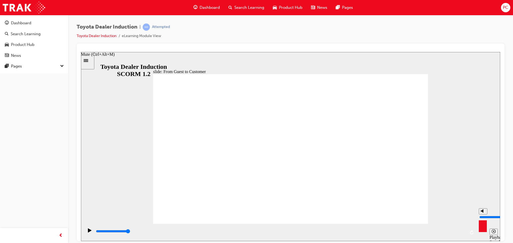
click at [485, 230] on div "misc controls" at bounding box center [483, 224] width 8 height 20
click at [483, 213] on icon "Mute (Ctrl+Alt+M)" at bounding box center [483, 211] width 4 height 4
type input "0"
click at [460, 174] on div "slide: From Guest to Customer THE HI STORY  Rectangle GUEST ❯ CUSTOMER ❯ pin i…" at bounding box center [290, 146] width 419 height 189
click at [91, 230] on div "Play (Ctrl+Alt+P)" at bounding box center [89, 232] width 9 height 9
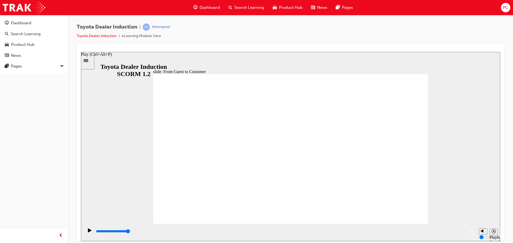
click at [89, 230] on icon "Play (Ctrl+Alt+P)" at bounding box center [90, 230] width 4 height 4
type input "10700"
click at [480, 214] on button "Unmute (Ctrl+Alt+M)" at bounding box center [483, 211] width 9 height 6
type input "8"
click at [489, 229] on button "Playback speed" at bounding box center [493, 232] width 8 height 6
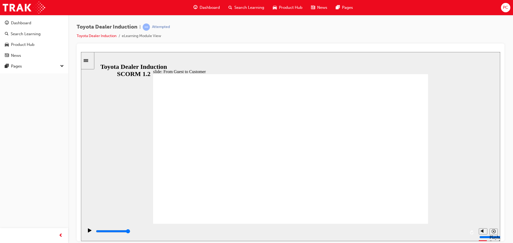
click at [496, 231] on button "Playback speed" at bounding box center [493, 232] width 8 height 6
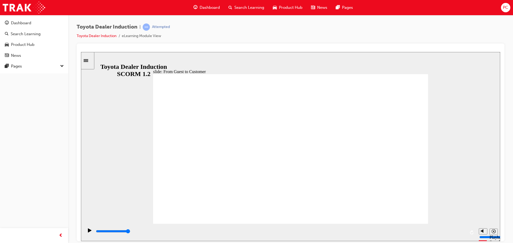
drag, startPoint x: 403, startPoint y: 206, endPoint x: 423, endPoint y: 171, distance: 40.0
click at [481, 229] on div "misc controls" at bounding box center [483, 224] width 8 height 20
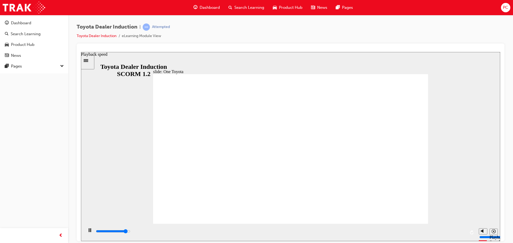
click at [491, 232] on button "Playback speed" at bounding box center [493, 232] width 8 height 6
click at [490, 230] on button "Playback speed" at bounding box center [493, 232] width 8 height 6
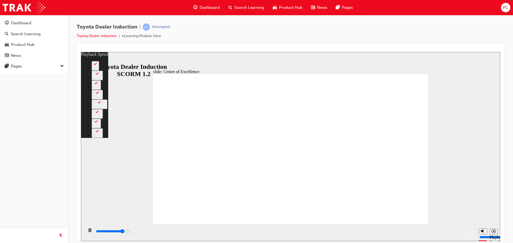
type input "12300"
type input "0"
type input "12700"
type input "1"
type input "13100"
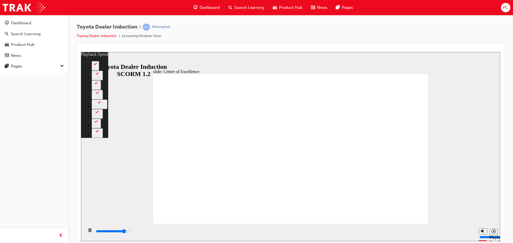
type input "1"
type input "13500"
type input "1"
type input "13900"
type input "2"
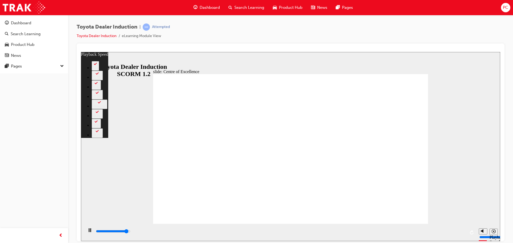
type input "14300"
type input "2"
type input "14700"
type input "3"
type input "15100"
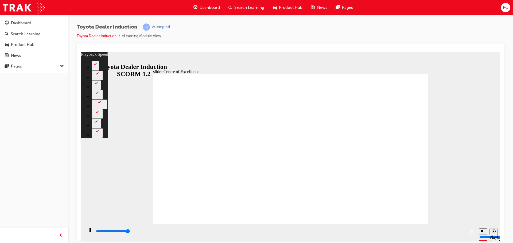
type input "3"
type input "15300"
type input "248"
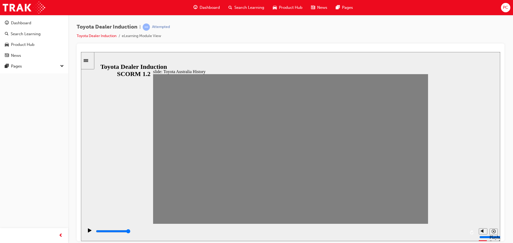
drag, startPoint x: 170, startPoint y: 152, endPoint x: 165, endPoint y: 153, distance: 5.3
drag, startPoint x: 159, startPoint y: 152, endPoint x: 171, endPoint y: 152, distance: 12.0
drag, startPoint x: 193, startPoint y: 151, endPoint x: 199, endPoint y: 150, distance: 6.3
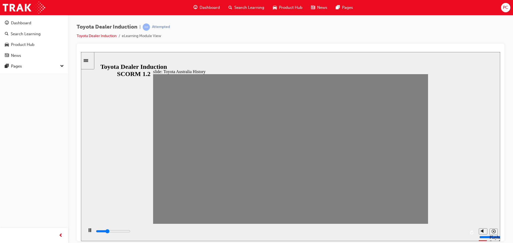
drag, startPoint x: 189, startPoint y: 152, endPoint x: 202, endPoint y: 153, distance: 12.8
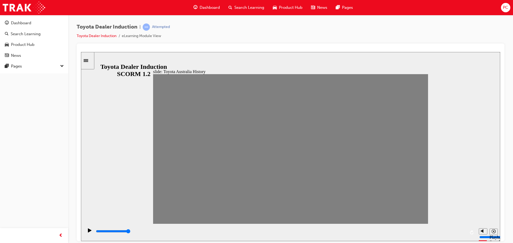
drag, startPoint x: 226, startPoint y: 151, endPoint x: 216, endPoint y: 154, distance: 10.2
drag, startPoint x: 210, startPoint y: 152, endPoint x: 231, endPoint y: 156, distance: 20.9
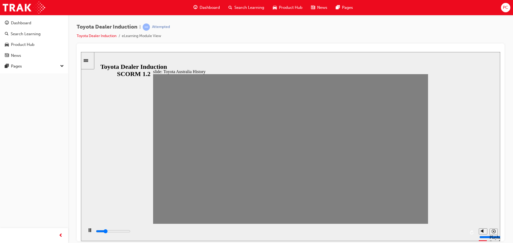
drag, startPoint x: 231, startPoint y: 156, endPoint x: 224, endPoint y: 155, distance: 7.1
type input "100"
type input "5"
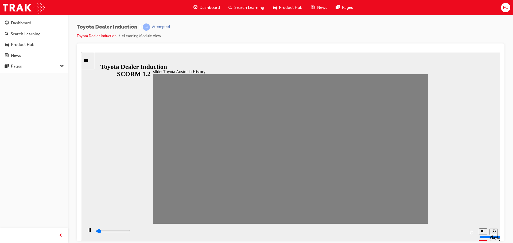
drag, startPoint x: 233, startPoint y: 154, endPoint x: 221, endPoint y: 154, distance: 12.3
type input "100"
type input "6"
drag, startPoint x: 227, startPoint y: 155, endPoint x: 248, endPoint y: 155, distance: 20.6
drag, startPoint x: 245, startPoint y: 155, endPoint x: 241, endPoint y: 155, distance: 4.3
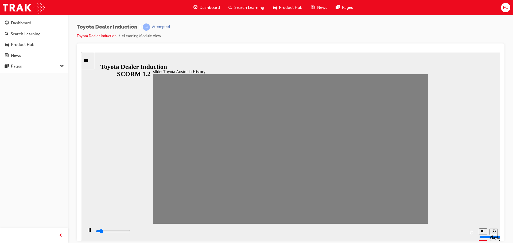
type input "0"
type input "6"
drag, startPoint x: 240, startPoint y: 151, endPoint x: 259, endPoint y: 150, distance: 19.5
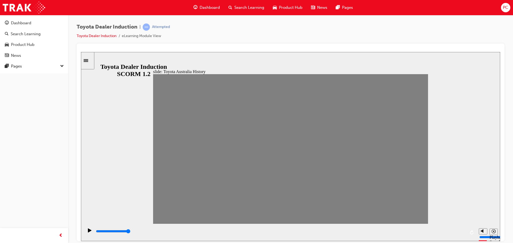
type input "0"
type input "7"
drag, startPoint x: 242, startPoint y: 153, endPoint x: 252, endPoint y: 154, distance: 10.2
drag, startPoint x: 252, startPoint y: 151, endPoint x: 289, endPoint y: 151, distance: 37.1
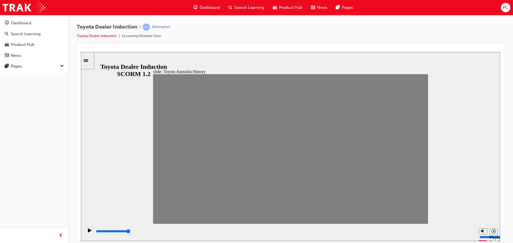
type input "0"
type input "8"
type input "0"
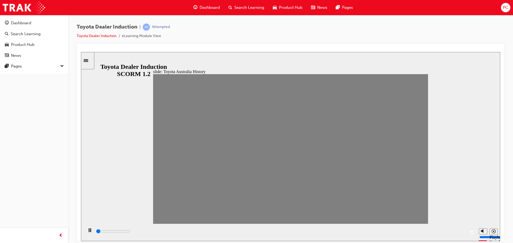
type input "7"
type input "0"
type input "8"
drag, startPoint x: 286, startPoint y: 153, endPoint x: 264, endPoint y: 152, distance: 22.2
type input "0"
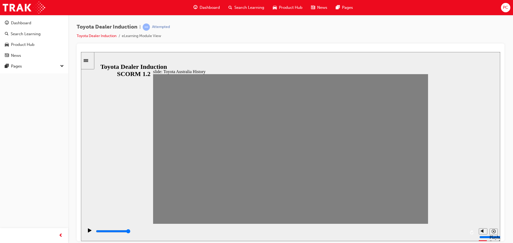
type input "9"
drag, startPoint x: 261, startPoint y: 151, endPoint x: 272, endPoint y: 151, distance: 11.2
type input "7000"
type input "10"
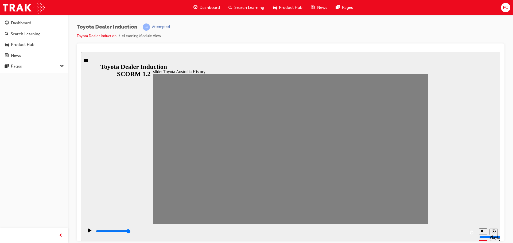
drag, startPoint x: 273, startPoint y: 154, endPoint x: 283, endPoint y: 151, distance: 9.8
drag, startPoint x: 292, startPoint y: 155, endPoint x: 306, endPoint y: 156, distance: 13.9
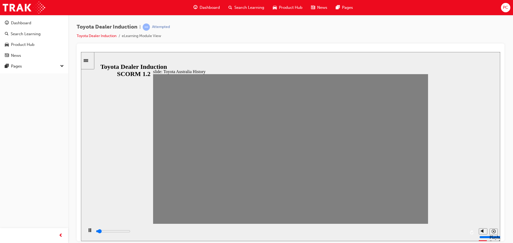
drag, startPoint x: 299, startPoint y: 157, endPoint x: 321, endPoint y: 161, distance: 23.0
type input "0"
type input "12"
type input "0"
type input "13"
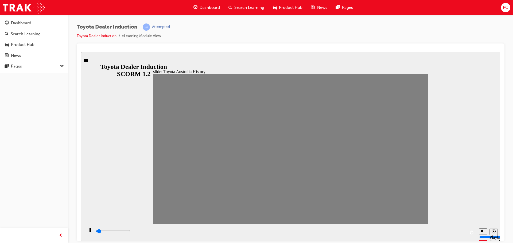
drag, startPoint x: 321, startPoint y: 153, endPoint x: 436, endPoint y: 178, distance: 117.3
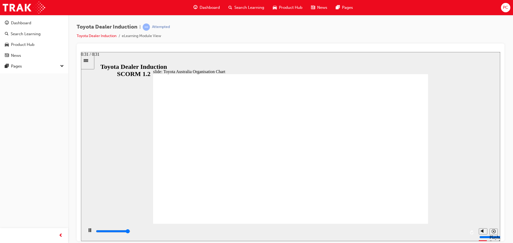
click at [461, 230] on div "playback controls" at bounding box center [280, 232] width 370 height 6
type input "5000"
radio input "true"
drag, startPoint x: 398, startPoint y: 65, endPoint x: 399, endPoint y: 70, distance: 5.8
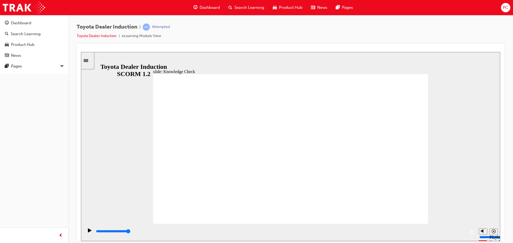
click at [398, 66] on div "slide: Knowledge Check Rectangle 1 BACK BACK SUBMIT SUBMIT Knowledge Check When…" at bounding box center [290, 146] width 419 height 189
type input "5000"
radio input "true"
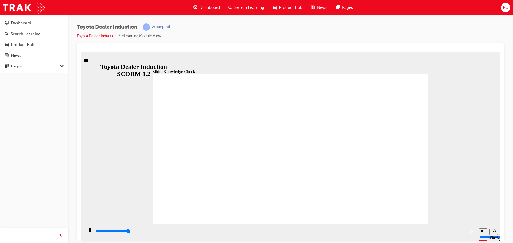
type input "5000"
radio input "true"
type input "9200"
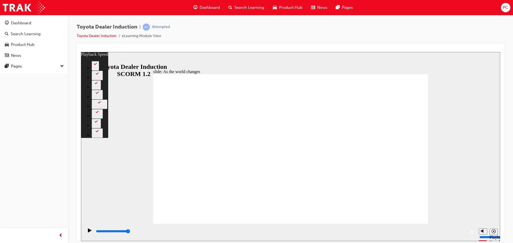
drag, startPoint x: 421, startPoint y: 213, endPoint x: 424, endPoint y: 216, distance: 3.8
type input "128"
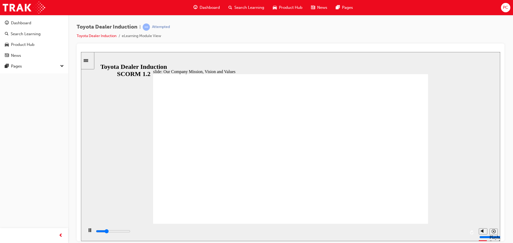
drag, startPoint x: 336, startPoint y: 150, endPoint x: 340, endPoint y: 162, distance: 12.9
click at [462, 233] on div "playback controls" at bounding box center [280, 232] width 370 height 6
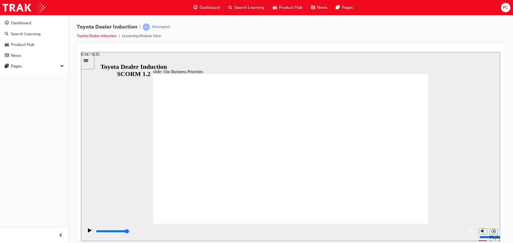
click at [130, 232] on input "slide progress" at bounding box center [113, 231] width 34 height 4
click at [455, 230] on div "playback controls" at bounding box center [280, 232] width 370 height 6
click at [415, 207] on div "slide: Our Business Priorities Group 1 Round Same Side Corner 1 A more sustaina…" at bounding box center [290, 146] width 419 height 189
drag, startPoint x: 401, startPoint y: 203, endPoint x: 399, endPoint y: 207, distance: 4.4
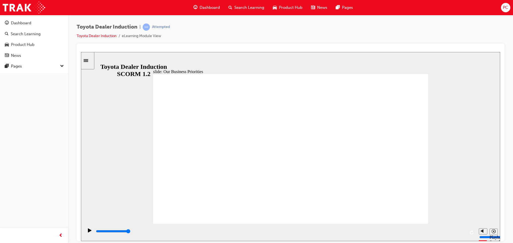
type input "5000"
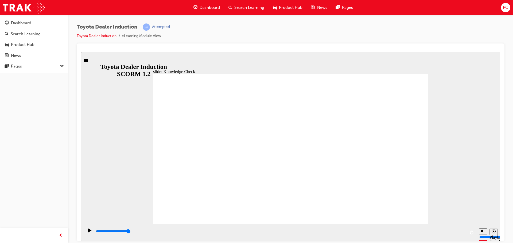
drag, startPoint x: 272, startPoint y: 156, endPoint x: 219, endPoint y: 148, distance: 54.2
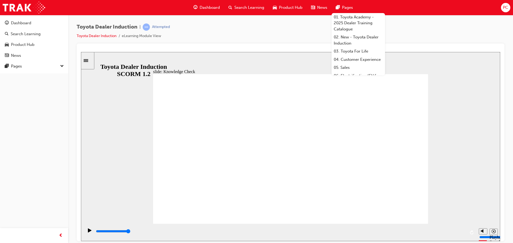
drag, startPoint x: 245, startPoint y: 160, endPoint x: 247, endPoint y: 156, distance: 3.5
type input "c"
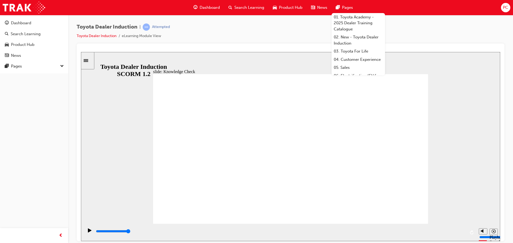
type input "ca"
type input "car"
type input "care"
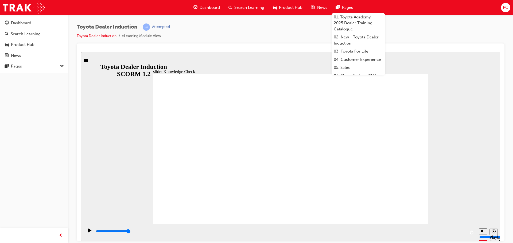
type input "care'"
drag, startPoint x: 242, startPoint y: 170, endPoint x: 271, endPoint y: 172, distance: 28.6
type input "care'"
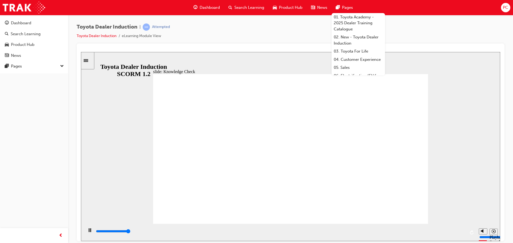
type input "5000"
type input "c"
type input "cc"
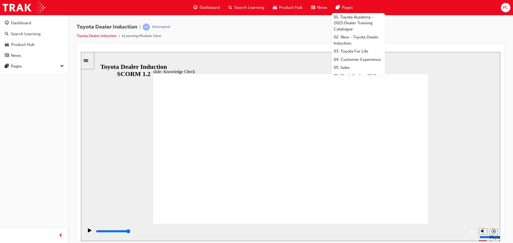
type input "ccf"
type input "ccfb"
type input "ccfbf"
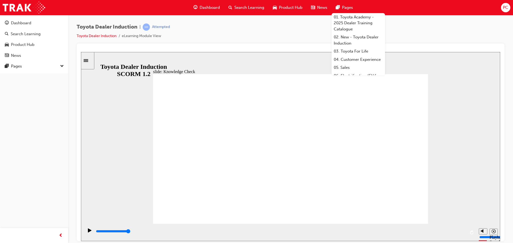
type input "ccfbf"
type input "ccfbfb"
type input "ccfbfbb"
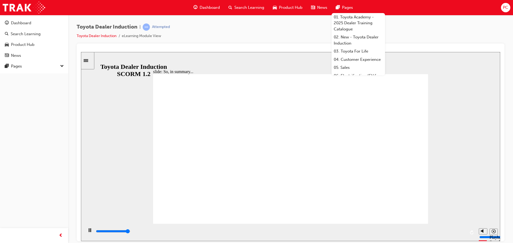
type input "6500"
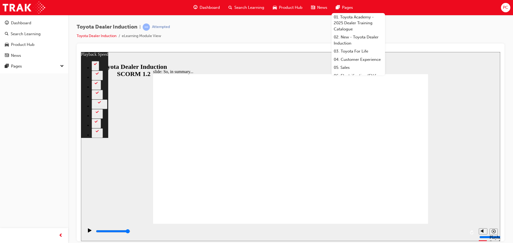
type input "128"
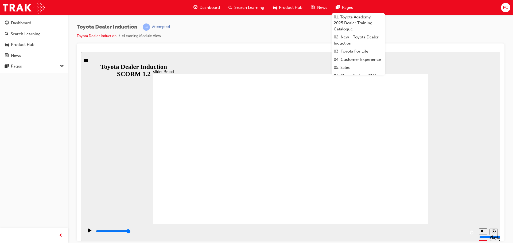
drag, startPoint x: 402, startPoint y: 205, endPoint x: 403, endPoint y: 209, distance: 4.3
click at [446, 229] on div "playback controls" at bounding box center [280, 233] width 370 height 8
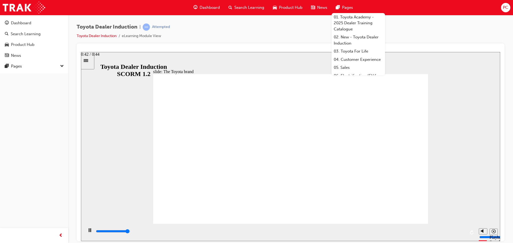
click at [452, 228] on div "playback controls" at bounding box center [280, 232] width 392 height 17
drag, startPoint x: 413, startPoint y: 84, endPoint x: 407, endPoint y: 80, distance: 6.3
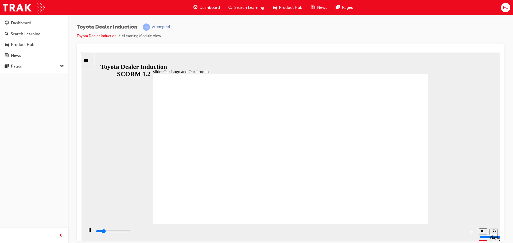
click at [404, 28] on div "Toyota Dealer Induction | Attempted Toyota Dealer Induction eLearning Module Vi…" at bounding box center [291, 33] width 428 height 20
click at [130, 232] on input "slide progress" at bounding box center [113, 231] width 34 height 4
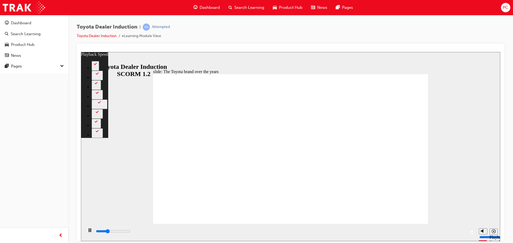
type input "2700"
type input "0"
type input "3100"
type input "1"
type input "3500"
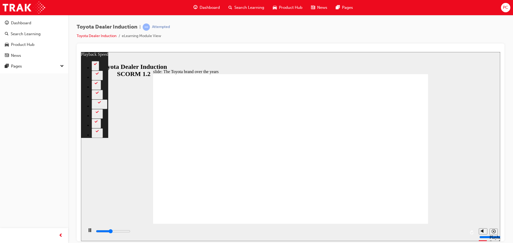
type input "1"
type input "3900"
type input "2"
type input "4300"
type input "2"
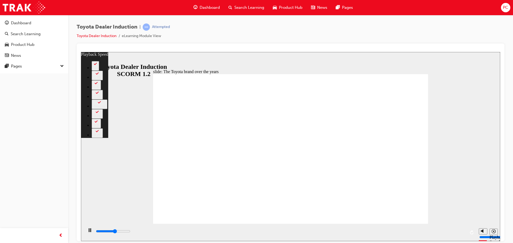
type input "4700"
type input "2"
type input "5100"
type input "3"
type input "5500"
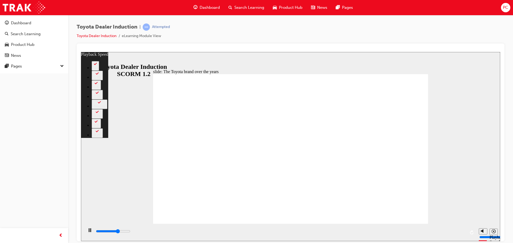
type input "3"
type input "5900"
type input "4"
type input "6300"
type input "4"
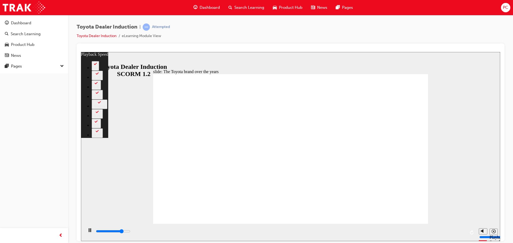
type input "6700"
type input "4"
type input "7100"
type input "5"
type input "7500"
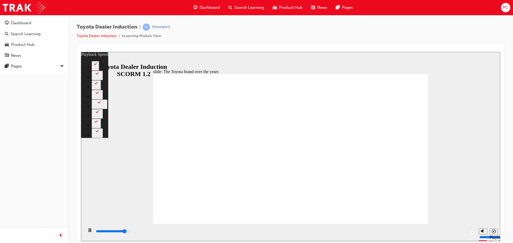
type input "5"
type input "7900"
type input "6"
type input "8300"
type input "6"
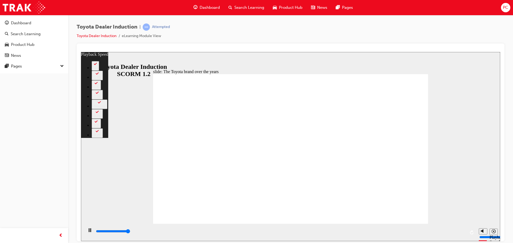
type input "8400"
type input "165"
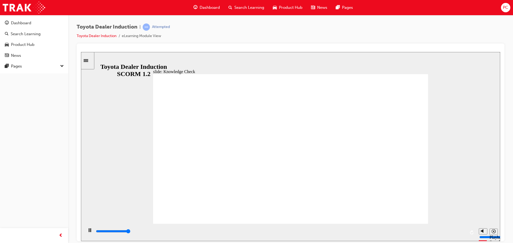
type input "5000"
radio input "true"
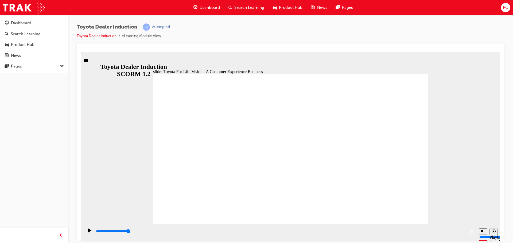
drag, startPoint x: 419, startPoint y: 227, endPoint x: 417, endPoint y: 222, distance: 5.1
click at [419, 227] on div "playback controls" at bounding box center [280, 232] width 392 height 17
click at [463, 233] on div "playback controls" at bounding box center [280, 232] width 370 height 6
click at [99, 57] on div "0:26 / 0:27" at bounding box center [90, 54] width 18 height 5
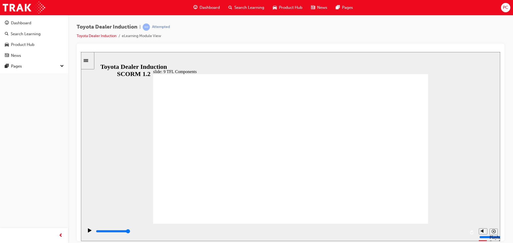
drag, startPoint x: 345, startPoint y: 87, endPoint x: 344, endPoint y: 91, distance: 3.7
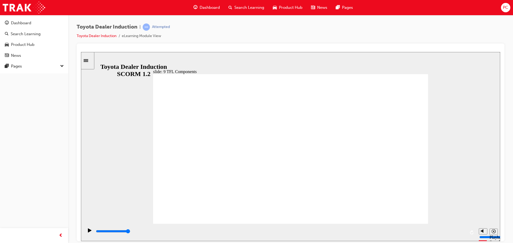
drag, startPoint x: 265, startPoint y: 174, endPoint x: 262, endPoint y: 175, distance: 3.6
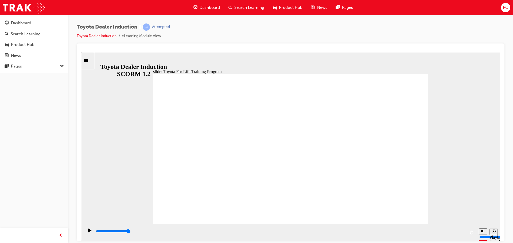
click at [422, 229] on div "playback controls" at bounding box center [280, 233] width 370 height 8
click at [458, 234] on div "playback controls" at bounding box center [280, 232] width 370 height 6
drag, startPoint x: 343, startPoint y: 142, endPoint x: 343, endPoint y: 145, distance: 3.2
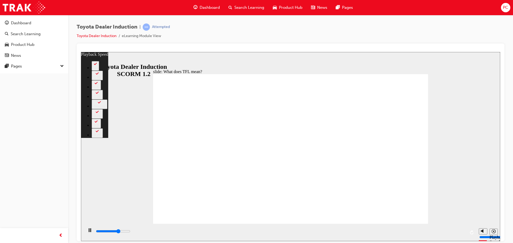
type input "7400"
type input "0"
type input "7800"
type input "1"
type input "8200"
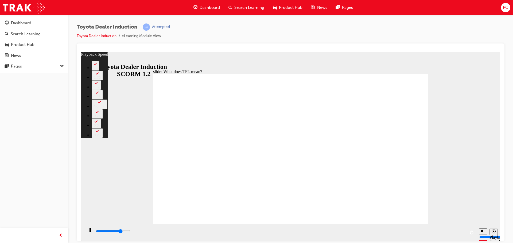
type input "1"
type input "8600"
type input "2"
type input "9000"
type input "2"
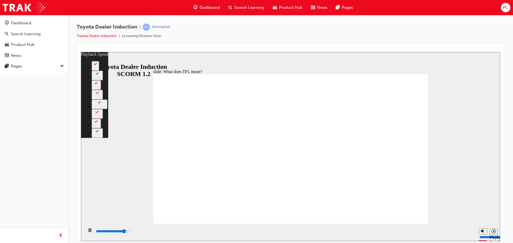
type input "9300"
type input "2"
type input "9800"
type input "3"
type input "10200"
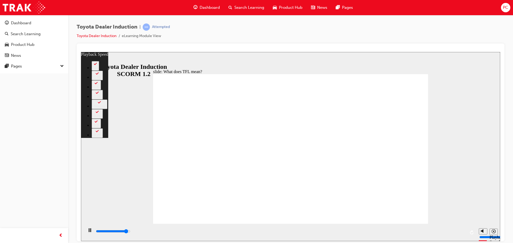
type input "3"
type input "10500"
type input "4"
type input "10800"
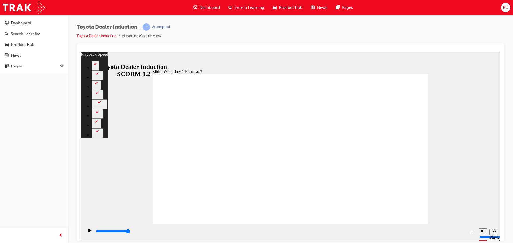
type input "139"
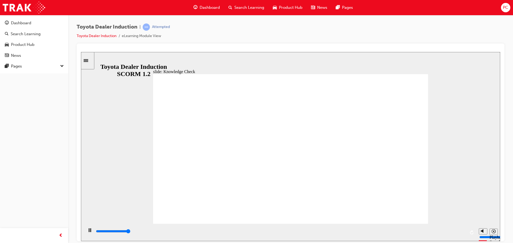
type input "5000"
radio input "true"
drag, startPoint x: 401, startPoint y: 205, endPoint x: 401, endPoint y: 209, distance: 3.5
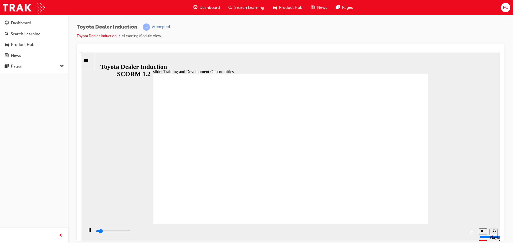
drag, startPoint x: 251, startPoint y: 142, endPoint x: 331, endPoint y: 193, distance: 95.0
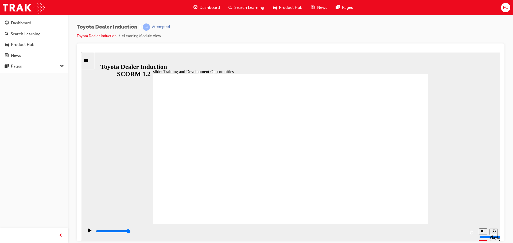
drag, startPoint x: 412, startPoint y: 101, endPoint x: 412, endPoint y: 108, distance: 6.7
drag, startPoint x: 412, startPoint y: 110, endPoint x: 410, endPoint y: 108, distance: 3.2
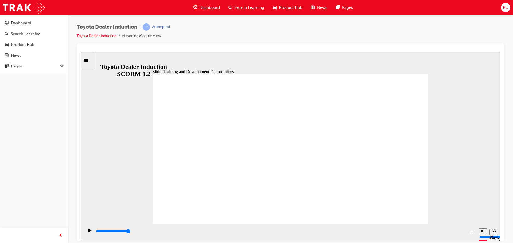
drag, startPoint x: 389, startPoint y: 92, endPoint x: 391, endPoint y: 90, distance: 3.4
drag, startPoint x: 582, startPoint y: 273, endPoint x: 489, endPoint y: 232, distance: 101.1
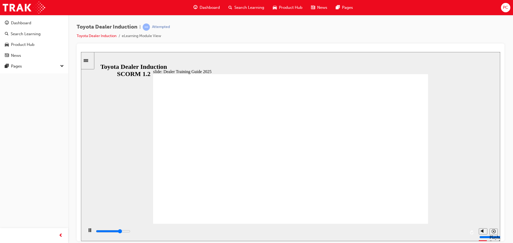
type input "5000"
radio input "true"
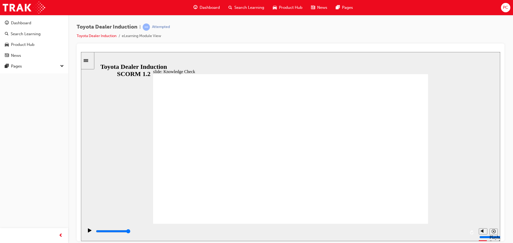
drag, startPoint x: 308, startPoint y: 156, endPoint x: 307, endPoint y: 167, distance: 10.4
type input "3200"
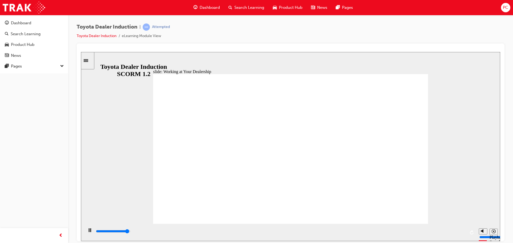
drag, startPoint x: 313, startPoint y: 184, endPoint x: 320, endPoint y: 185, distance: 7.8
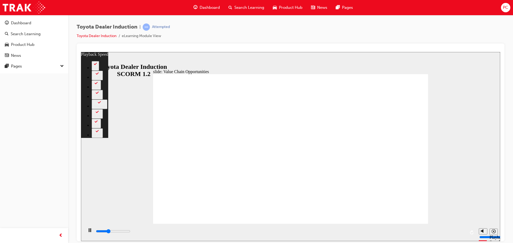
type input "3900"
type input "0"
type input "4300"
type input "1"
type input "4700"
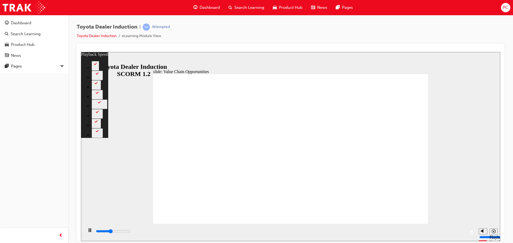
type input "1"
type input "5100"
type input "2"
type input "5500"
type input "2"
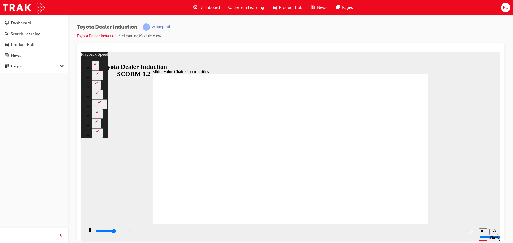
type input "5900"
type input "2"
type input "6300"
type input "3"
type input "6700"
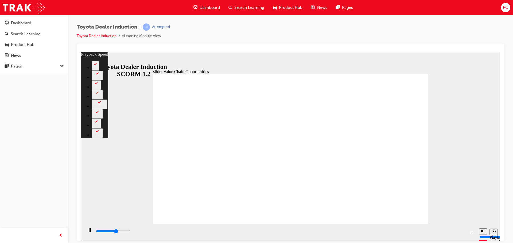
type input "3"
type input "7100"
type input "4"
type input "7500"
type input "4"
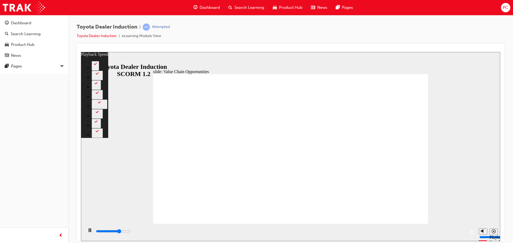
type input "7900"
type input "4"
type input "7900"
type input "4"
type input "8300"
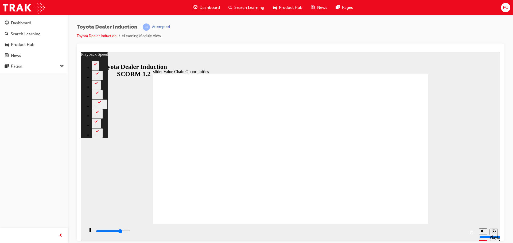
type input "5"
type input "8700"
type input "5"
type input "9100"
type input "6"
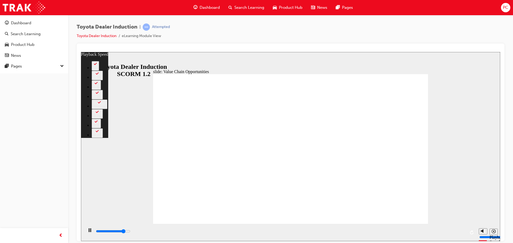
type input "9500"
type input "6"
type input "9900"
type input "6"
type input "9900"
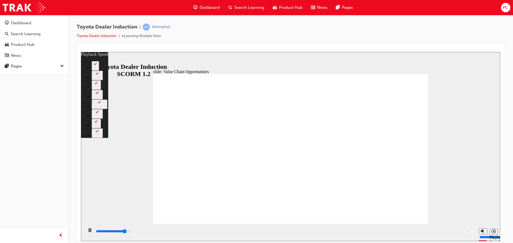
type input "6"
type input "10300"
type input "7"
type input "10700"
type input "7"
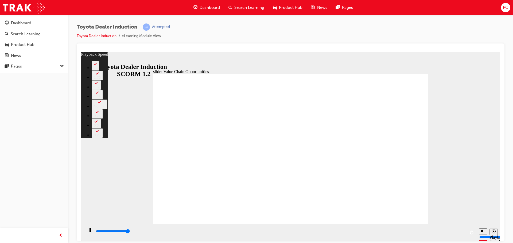
type input "11100"
type input "8"
type input "11300"
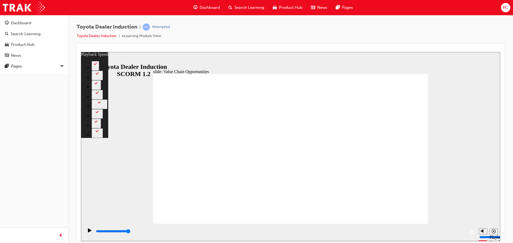
type input "64"
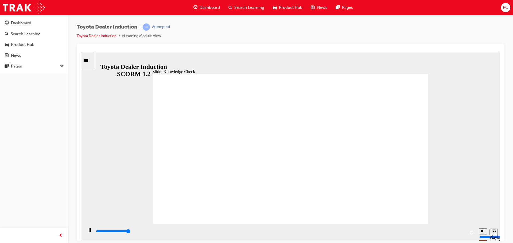
type input "5000"
radio input "true"
type input "5000"
radio input "true"
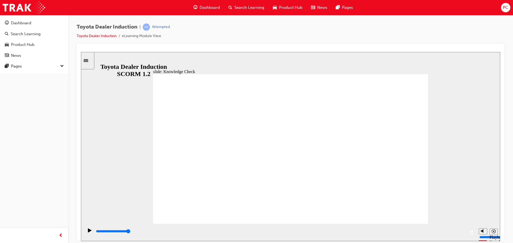
drag, startPoint x: 411, startPoint y: 204, endPoint x: 401, endPoint y: 215, distance: 15.1
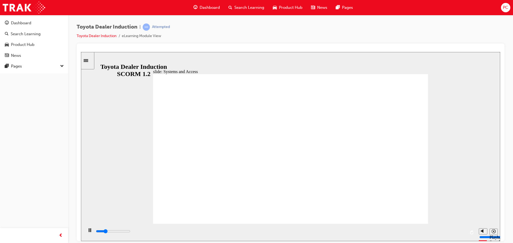
drag, startPoint x: 422, startPoint y: 72, endPoint x: 422, endPoint y: 77, distance: 4.8
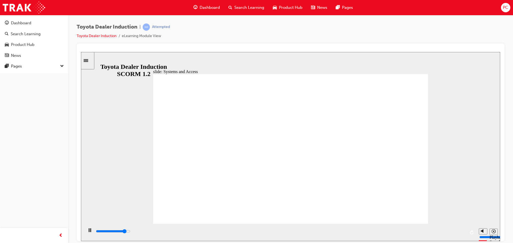
drag, startPoint x: 289, startPoint y: 163, endPoint x: 292, endPoint y: 161, distance: 3.0
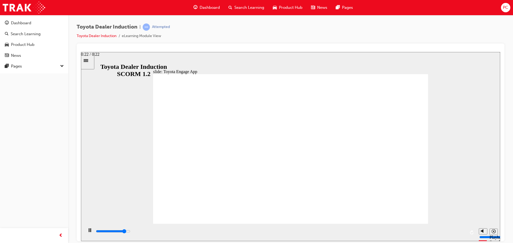
drag, startPoint x: 463, startPoint y: 228, endPoint x: 461, endPoint y: 232, distance: 4.5
click at [461, 232] on div "playback controls" at bounding box center [280, 232] width 392 height 17
click at [460, 234] on div "playback controls" at bounding box center [280, 232] width 370 height 6
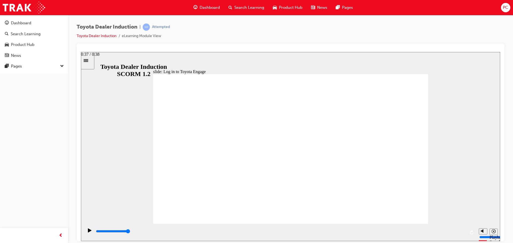
click at [461, 231] on div "playback controls" at bounding box center [280, 232] width 370 height 6
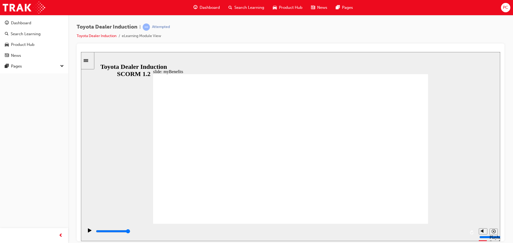
drag, startPoint x: 248, startPoint y: 157, endPoint x: 244, endPoint y: 154, distance: 4.7
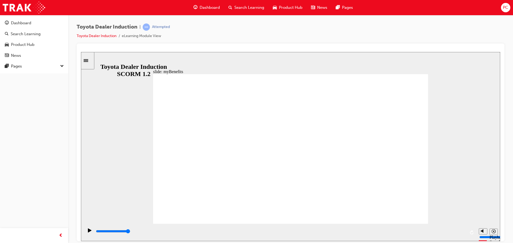
type input "5000"
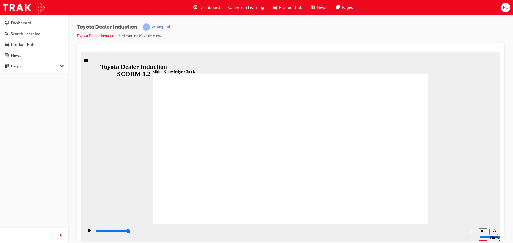
type input "t"
type input "to"
type input "toy"
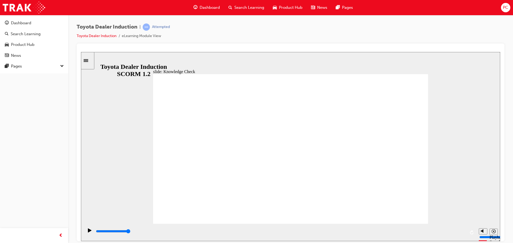
type input "toy"
type input "toyo"
type input "toyot"
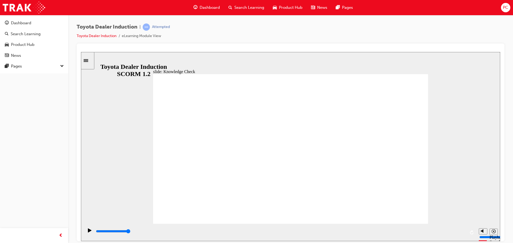
type input "toyota"
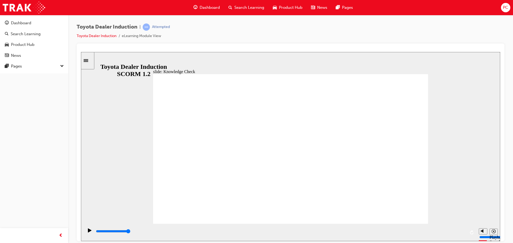
type input "toyota"
type input "toyot"
type input "toyo"
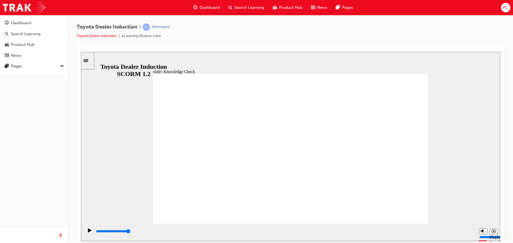
type input "toy"
type input "toyo"
type input "toyot"
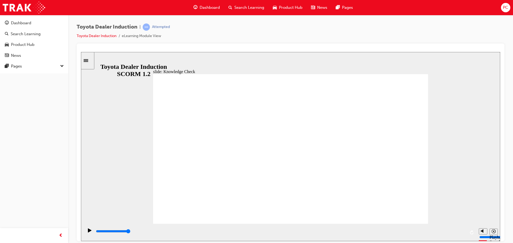
type input "toyot"
type input "toyota"
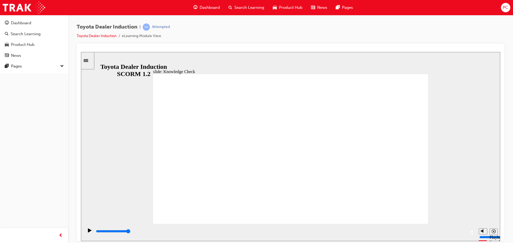
type input "toyota e"
type input "toyota en"
type input "toyota eng"
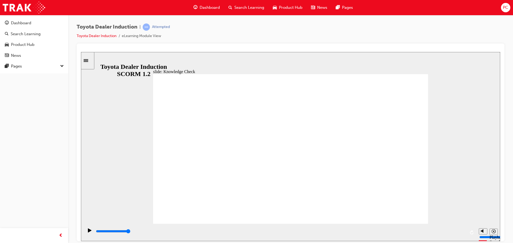
type input "toyota eng"
type input "toyota enga"
type input "toyota engag"
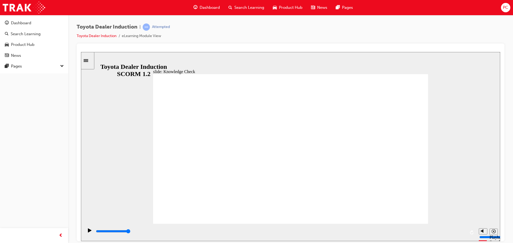
type input "toyota engage"
type input "toyota engage4"
type input "toyota engage"
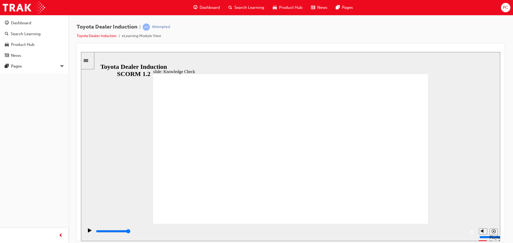
type input "toyota engage"
drag, startPoint x: 408, startPoint y: 239, endPoint x: 438, endPoint y: 256, distance: 34.8
click at [438, 241] on html "slide: Conduct, Privacy and WHS Conduct, Ethics and Safety BACK BACK NEXT NEXT …" at bounding box center [290, 146] width 419 height 189
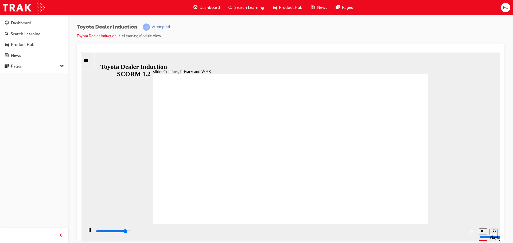
drag, startPoint x: 399, startPoint y: 214, endPoint x: 404, endPoint y: 210, distance: 6.3
drag, startPoint x: 411, startPoint y: 198, endPoint x: 406, endPoint y: 197, distance: 4.9
drag, startPoint x: 402, startPoint y: 203, endPoint x: 394, endPoint y: 206, distance: 8.5
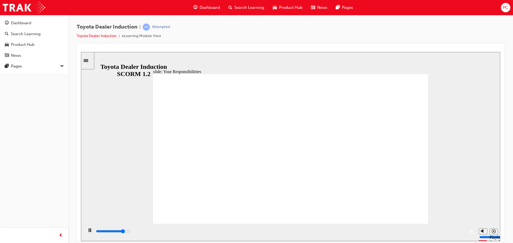
type input "7000"
checkbox input "true"
type input "7900"
checkbox input "true"
type input "8400"
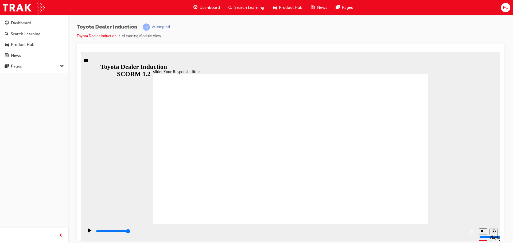
checkbox input "true"
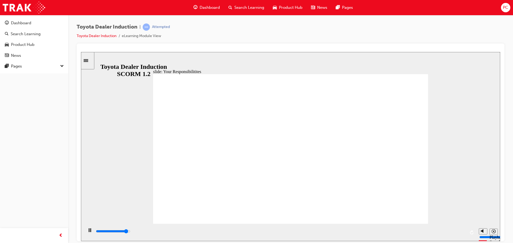
drag, startPoint x: 406, startPoint y: 207, endPoint x: 401, endPoint y: 203, distance: 6.9
drag, startPoint x: 375, startPoint y: 218, endPoint x: 378, endPoint y: 217, distance: 3.3
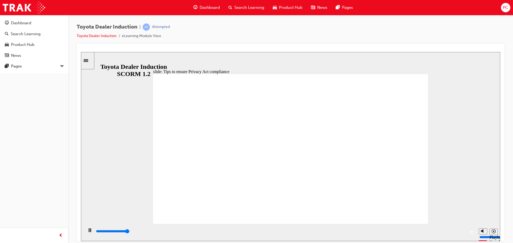
click at [130, 232] on input "slide progress" at bounding box center [113, 231] width 34 height 4
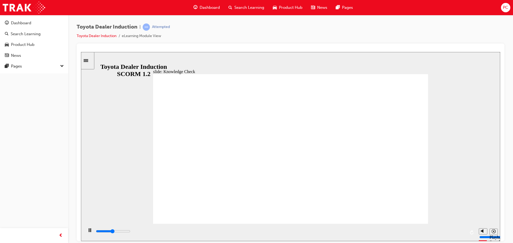
type input "2500"
checkbox input "true"
type input "3400"
checkbox input "true"
type input "5000"
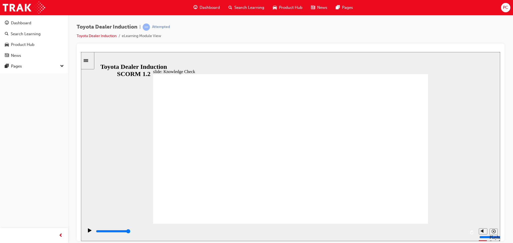
checkbox input "false"
checkbox input "true"
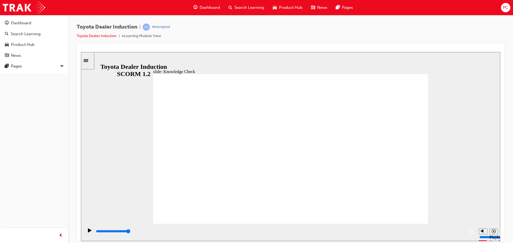
checkbox input "true"
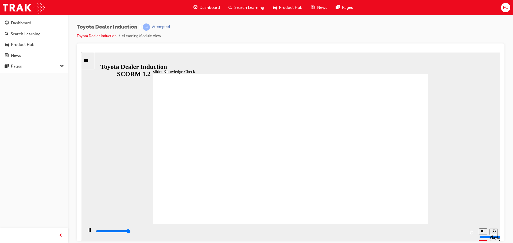
type input "5000"
radio input "true"
drag, startPoint x: 317, startPoint y: 176, endPoint x: 309, endPoint y: 175, distance: 7.6
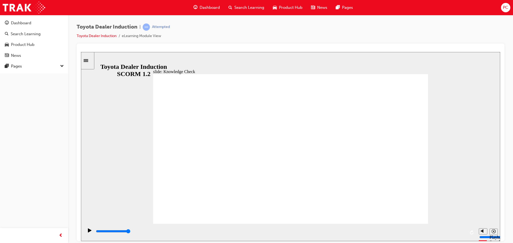
type input "5000"
checkbox input "true"
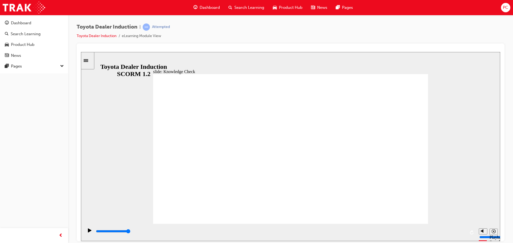
type input "5000"
checkbox input "true"
drag, startPoint x: 289, startPoint y: 139, endPoint x: 280, endPoint y: 157, distance: 20.0
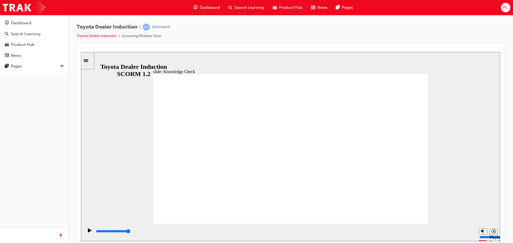
checkbox input "true"
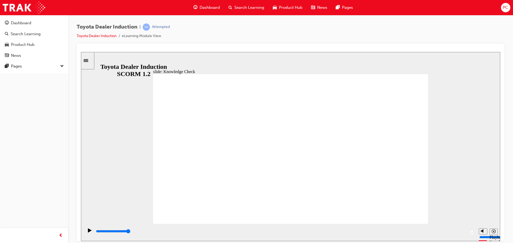
checkbox input "true"
type input "9900"
click at [38, 16] on div "Dashboard Search Learning Product Hub News Pages Pages" at bounding box center [34, 44] width 68 height 58
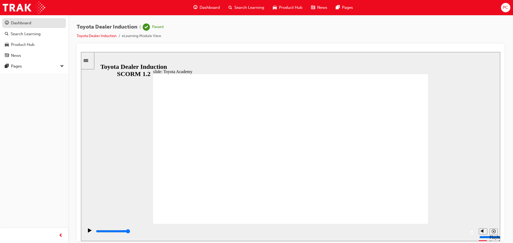
click at [36, 22] on div "Dashboard" at bounding box center [34, 23] width 58 height 7
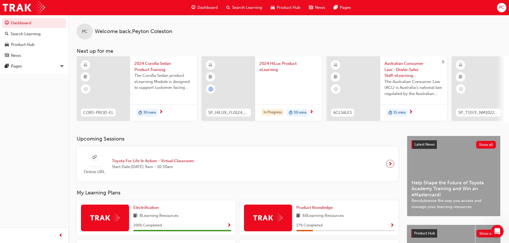
click at [146, 112] on span "30 mins" at bounding box center [149, 113] width 13 height 6
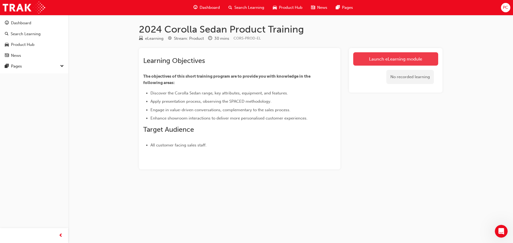
click at [419, 64] on link "Launch eLearning module" at bounding box center [395, 58] width 85 height 13
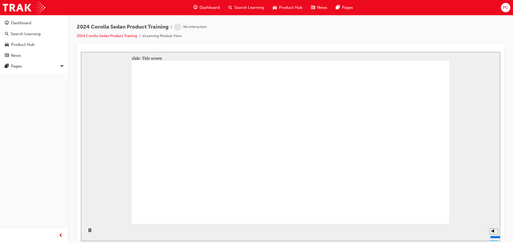
drag, startPoint x: 339, startPoint y: 90, endPoint x: 335, endPoint y: 96, distance: 7.1
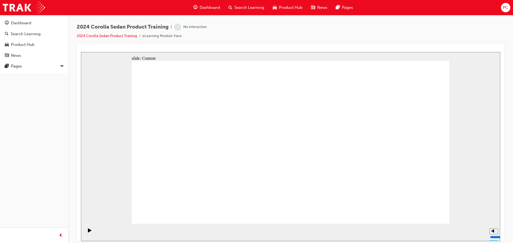
drag, startPoint x: 299, startPoint y: 140, endPoint x: 342, endPoint y: 155, distance: 45.2
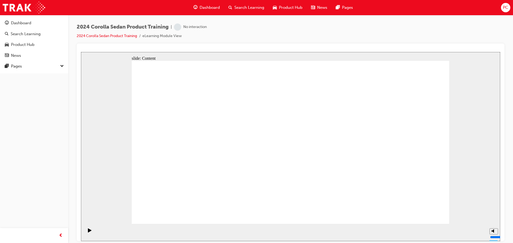
drag, startPoint x: 424, startPoint y: 209, endPoint x: 424, endPoint y: 217, distance: 8.3
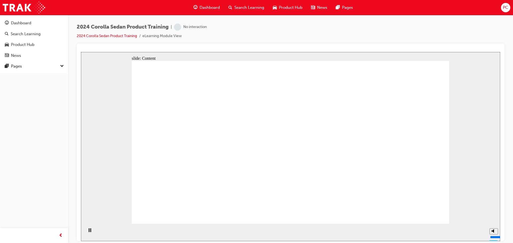
drag, startPoint x: 130, startPoint y: 155, endPoint x: 135, endPoint y: 155, distance: 5.3
click at [130, 155] on div "slide: Content Interior Styling Inside, focus is on providing a comfortable, dr…" at bounding box center [290, 146] width 419 height 189
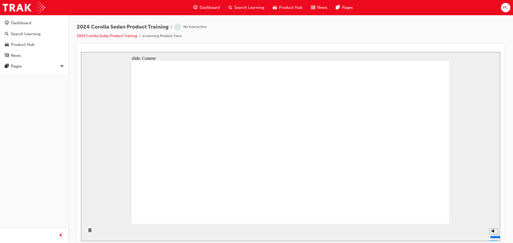
drag, startPoint x: 437, startPoint y: 217, endPoint x: 425, endPoint y: 217, distance: 12.0
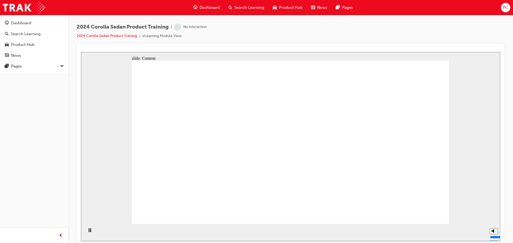
drag, startPoint x: 200, startPoint y: 141, endPoint x: 204, endPoint y: 142, distance: 4.1
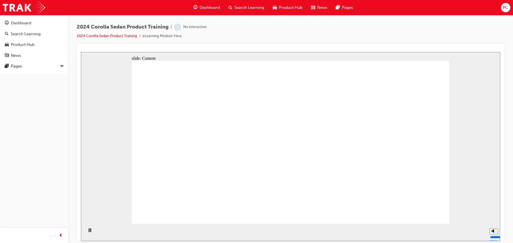
drag, startPoint x: 410, startPoint y: 214, endPoint x: 407, endPoint y: 215, distance: 3.0
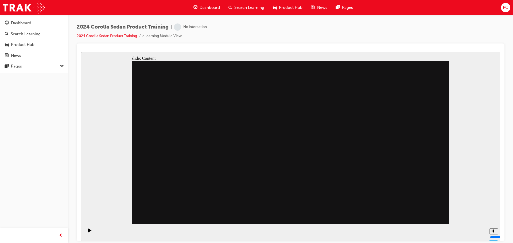
drag, startPoint x: 414, startPoint y: 208, endPoint x: 417, endPoint y: 214, distance: 6.8
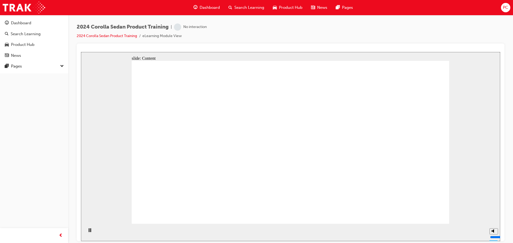
drag, startPoint x: 260, startPoint y: 187, endPoint x: 262, endPoint y: 198, distance: 10.8
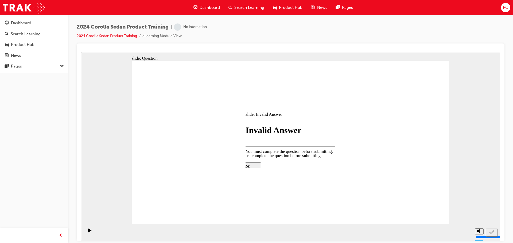
click at [286, 209] on div at bounding box center [290, 209] width 112 height 0
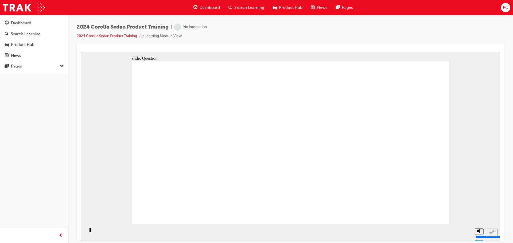
radio input "true"
drag, startPoint x: 378, startPoint y: 160, endPoint x: 378, endPoint y: 167, distance: 7.5
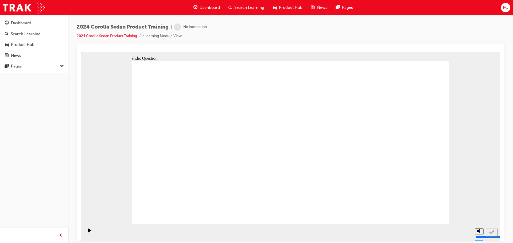
radio input "true"
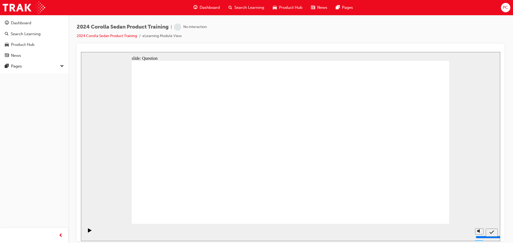
click at [8, 8] on img at bounding box center [24, 8] width 42 height 12
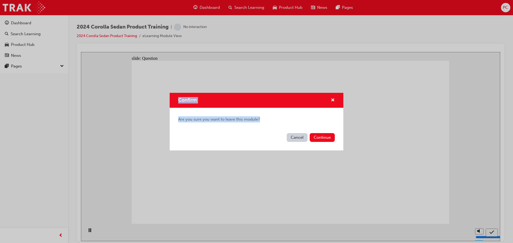
drag, startPoint x: 198, startPoint y: 129, endPoint x: 270, endPoint y: 134, distance: 72.0
click at [226, 133] on div "Confirm Are you sure you want to leave this module? Cancel Continue" at bounding box center [256, 121] width 513 height 243
click at [341, 138] on div "Cancel Continue" at bounding box center [257, 140] width 174 height 19
click at [326, 136] on button "Continue" at bounding box center [321, 137] width 25 height 9
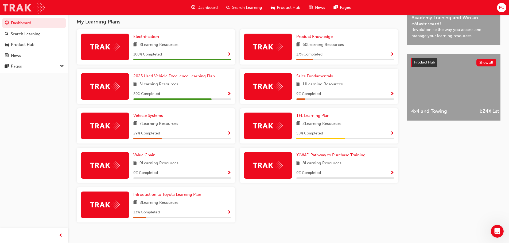
scroll to position [179, 0]
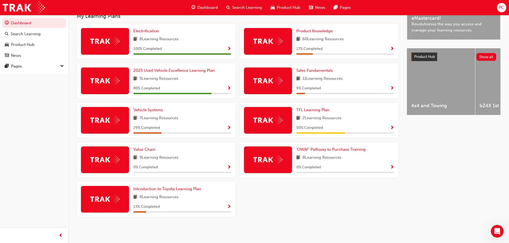
drag, startPoint x: 257, startPoint y: 217, endPoint x: 219, endPoint y: 217, distance: 37.9
click at [207, 218] on div "Electrification 8 Learning Resources 100 % Completed Product Knowledge 60 Learn…" at bounding box center [238, 123] width 326 height 198
drag, startPoint x: 221, startPoint y: 217, endPoint x: 244, endPoint y: 193, distance: 32.9
click at [244, 193] on div "Electrification 8 Learning Resources 100 % Completed Product Knowledge 60 Learn…" at bounding box center [238, 123] width 326 height 198
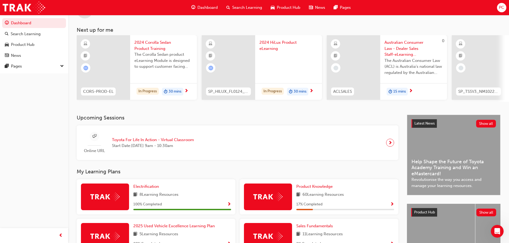
scroll to position [19, 0]
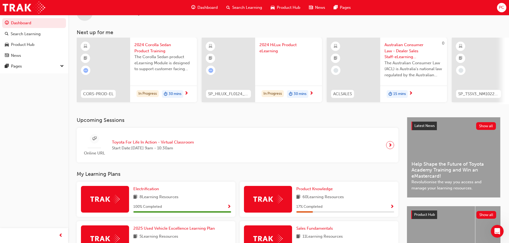
click at [461, 70] on span "learningRecordVerb_NONE-icon" at bounding box center [460, 70] width 5 height 5
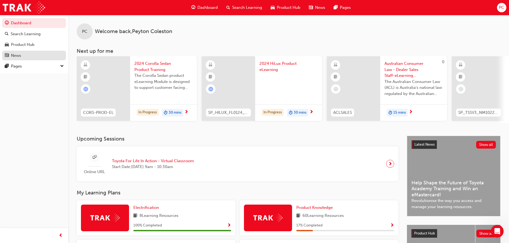
click at [34, 56] on div "News" at bounding box center [34, 55] width 58 height 7
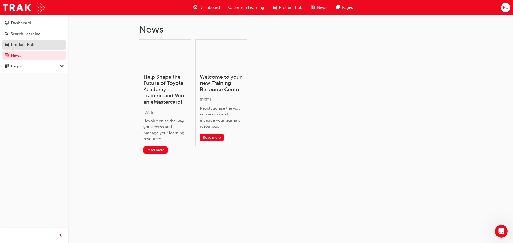
click at [41, 44] on div "Product Hub" at bounding box center [34, 44] width 58 height 7
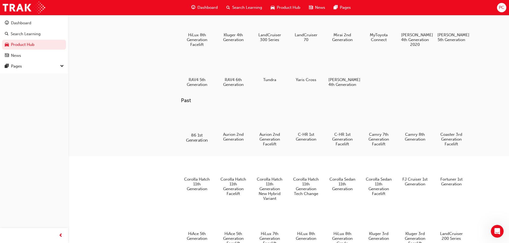
scroll to position [103, 0]
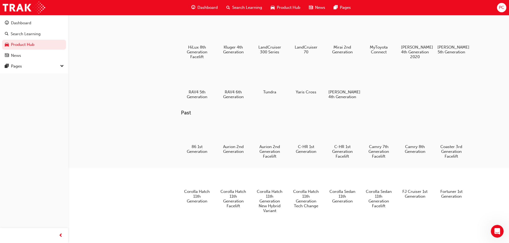
click at [211, 136] on div "86 1st Generation" at bounding box center [197, 138] width 32 height 36
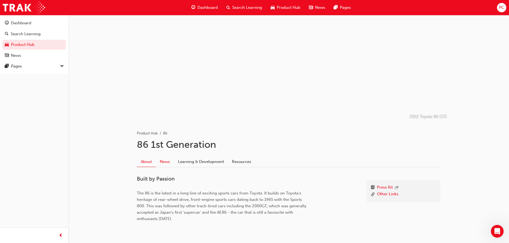
click at [167, 162] on link "News" at bounding box center [165, 162] width 18 height 10
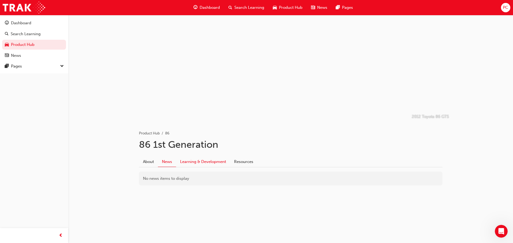
click at [194, 163] on link "Learning & Development" at bounding box center [203, 162] width 54 height 10
click at [239, 160] on link "Resources" at bounding box center [243, 162] width 27 height 10
click at [142, 162] on link "About" at bounding box center [146, 161] width 19 height 10
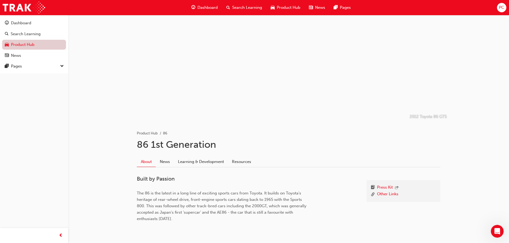
click at [52, 41] on link "Product Hub" at bounding box center [34, 45] width 64 height 10
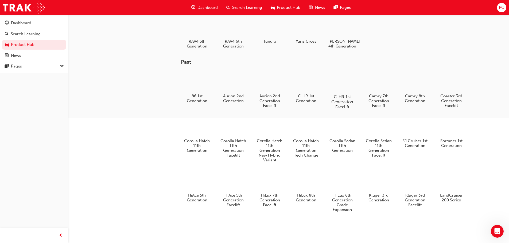
scroll to position [134, 0]
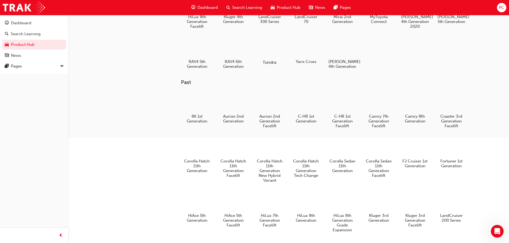
click at [280, 55] on div at bounding box center [269, 46] width 30 height 21
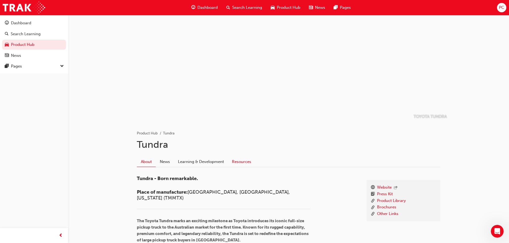
click at [242, 162] on link "Resources" at bounding box center [241, 162] width 27 height 10
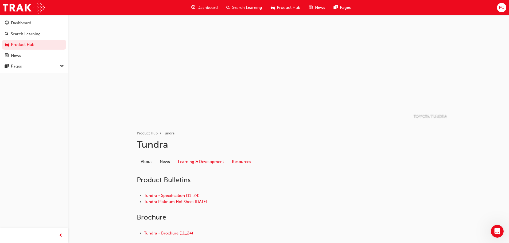
click at [204, 163] on link "Learning & Development" at bounding box center [201, 162] width 54 height 10
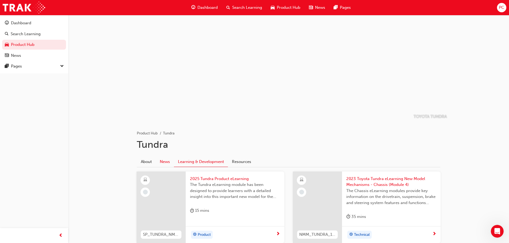
click at [159, 163] on link "News" at bounding box center [165, 162] width 18 height 10
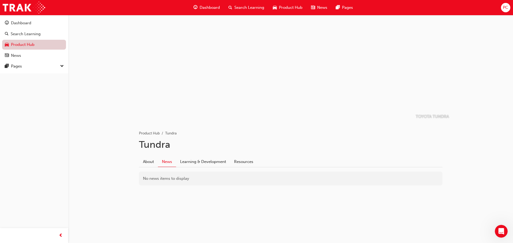
click at [59, 42] on link "Product Hub" at bounding box center [34, 45] width 64 height 10
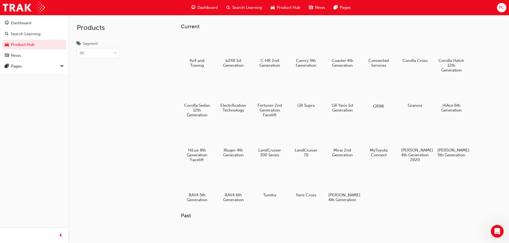
click at [369, 89] on div at bounding box center [378, 90] width 30 height 21
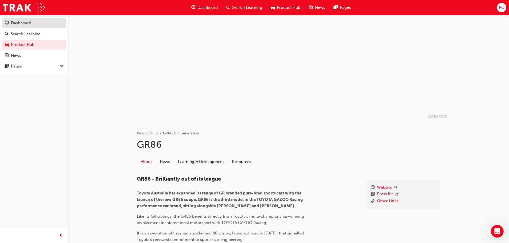
click at [24, 25] on div "Dashboard" at bounding box center [21, 23] width 20 height 6
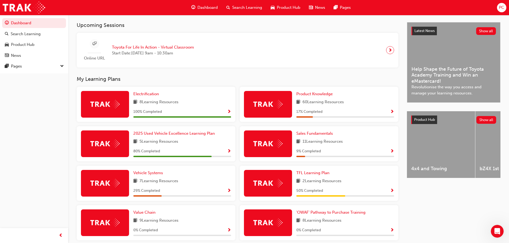
scroll to position [134, 0]
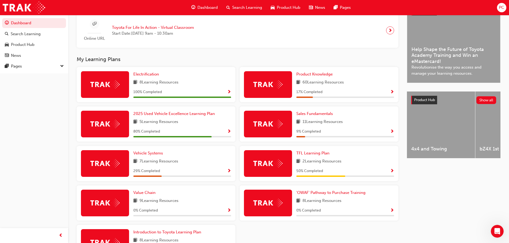
click at [228, 173] on span "Show Progress" at bounding box center [229, 171] width 4 height 5
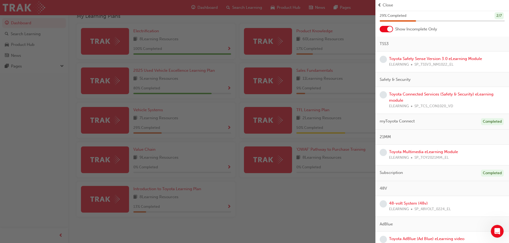
scroll to position [26, 0]
